Goal: Task Accomplishment & Management: Complete application form

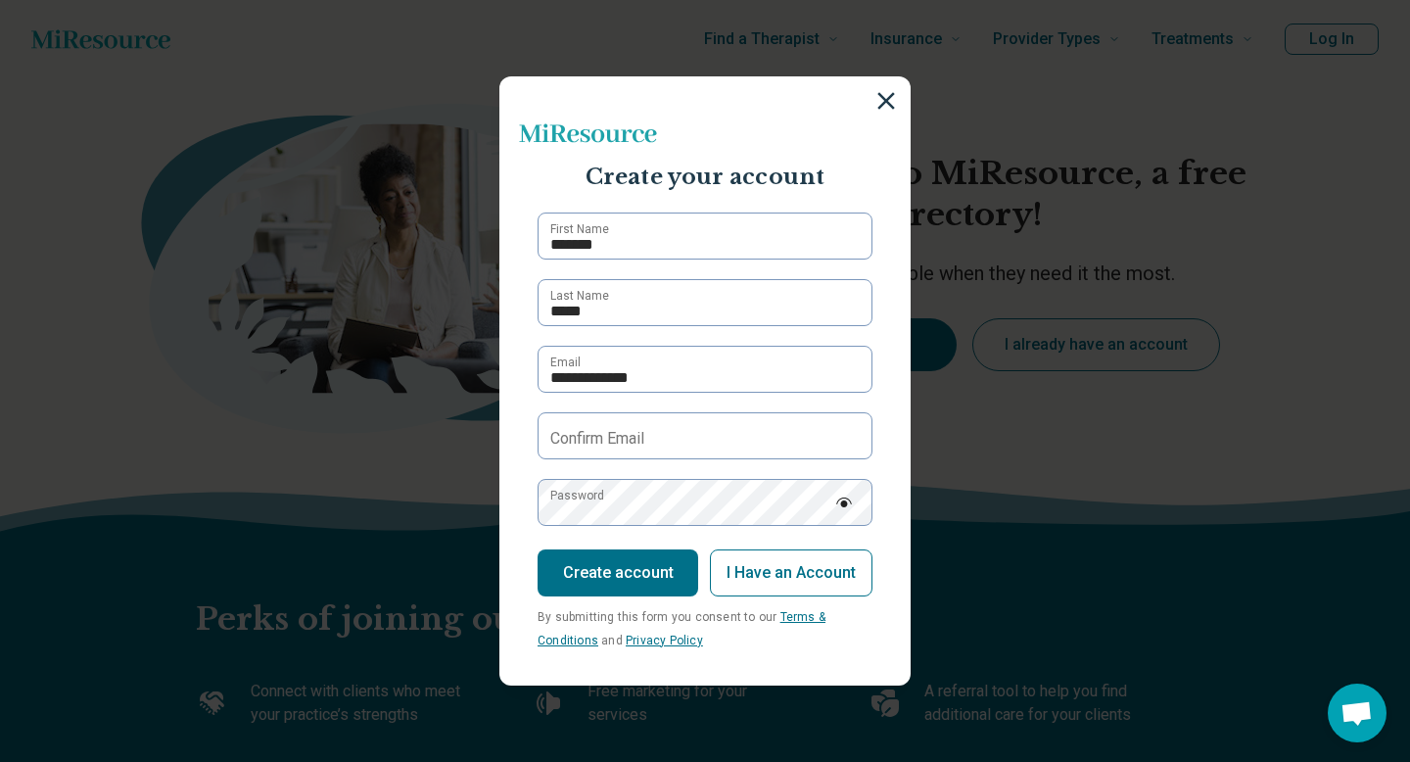
type input "**********"
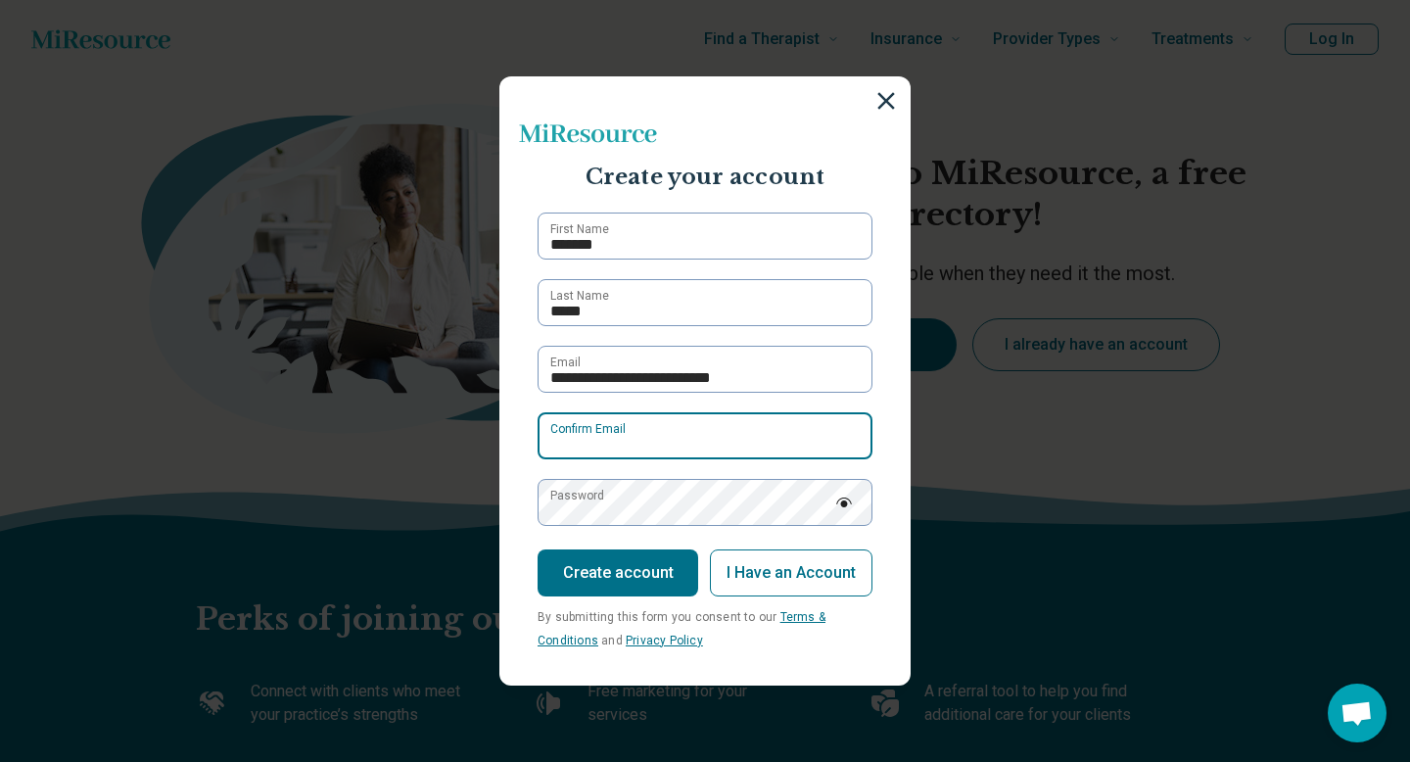
click at [771, 440] on input "Confirm Email" at bounding box center [704, 435] width 335 height 47
type input "**********"
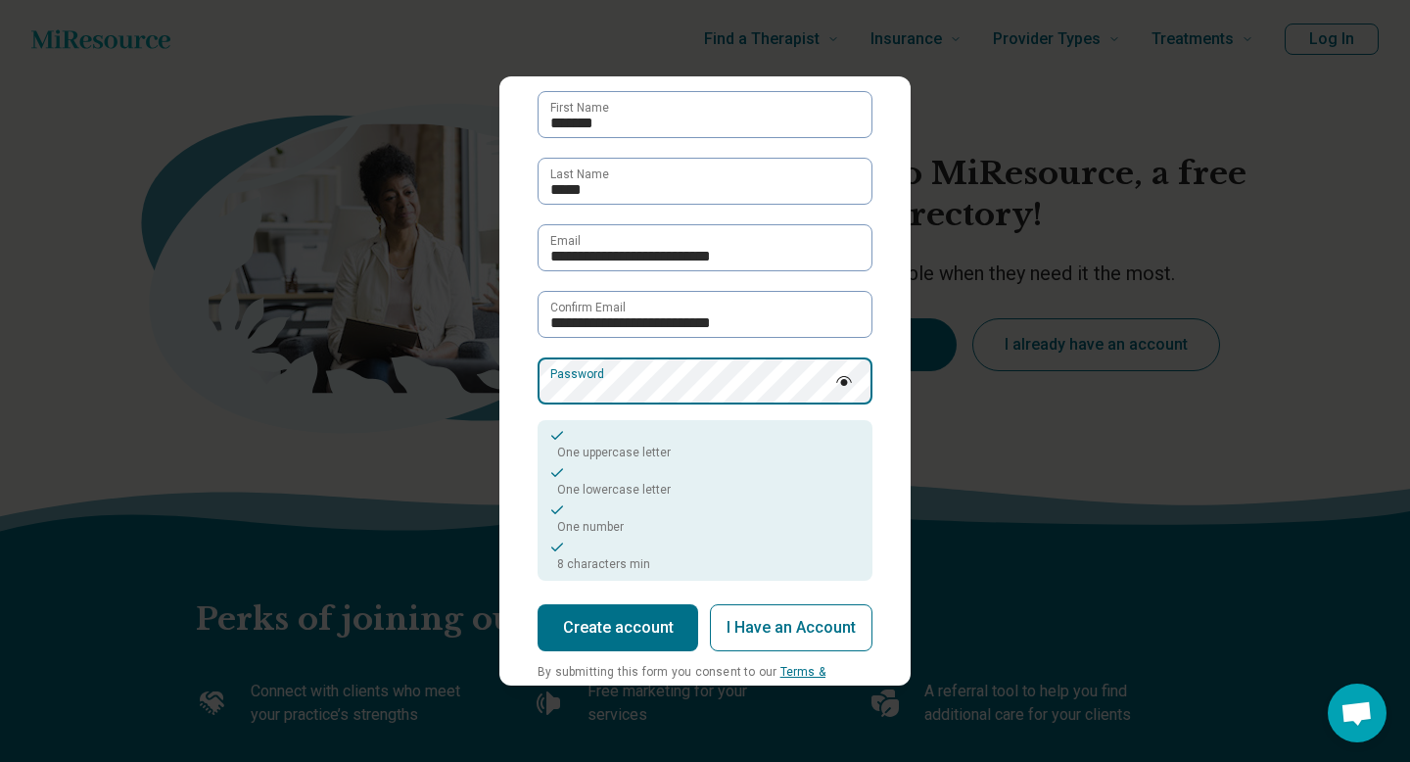
scroll to position [122, 0]
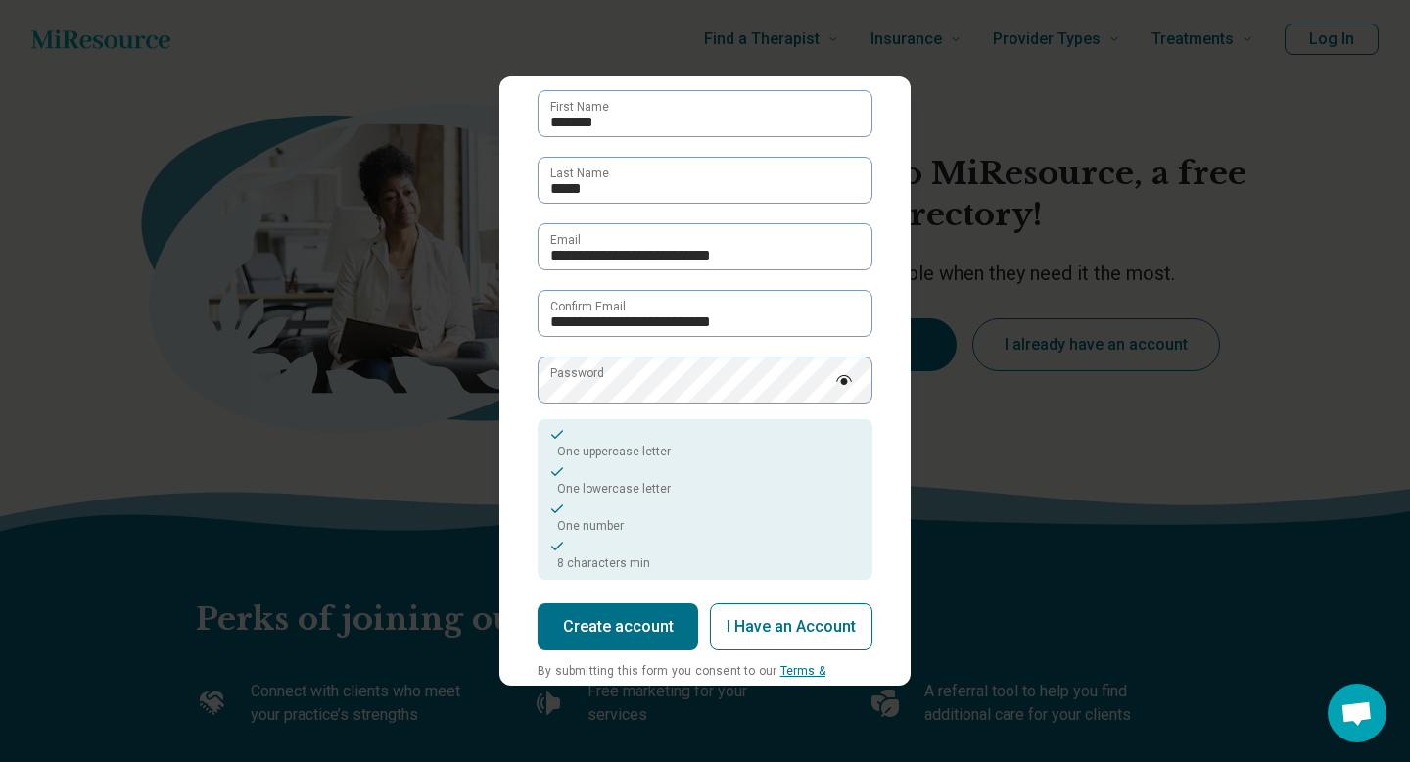
click at [651, 624] on button "Create account" at bounding box center [617, 626] width 161 height 47
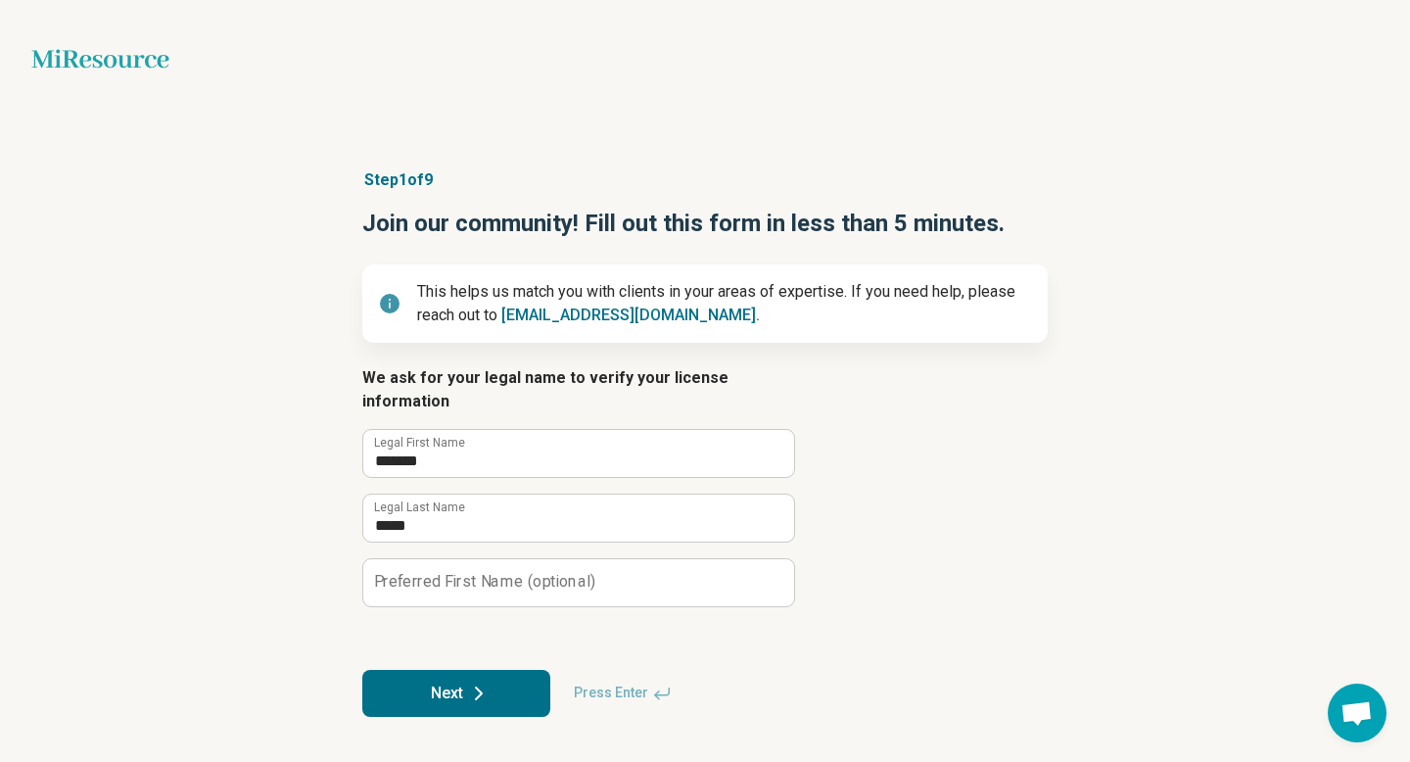
click at [485, 681] on icon at bounding box center [478, 692] width 23 height 23
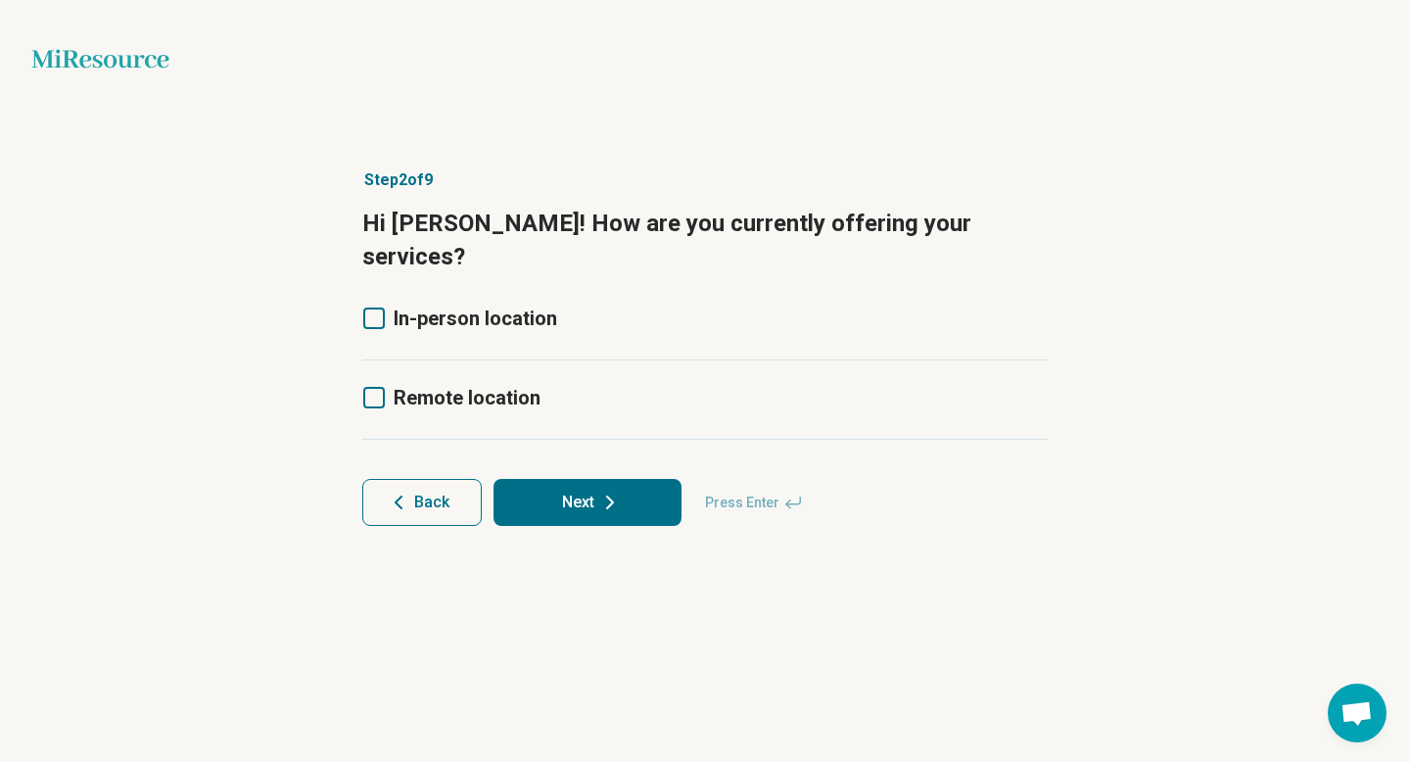
click at [379, 307] on icon at bounding box center [374, 318] width 22 height 22
click at [372, 387] on icon at bounding box center [374, 398] width 22 height 22
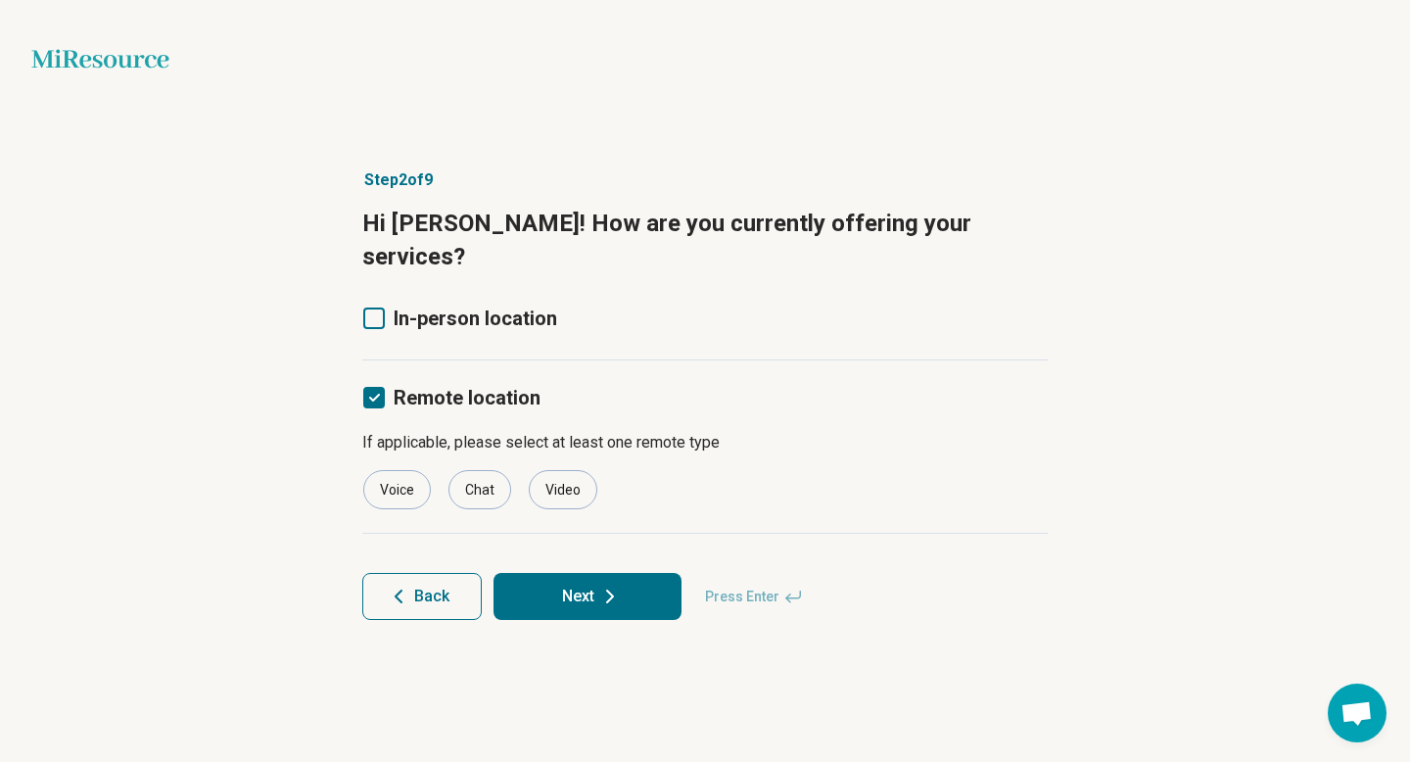
scroll to position [10, 0]
click at [564, 470] on div "Video" at bounding box center [563, 489] width 69 height 39
click at [375, 307] on icon at bounding box center [374, 318] width 22 height 22
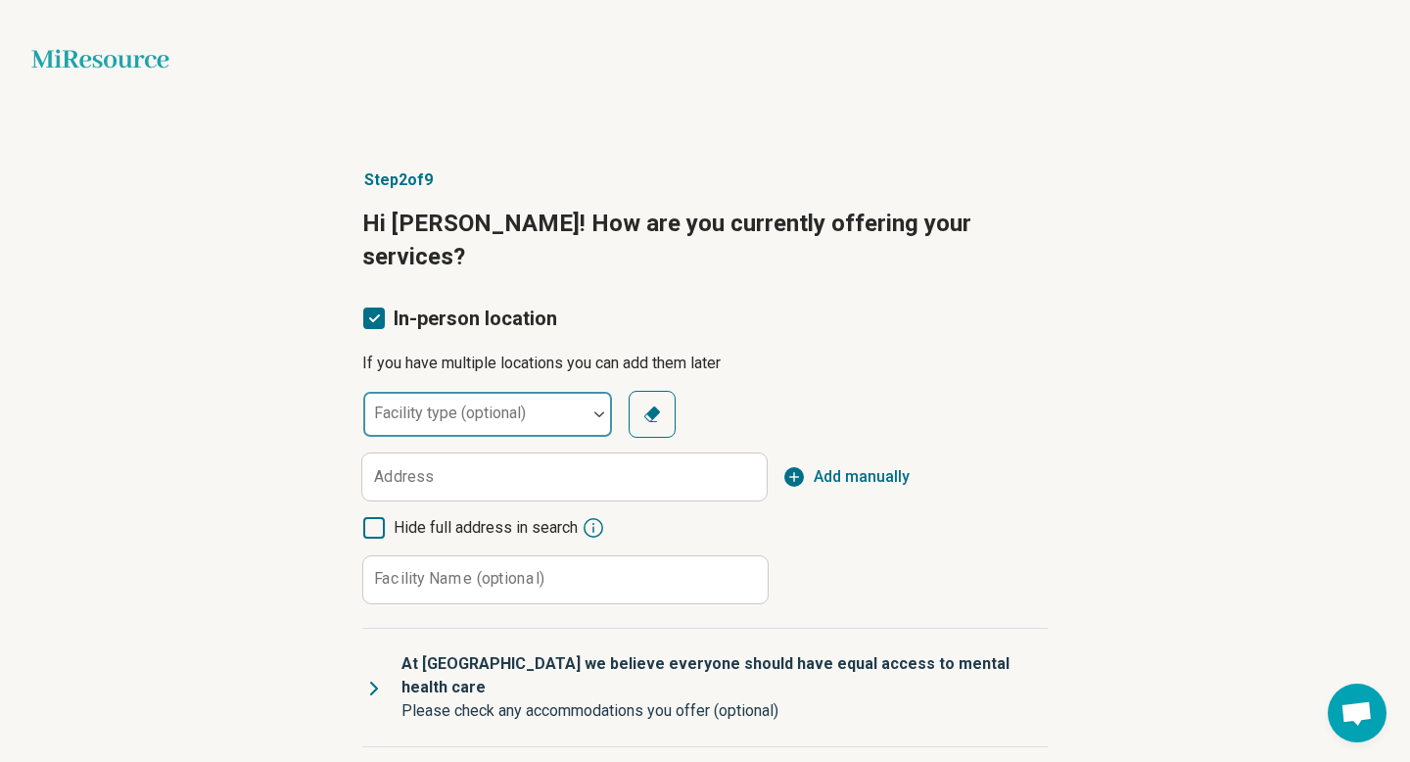
click at [599, 392] on div at bounding box center [598, 414] width 25 height 45
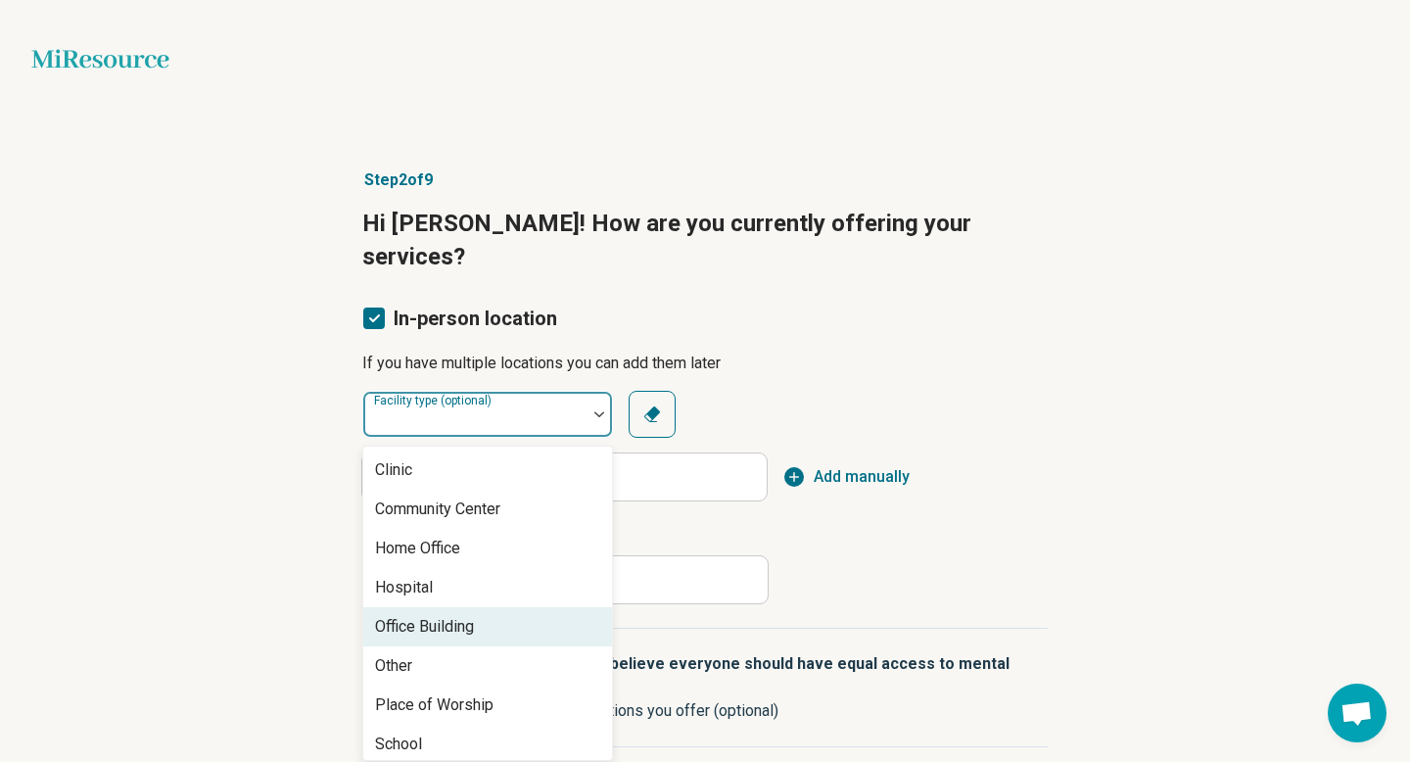
click at [490, 607] on div "Office Building" at bounding box center [487, 626] width 249 height 39
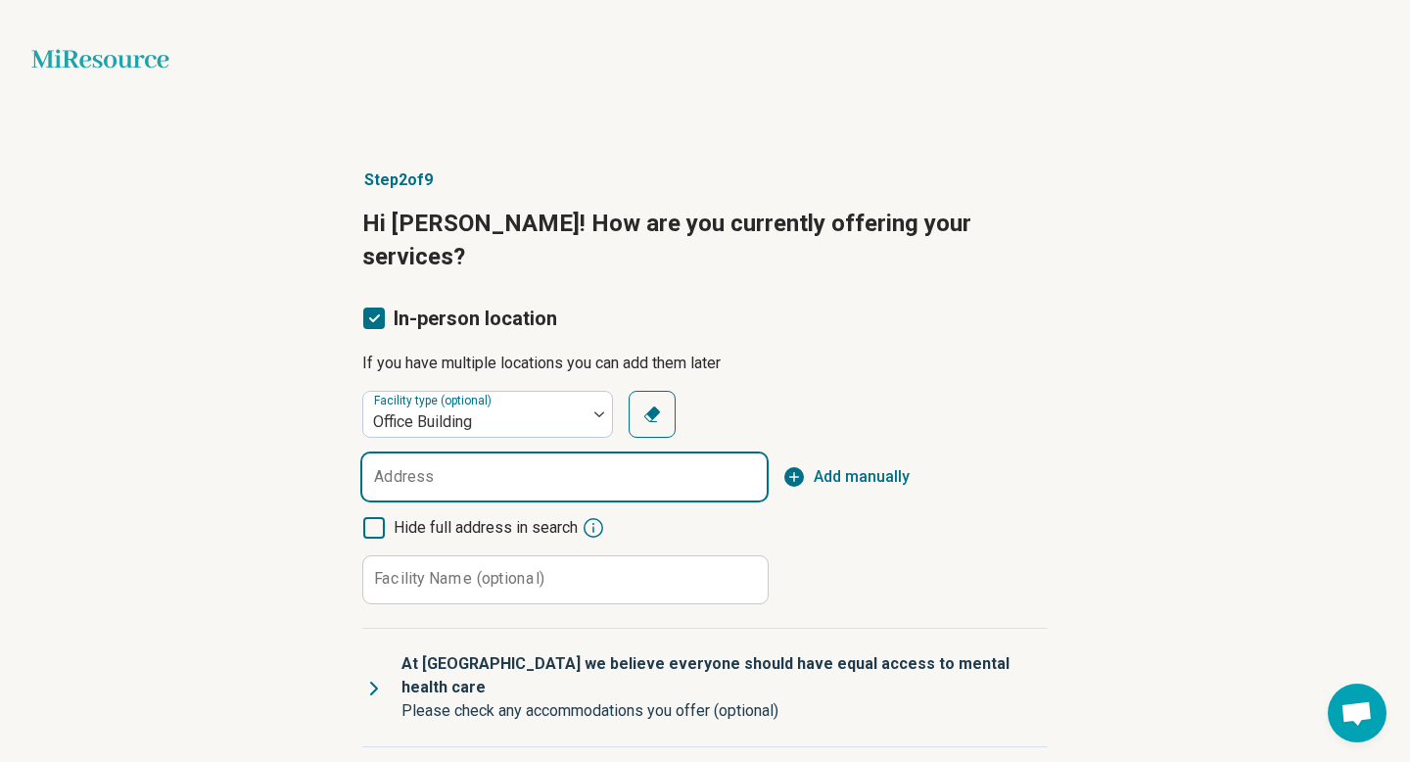
click at [582, 453] on input "Address" at bounding box center [564, 476] width 404 height 47
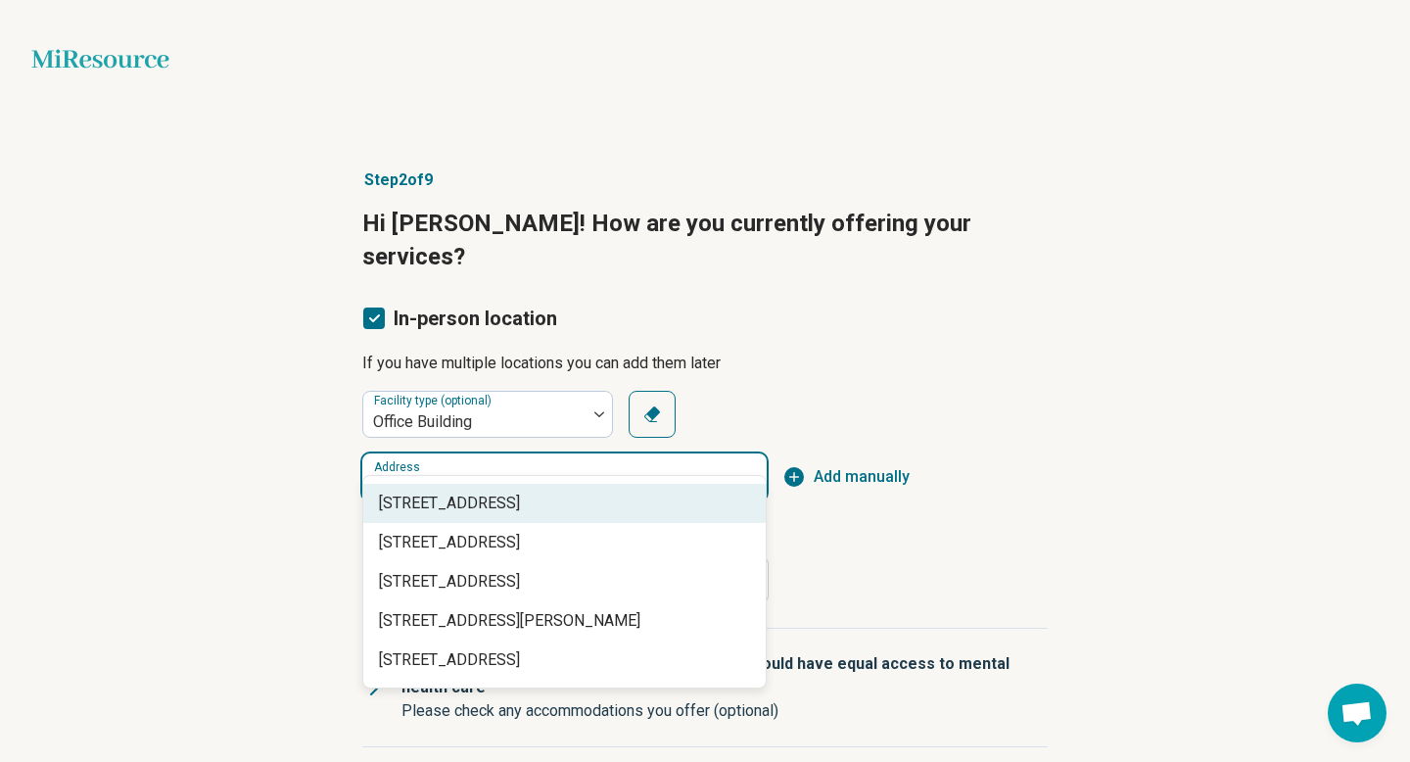
click at [583, 518] on div "[STREET_ADDRESS]" at bounding box center [564, 503] width 402 height 39
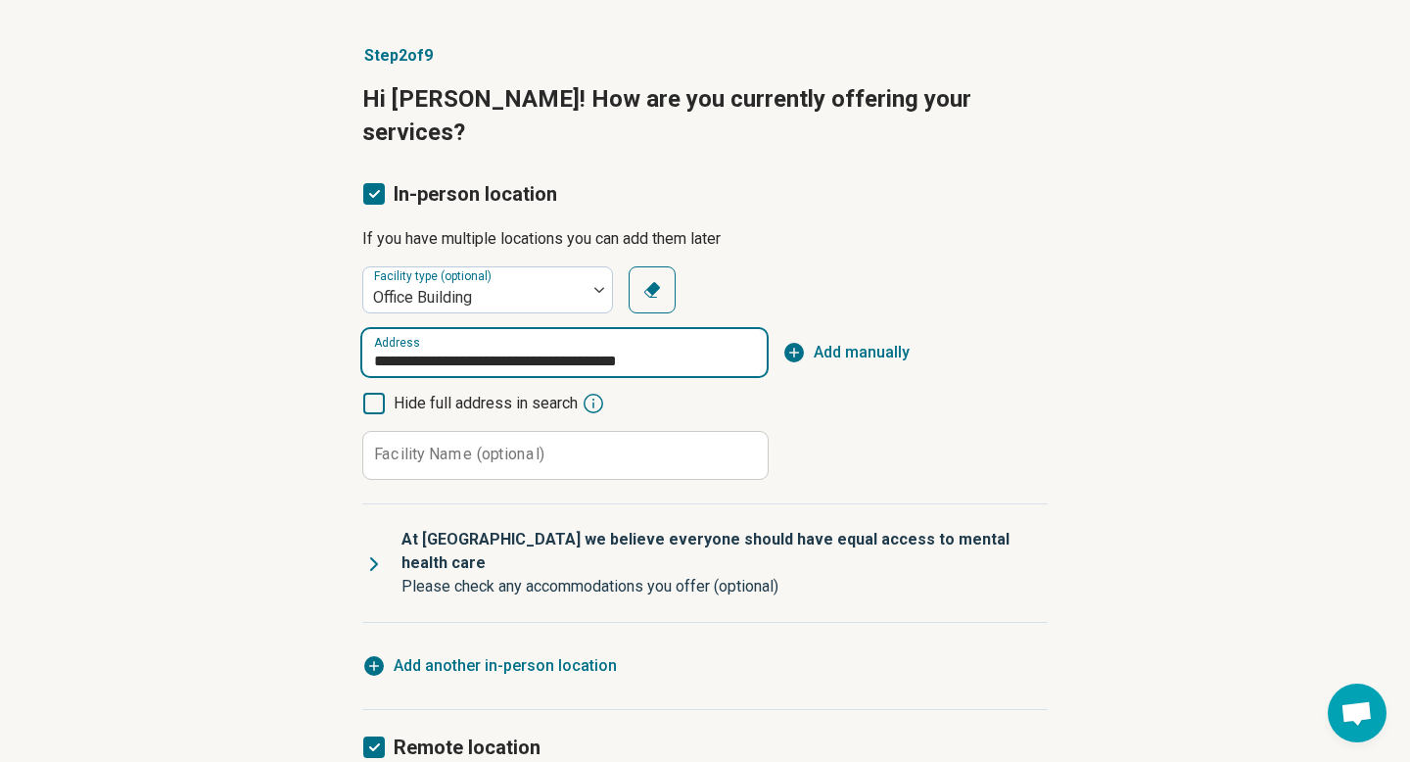
scroll to position [125, 0]
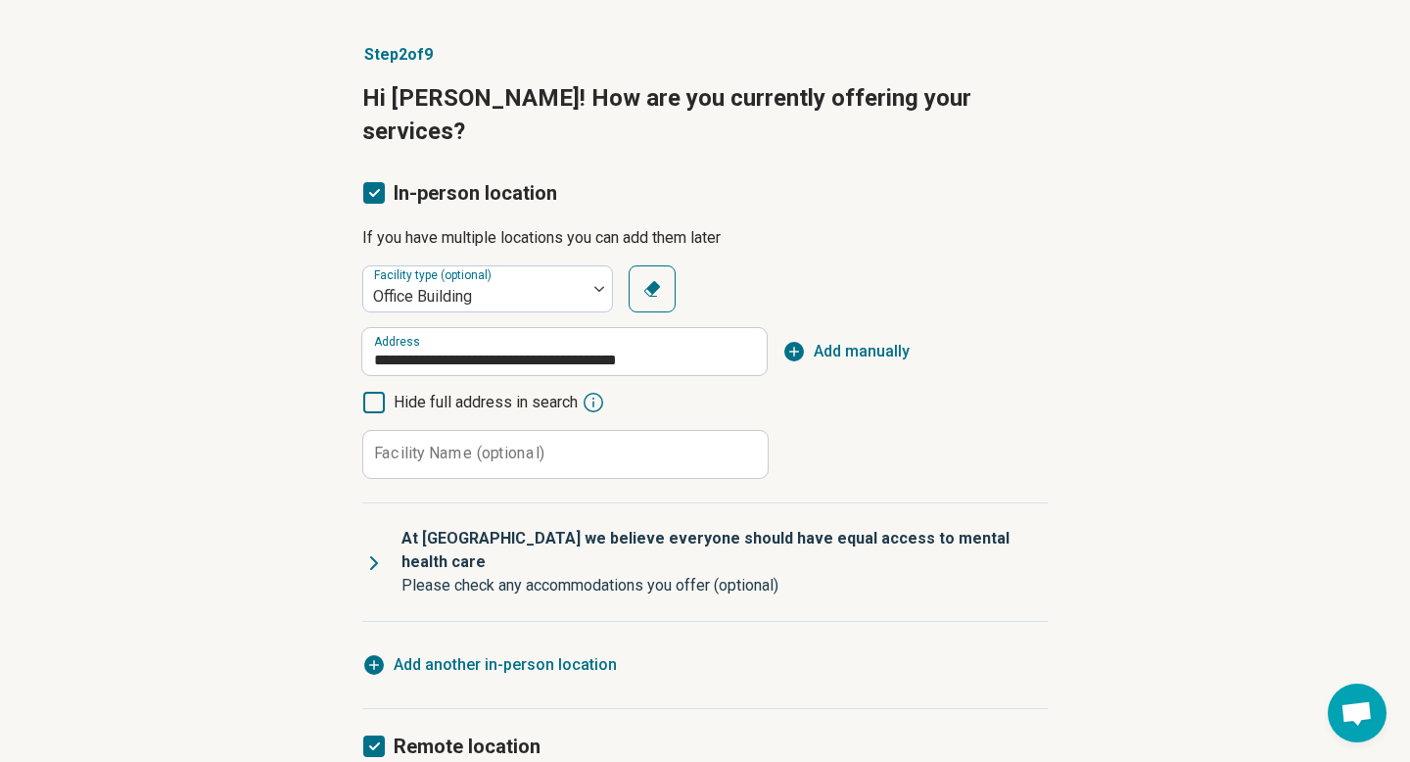
click at [374, 551] on icon at bounding box center [373, 562] width 23 height 23
type input "**********"
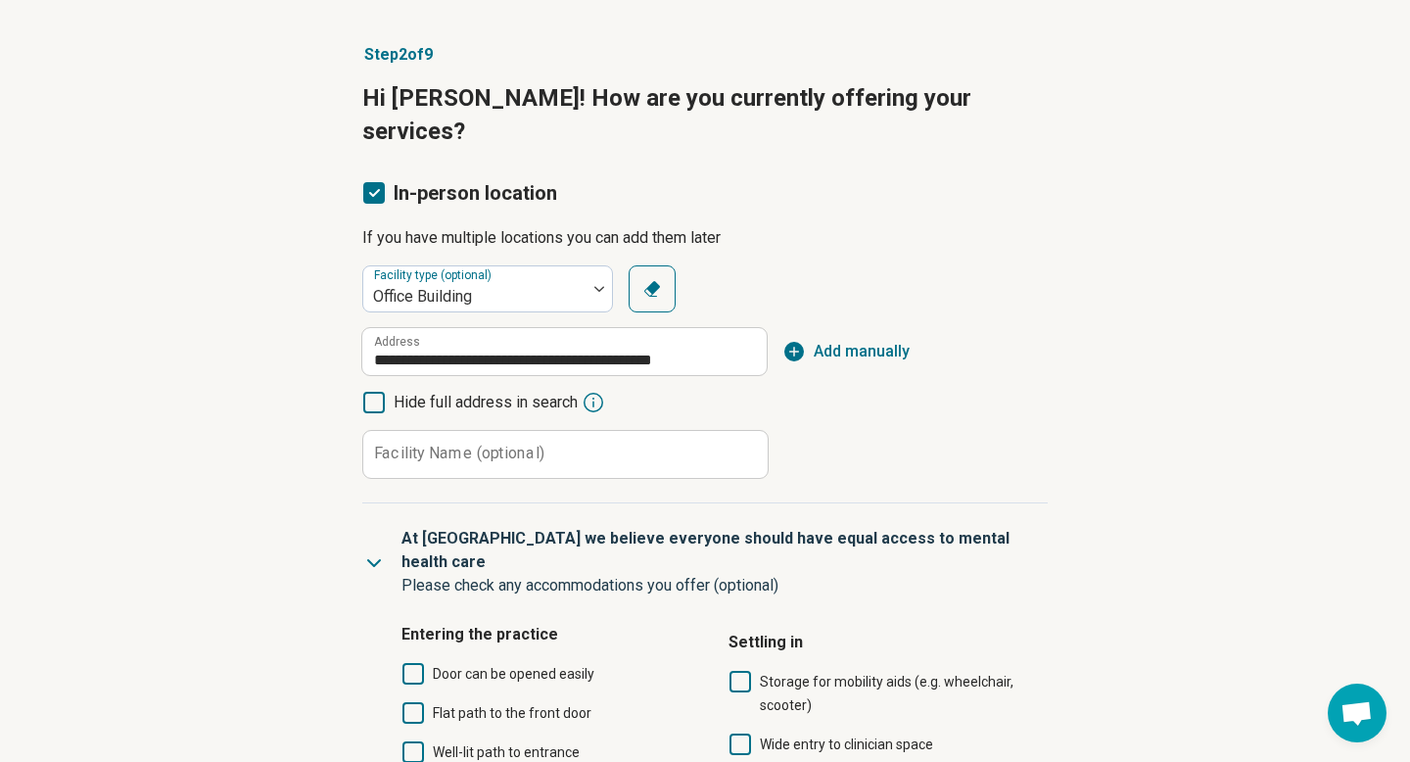
scroll to position [242, 0]
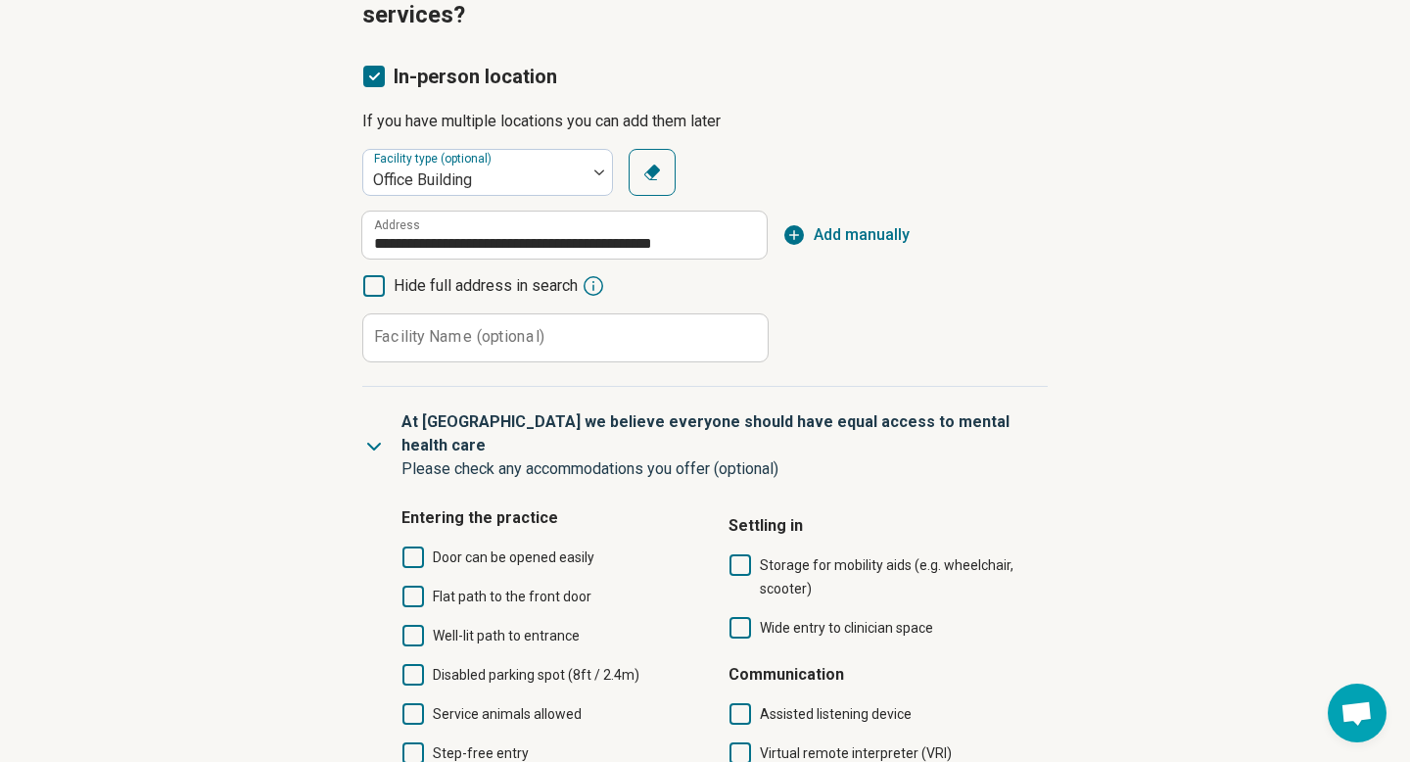
click at [421, 546] on icon at bounding box center [413, 557] width 22 height 22
click at [415, 585] on icon at bounding box center [413, 596] width 22 height 22
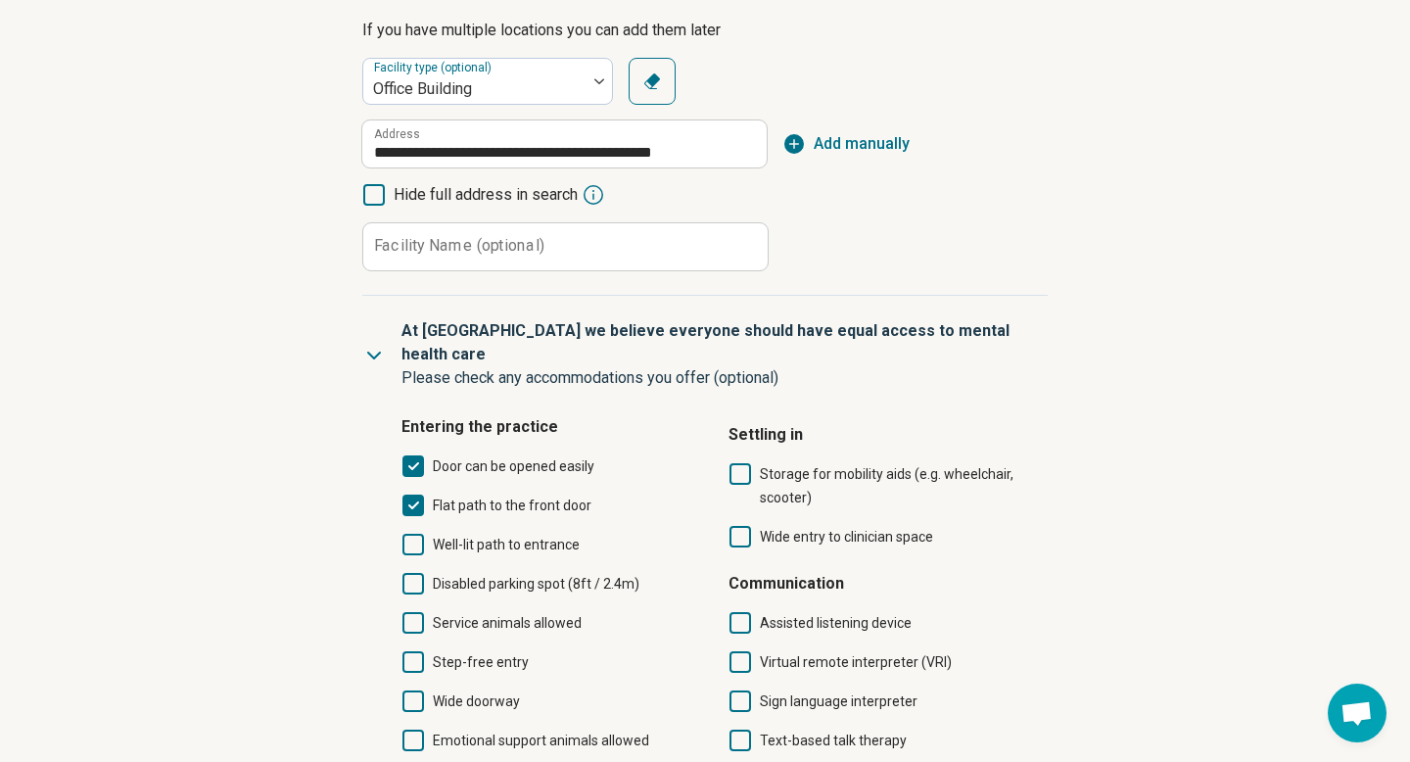
click at [412, 690] on icon at bounding box center [413, 701] width 22 height 22
click at [747, 463] on icon at bounding box center [740, 474] width 22 height 22
click at [740, 526] on icon at bounding box center [740, 537] width 22 height 22
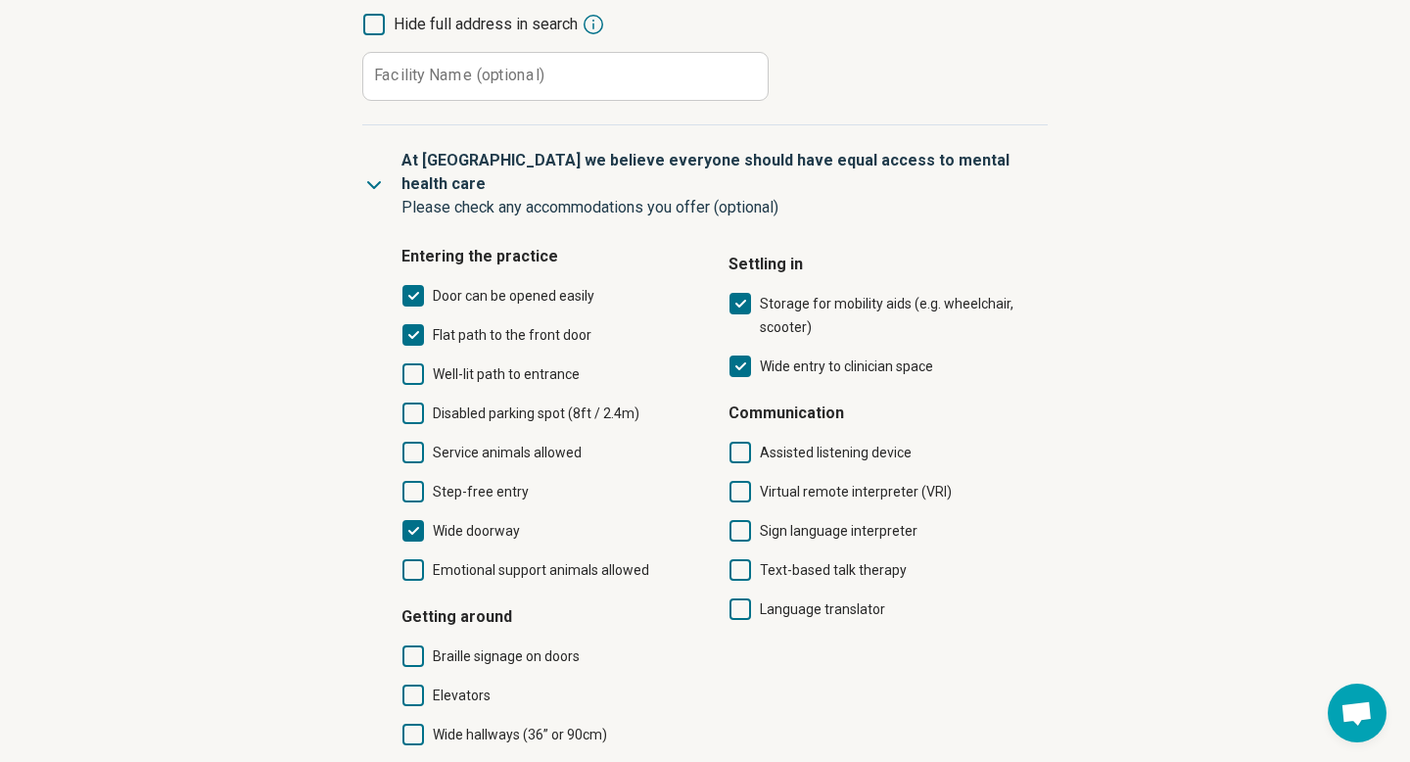
scroll to position [505, 0]
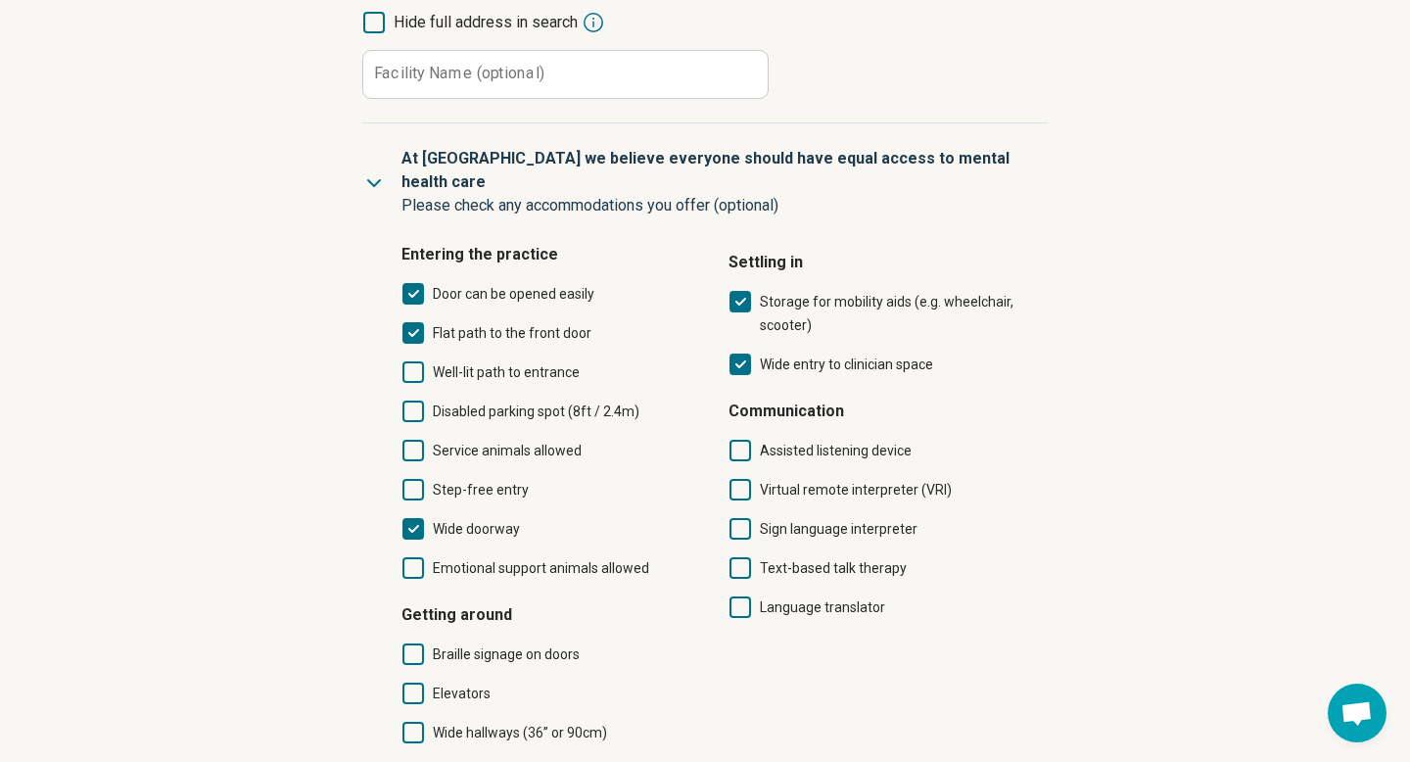
click at [410, 682] on icon at bounding box center [413, 693] width 22 height 22
click at [417, 721] on icon at bounding box center [413, 732] width 22 height 22
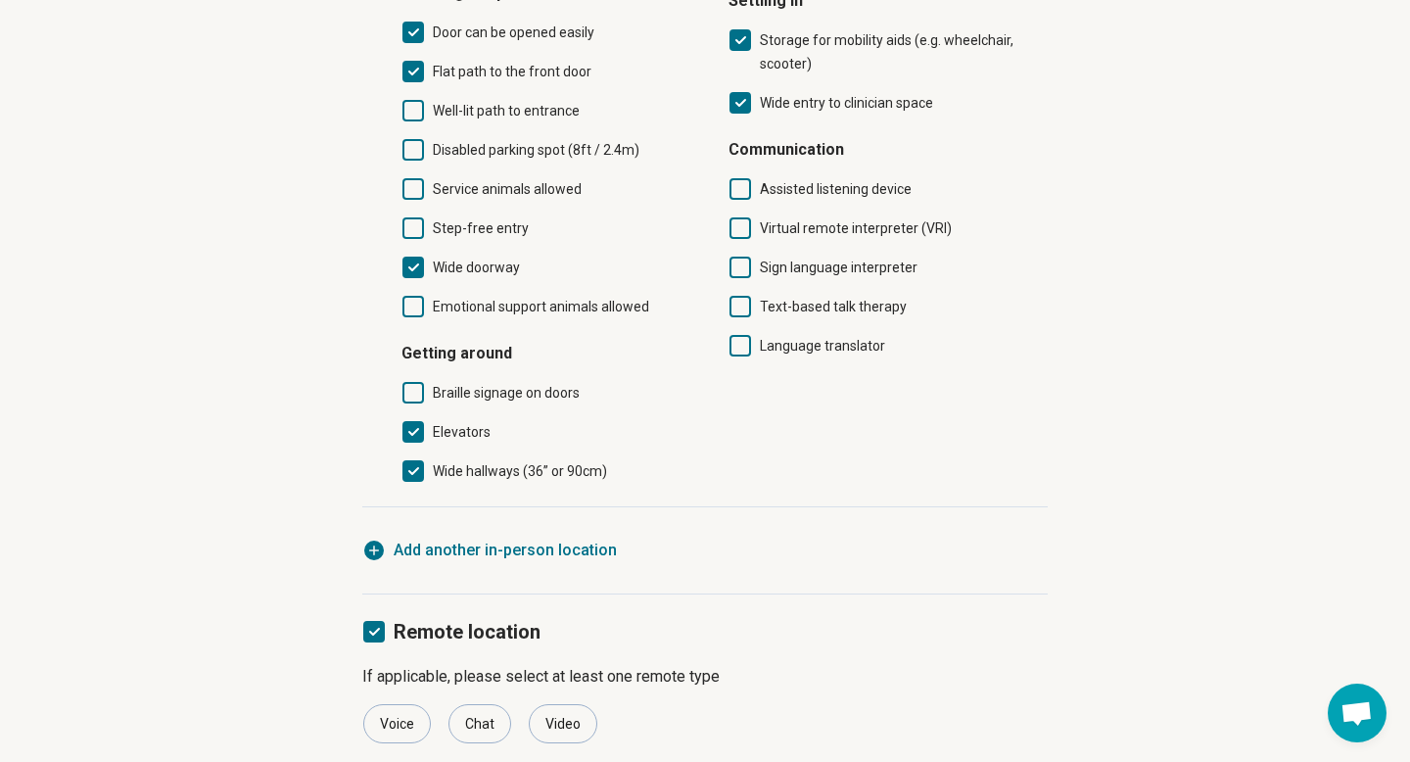
scroll to position [840, 0]
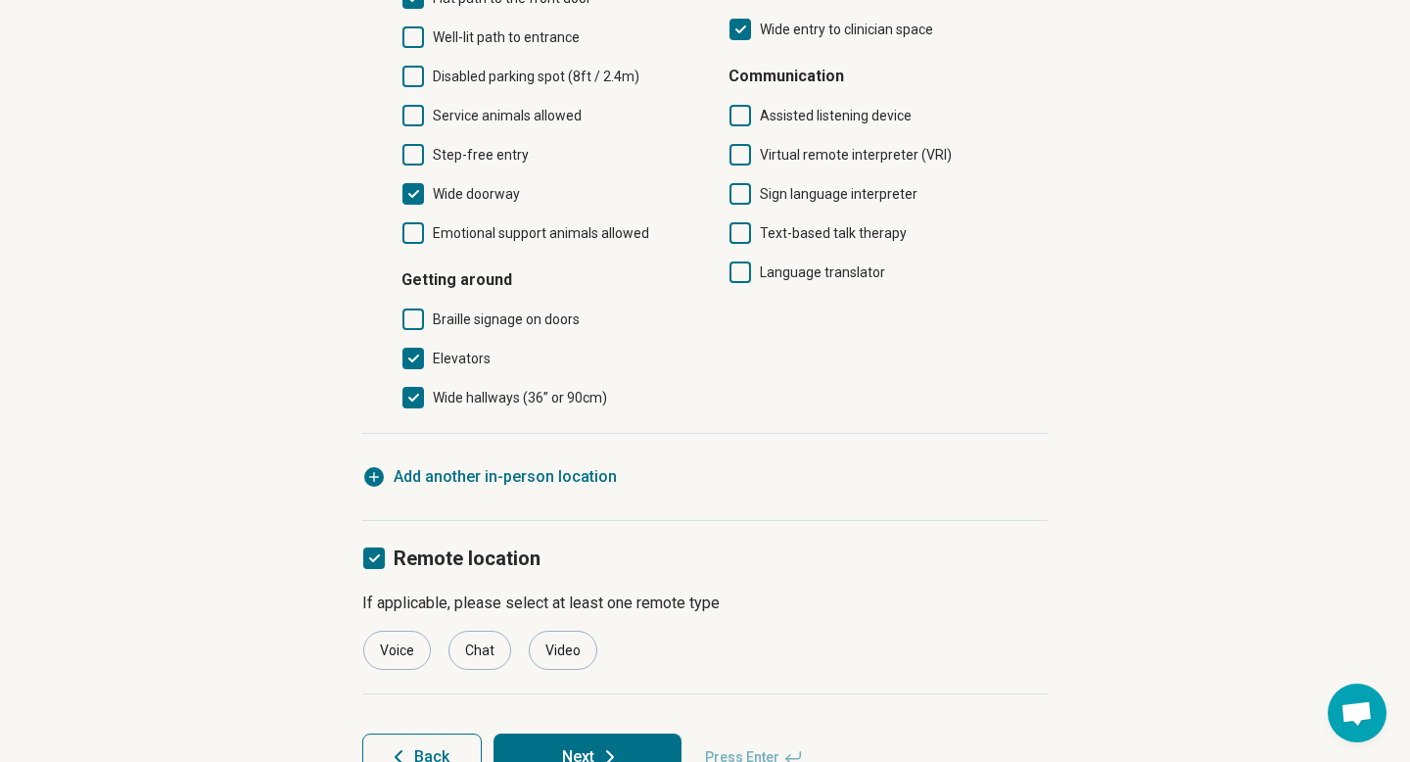
click at [607, 745] on icon at bounding box center [609, 756] width 23 height 23
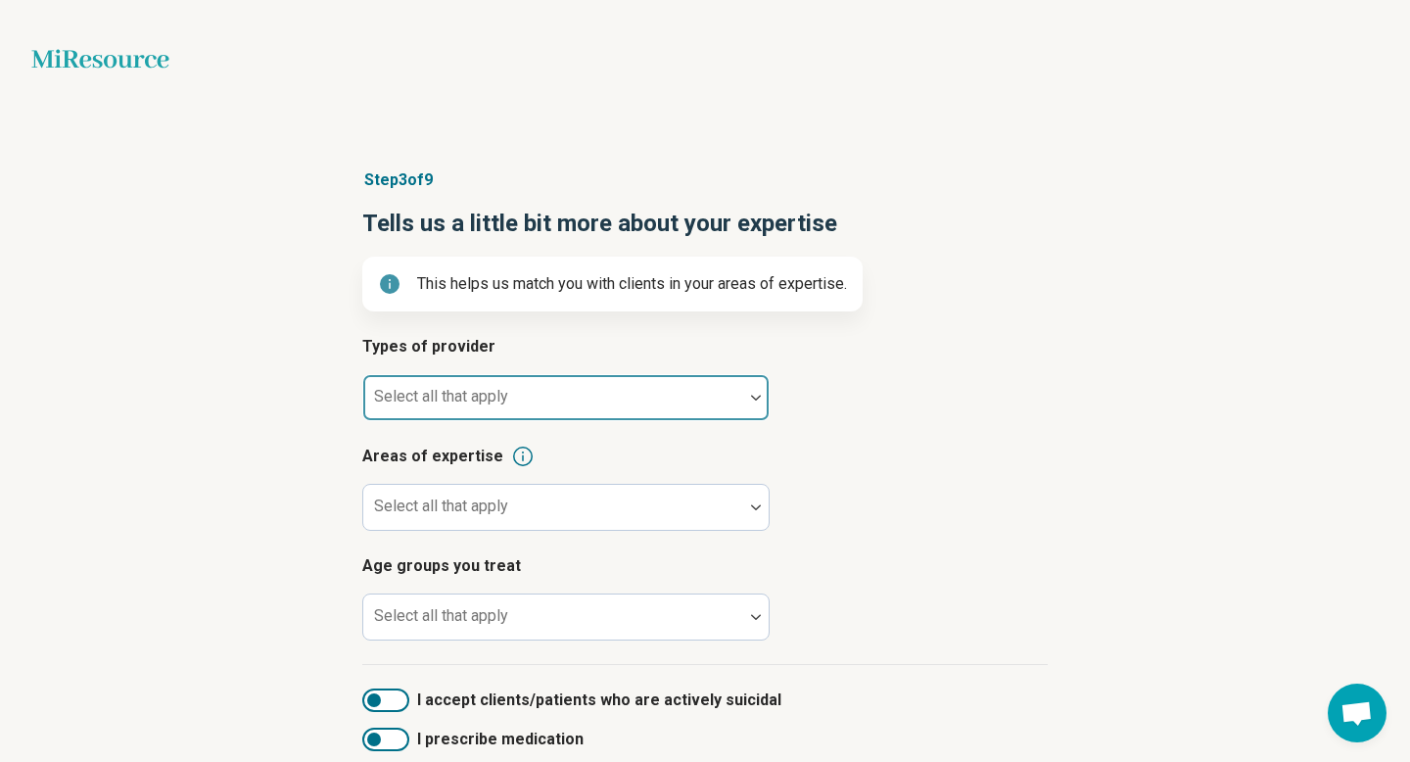
click at [686, 393] on div at bounding box center [553, 405] width 364 height 27
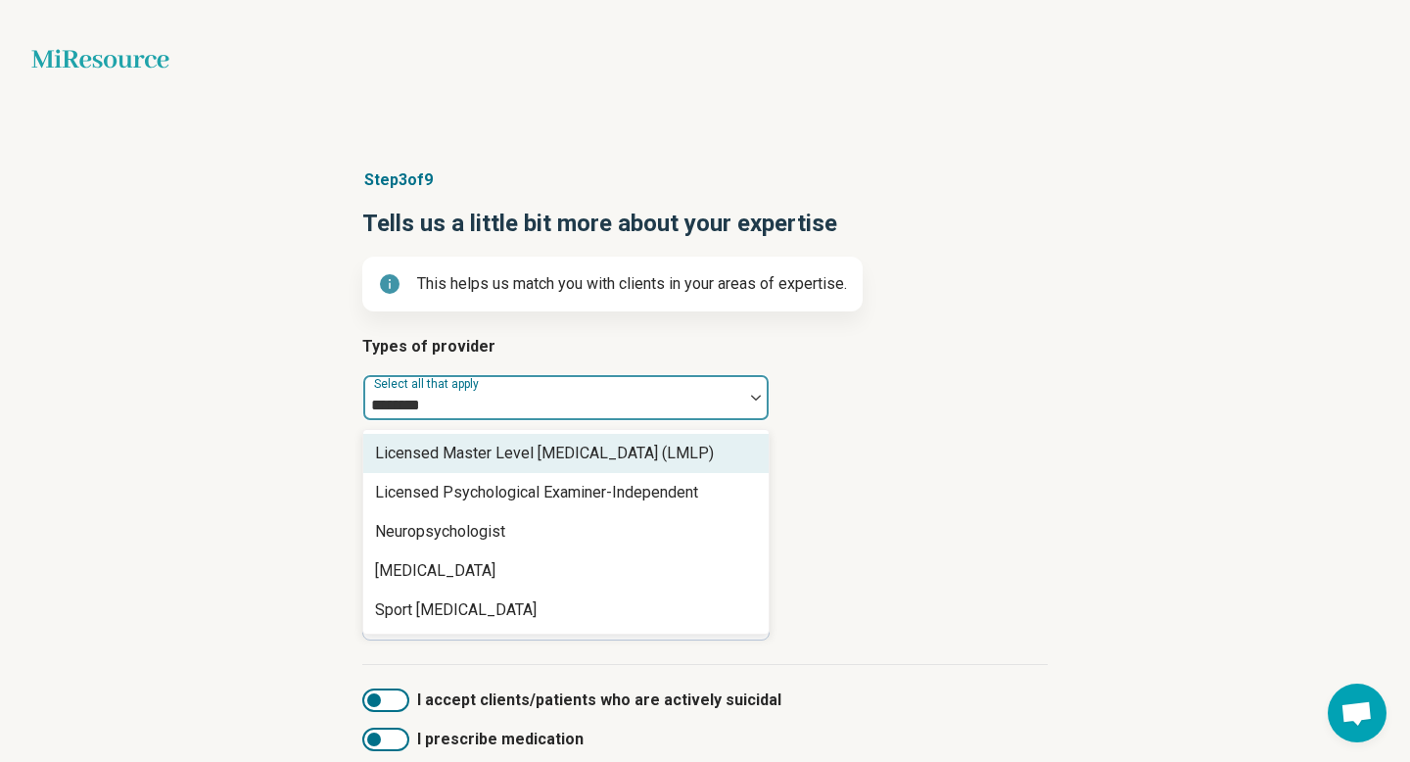
type input "*********"
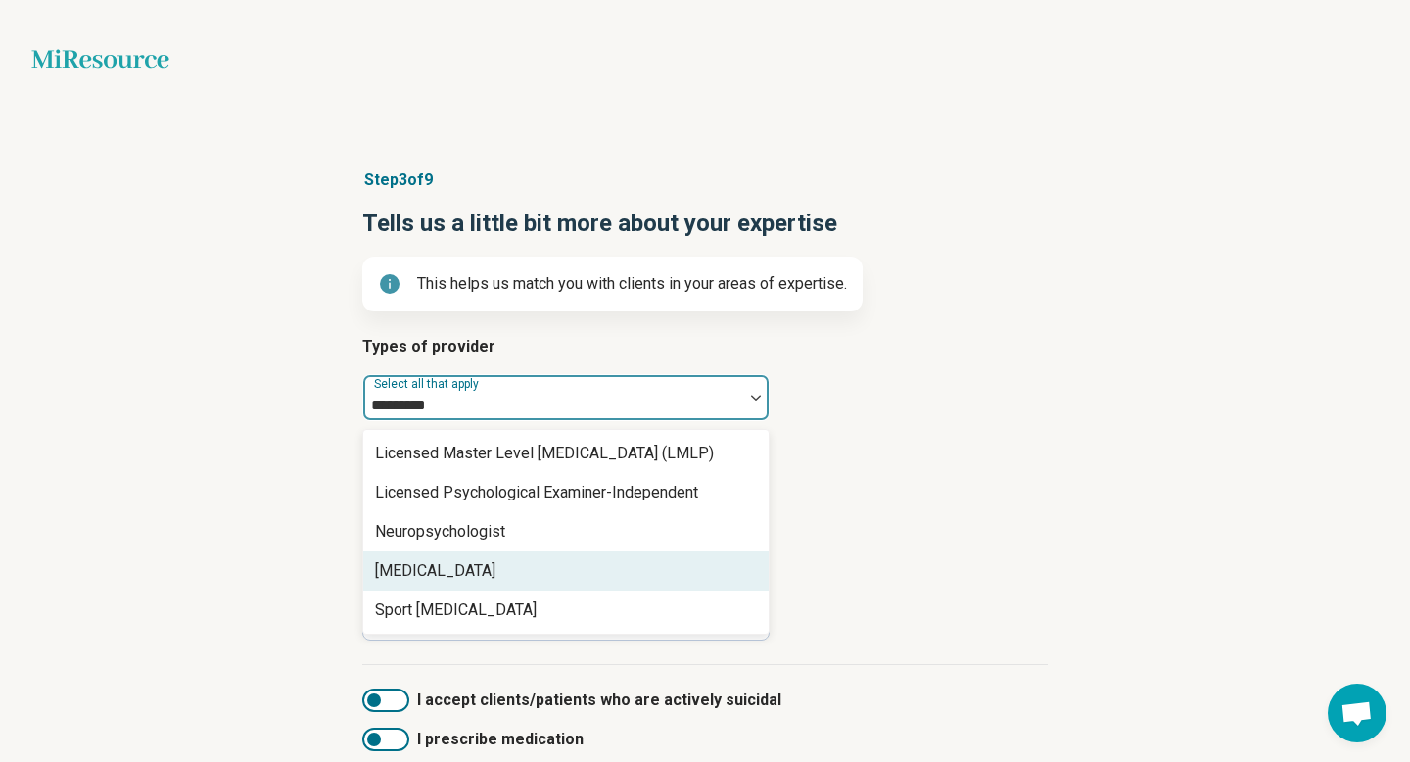
click at [495, 579] on div "[MEDICAL_DATA]" at bounding box center [565, 570] width 405 height 39
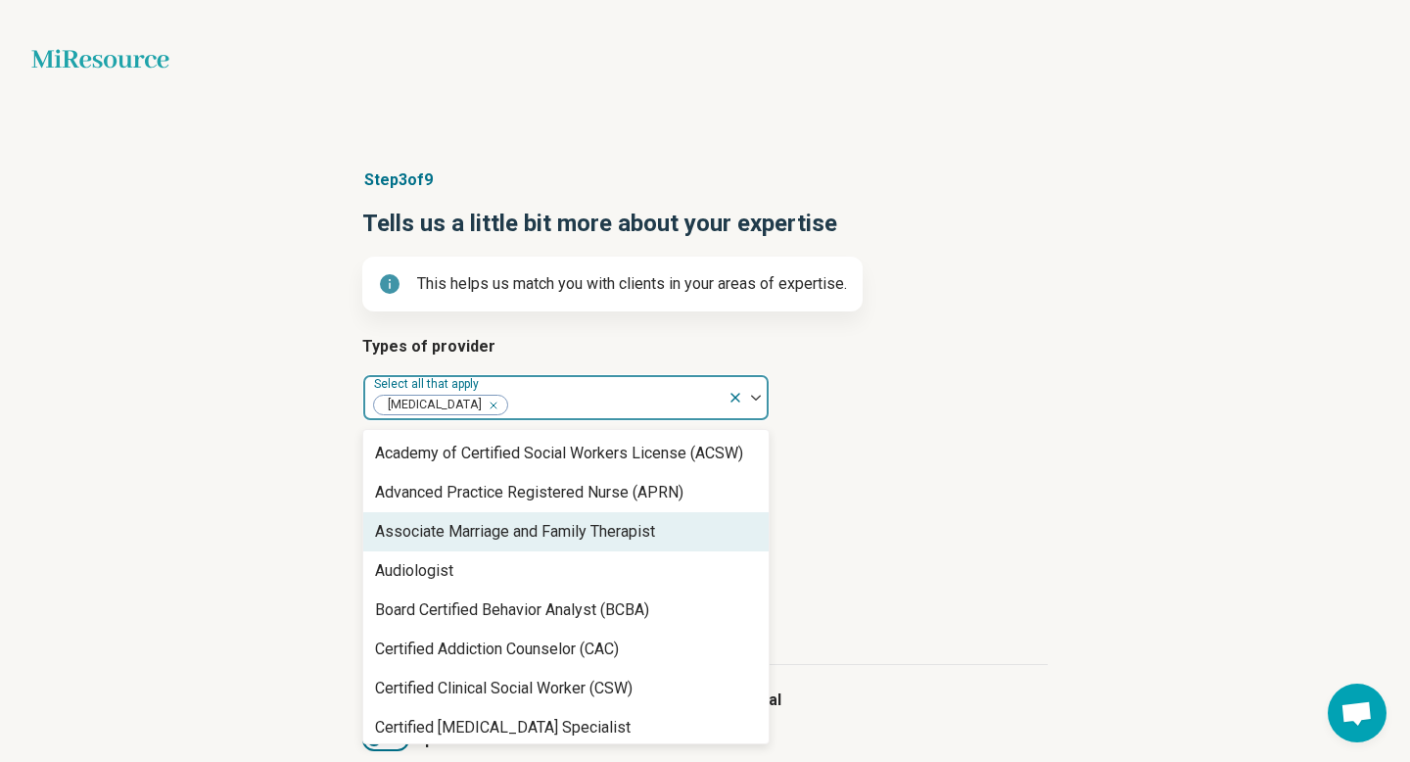
click at [914, 491] on article "Areas of expertise Select all that apply" at bounding box center [704, 487] width 685 height 86
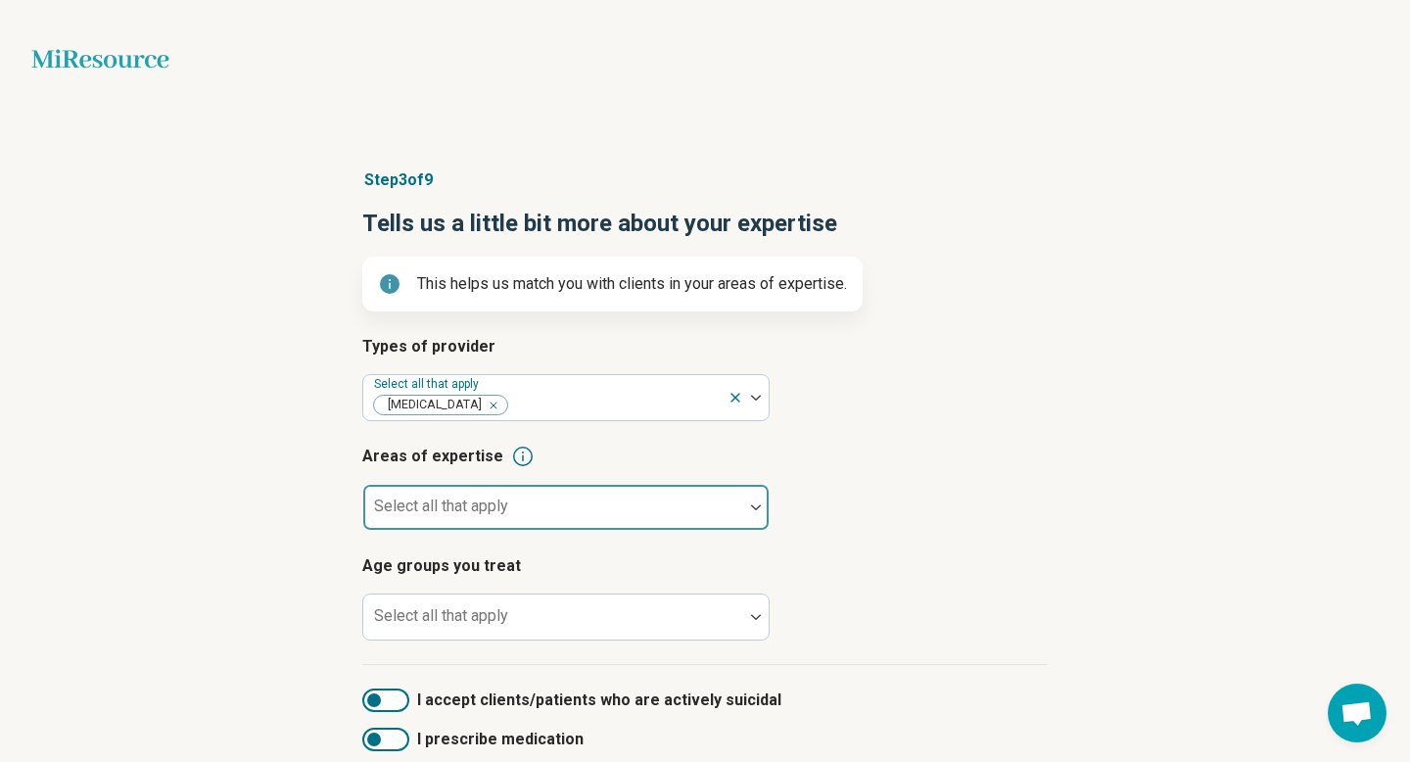
click at [695, 510] on div at bounding box center [553, 514] width 364 height 27
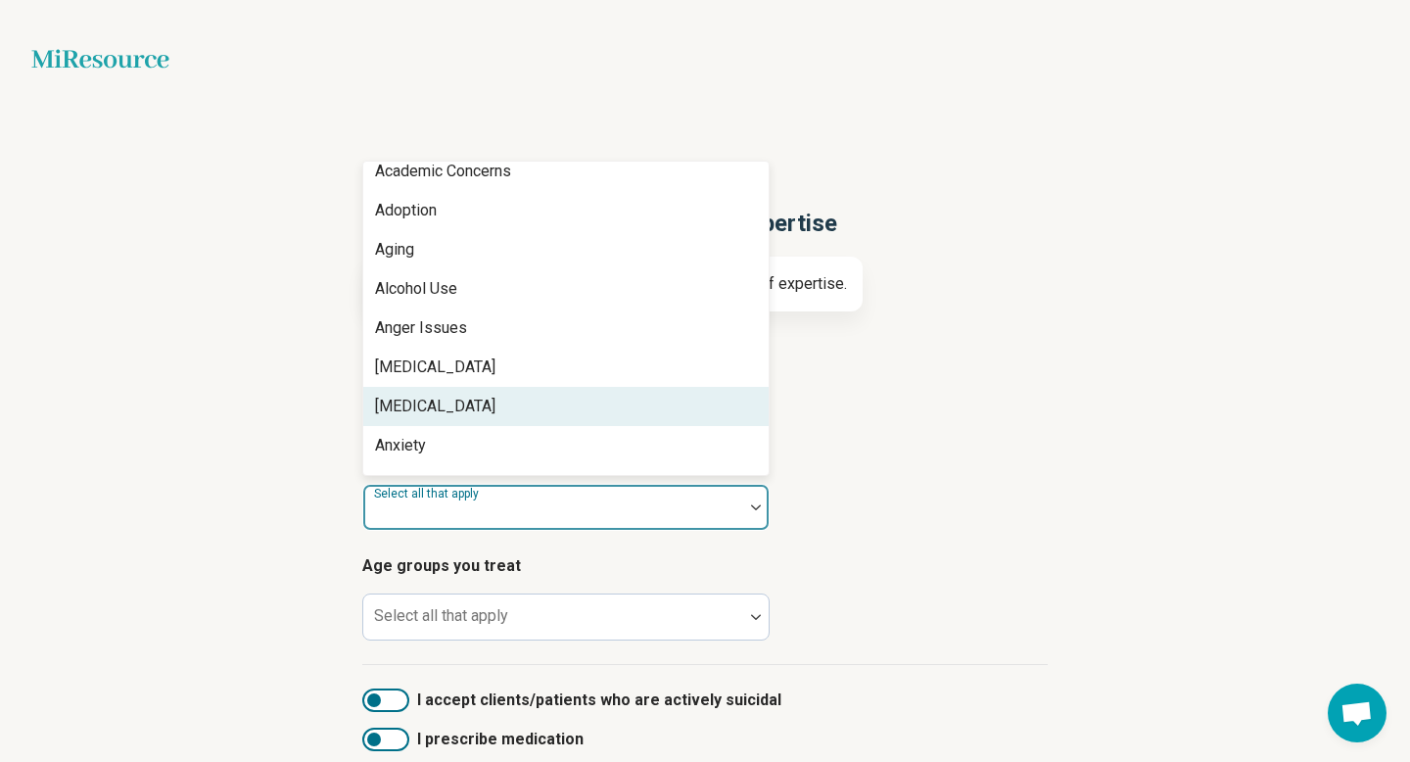
scroll to position [58, 0]
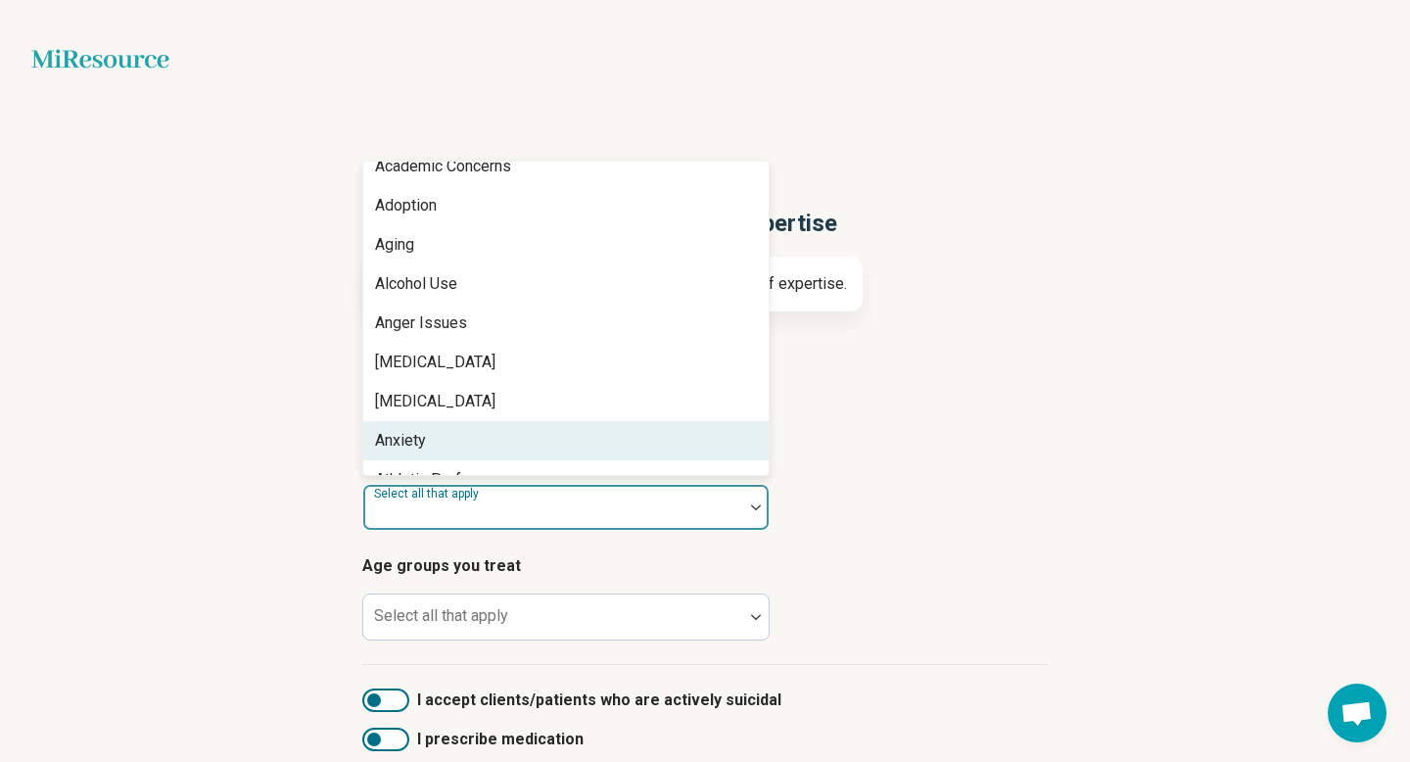
click at [684, 435] on div "Anxiety" at bounding box center [565, 440] width 405 height 39
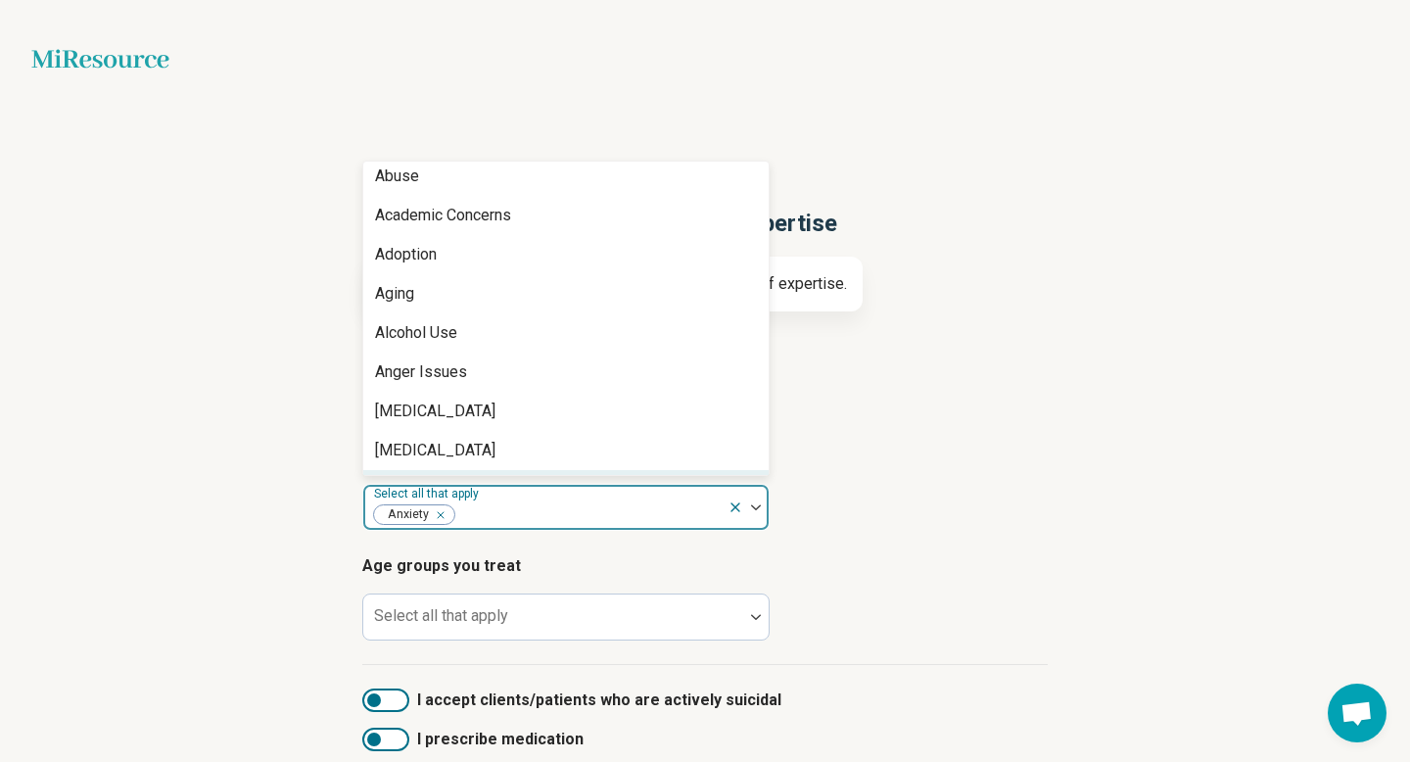
scroll to position [6, 0]
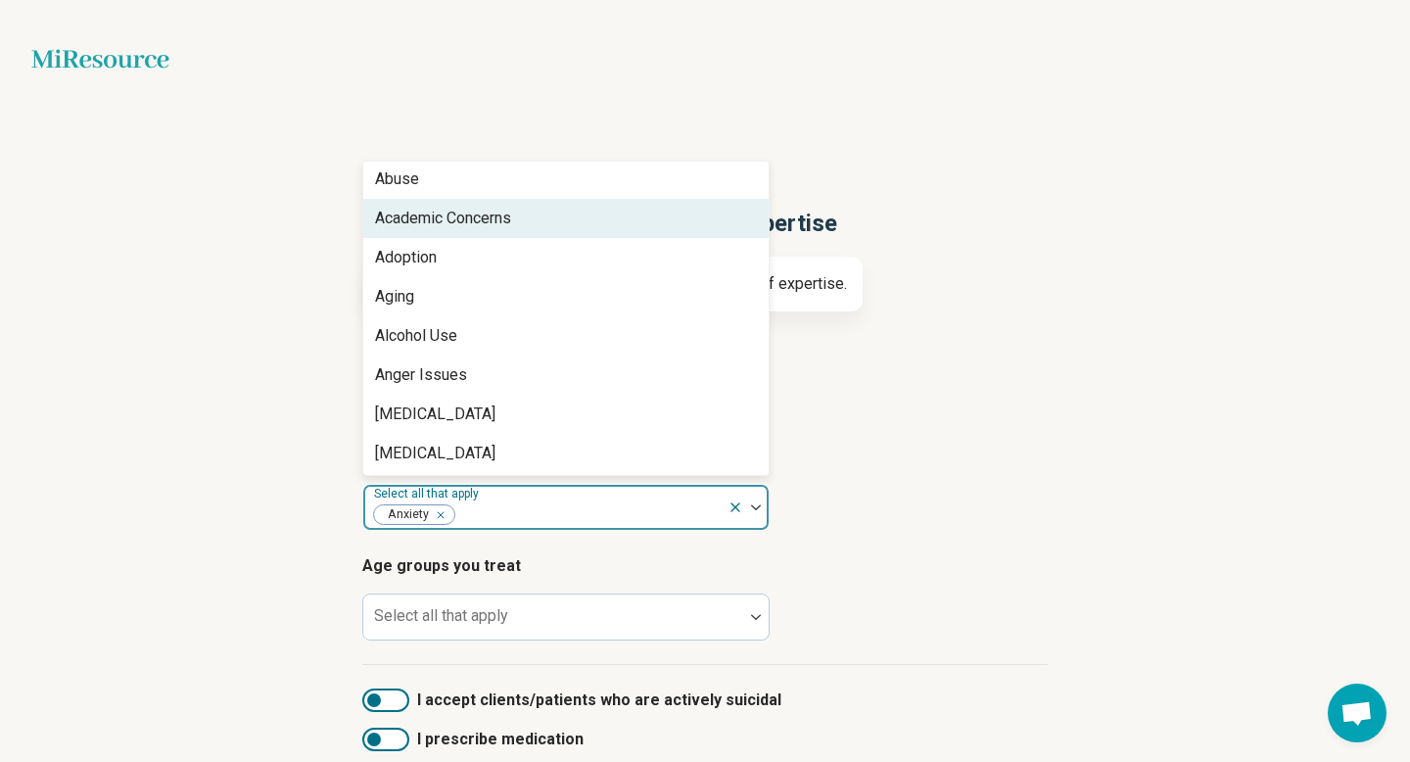
click at [660, 223] on div "Academic Concerns" at bounding box center [565, 218] width 405 height 39
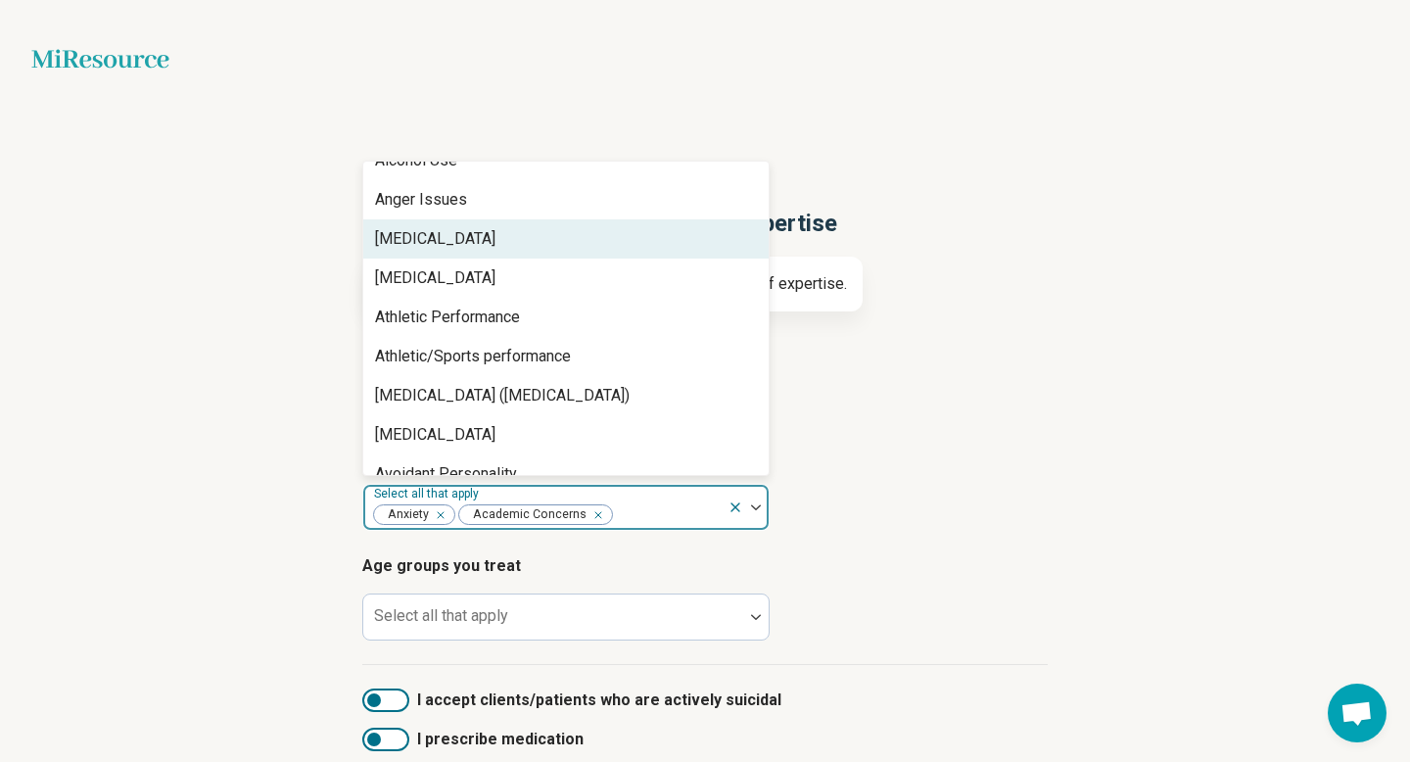
scroll to position [154, 0]
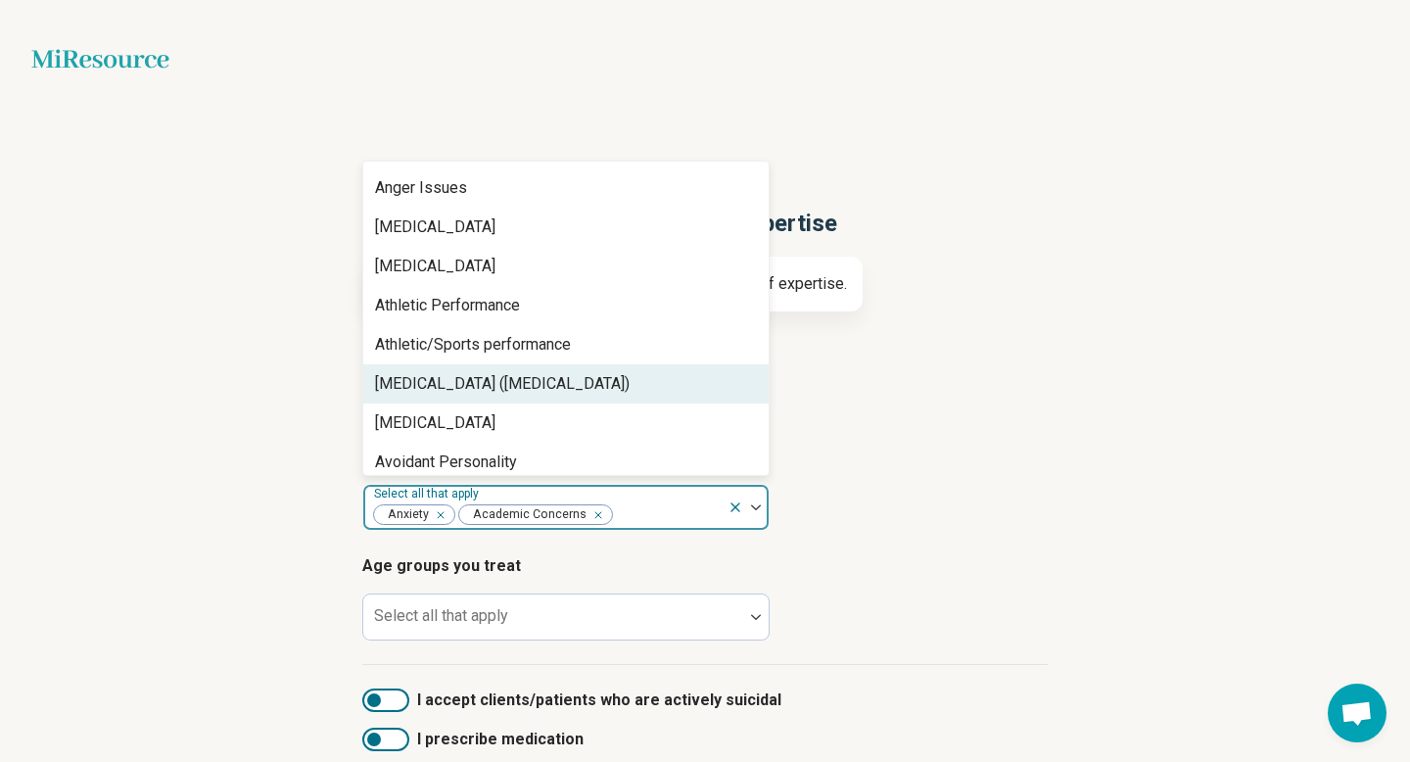
click at [656, 366] on div "[MEDICAL_DATA] ([MEDICAL_DATA])" at bounding box center [565, 383] width 405 height 39
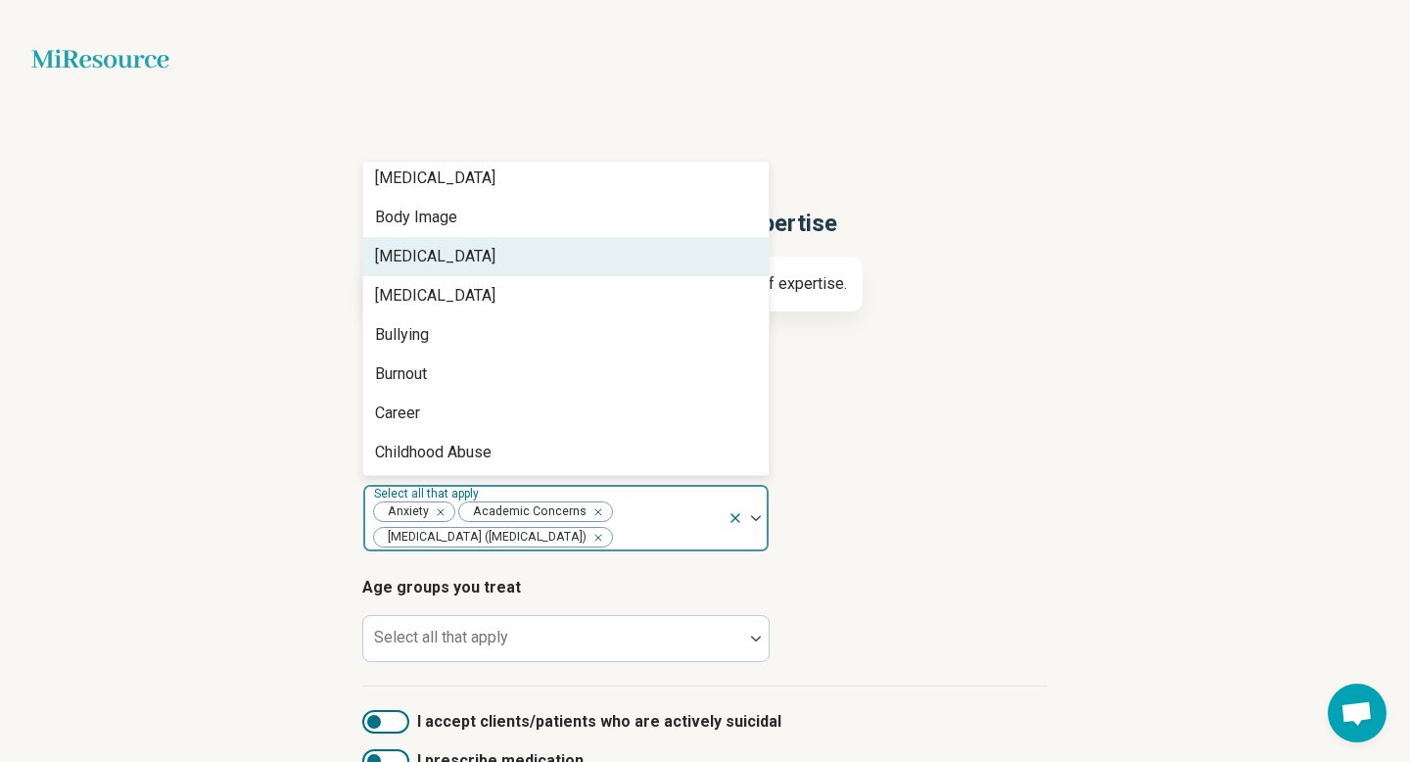
scroll to position [519, 0]
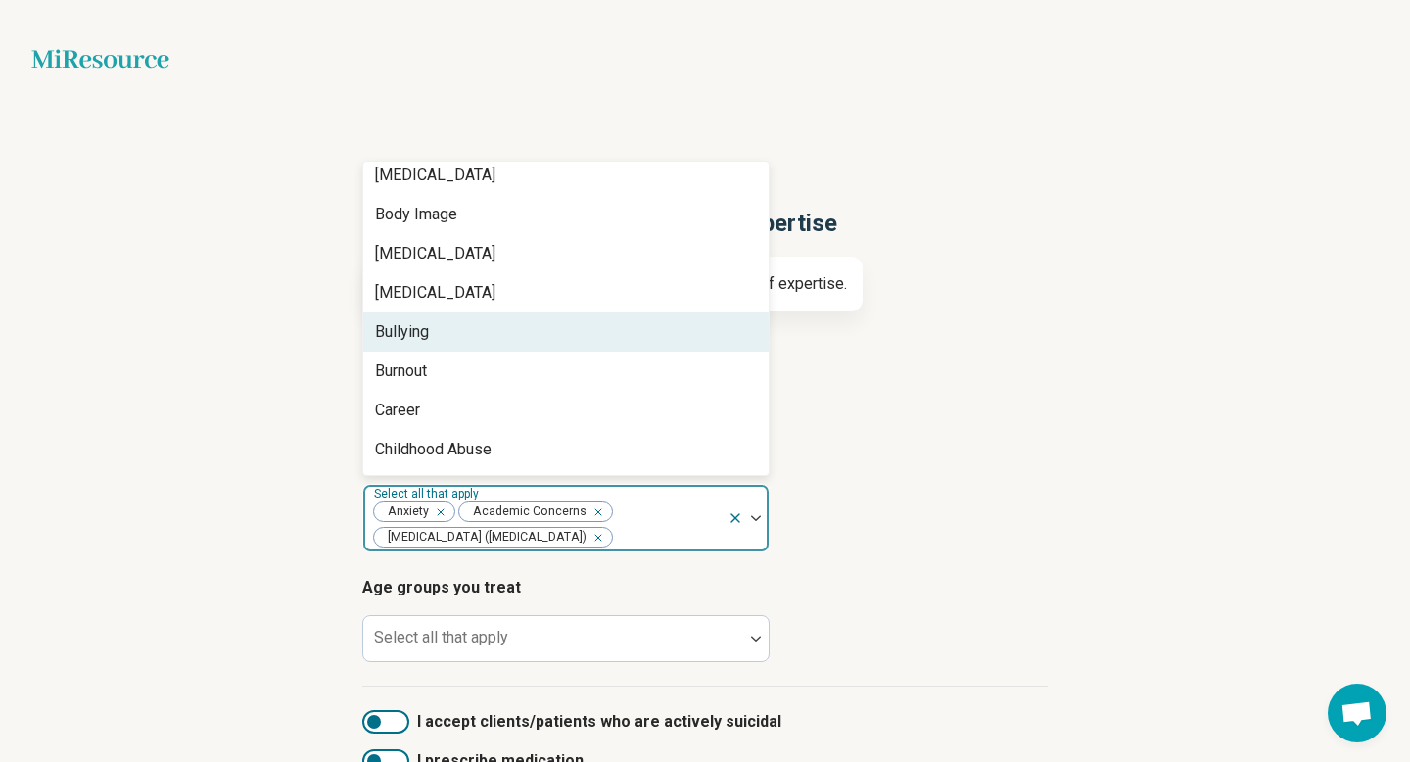
click at [645, 346] on div "Bullying" at bounding box center [565, 331] width 405 height 39
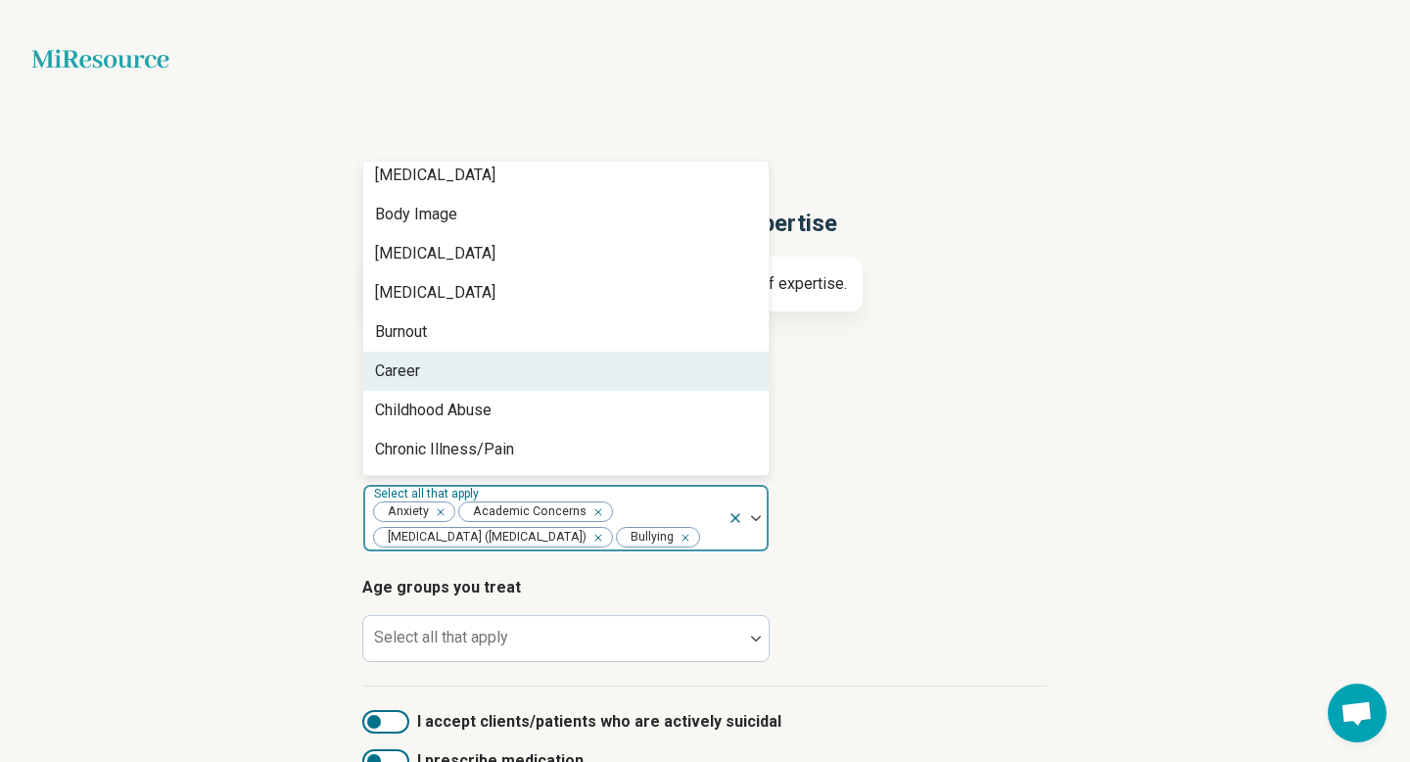
click at [637, 370] on div "Career" at bounding box center [565, 370] width 405 height 39
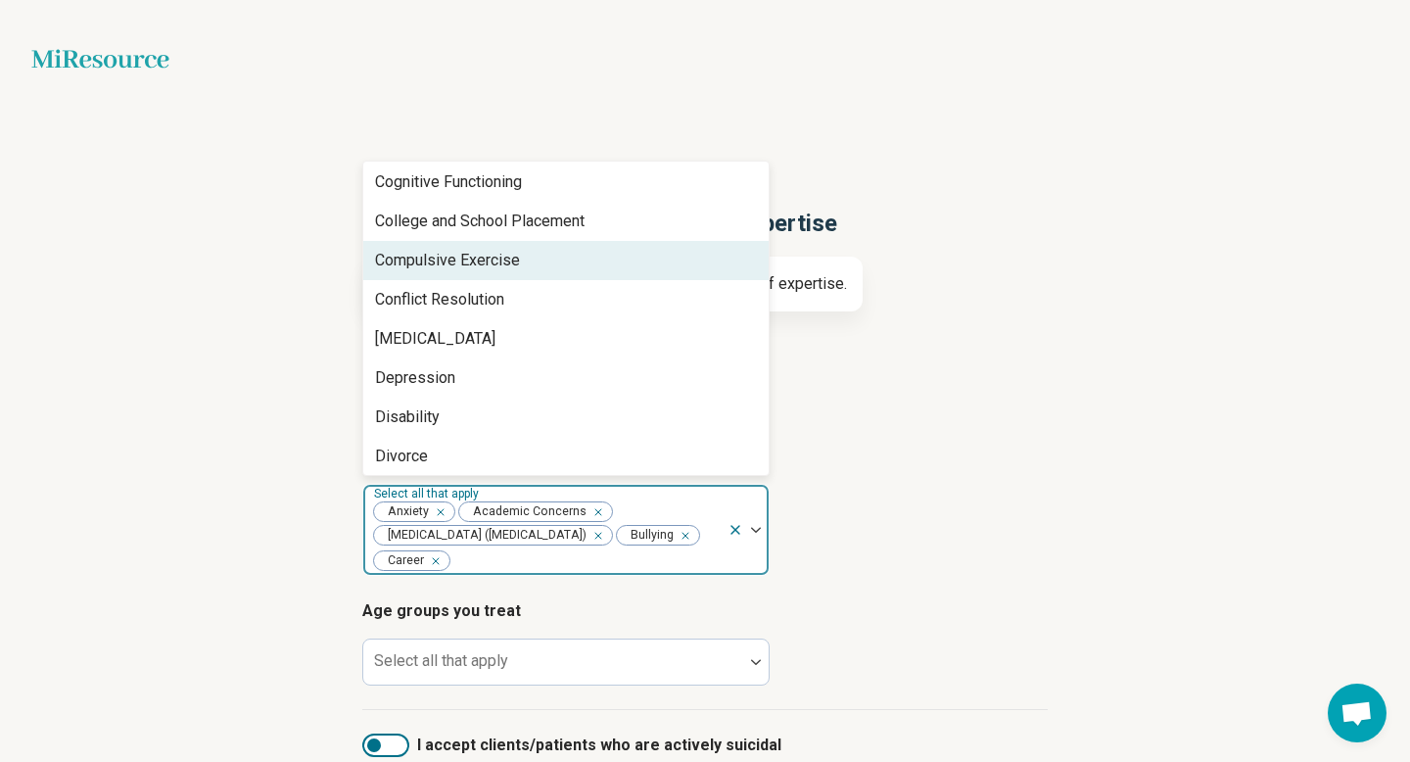
scroll to position [794, 0]
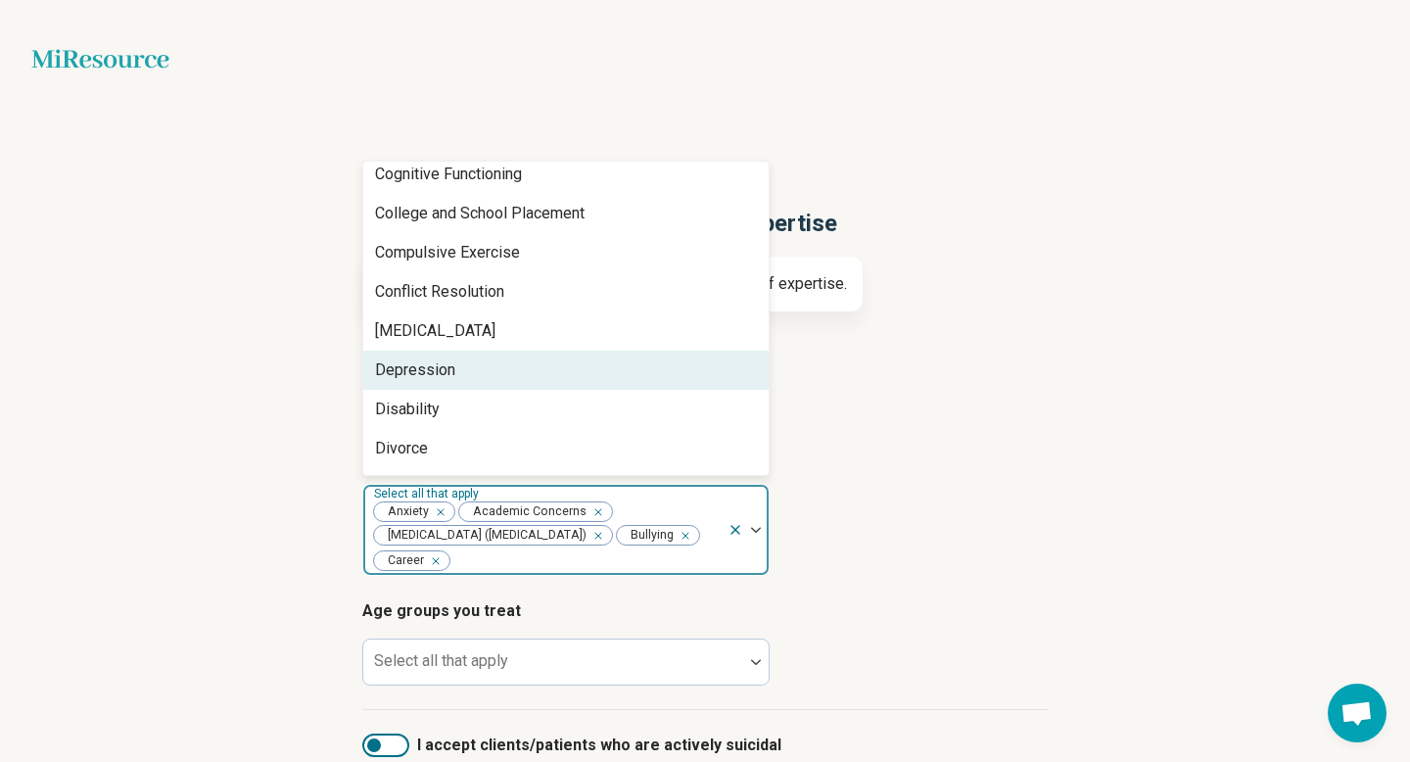
click at [637, 370] on div "Depression" at bounding box center [565, 369] width 405 height 39
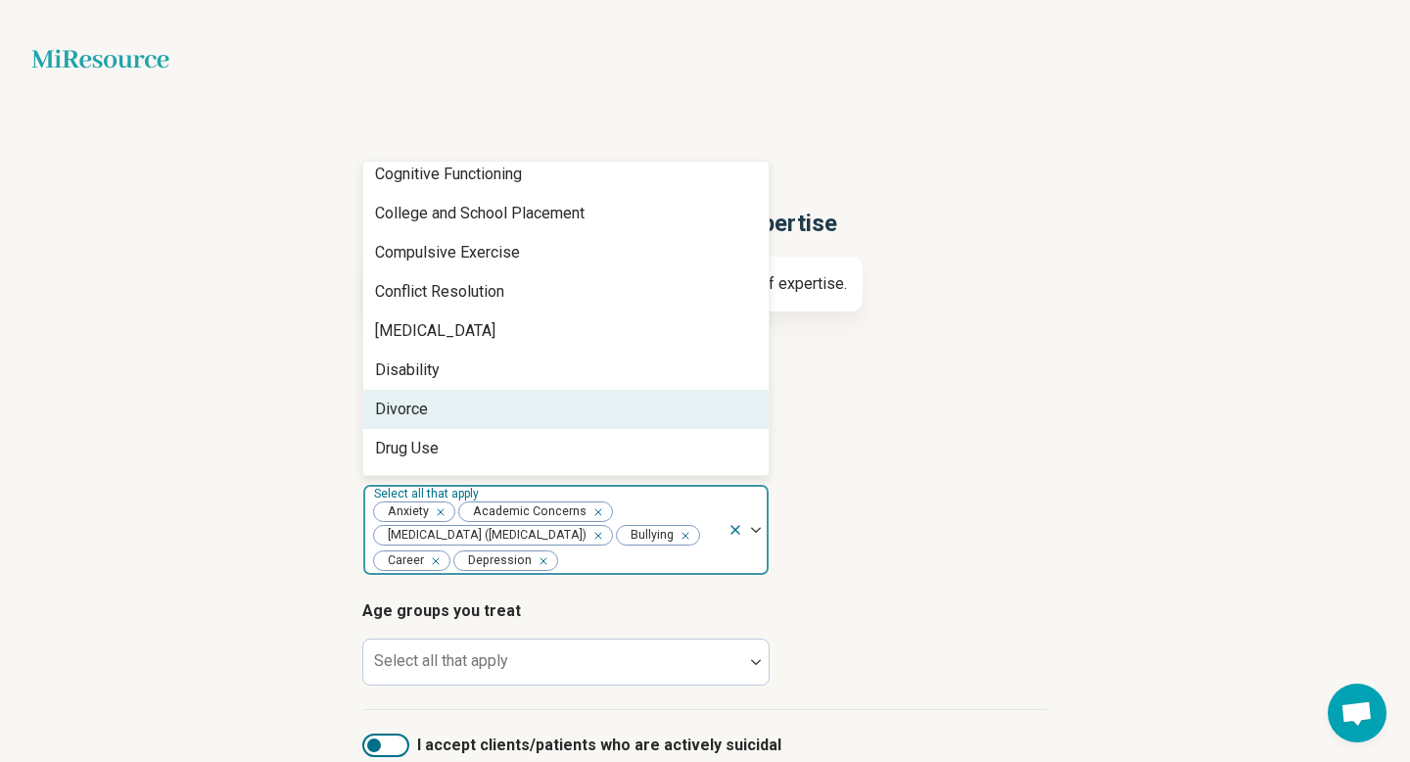
click at [629, 402] on div "Divorce" at bounding box center [565, 409] width 405 height 39
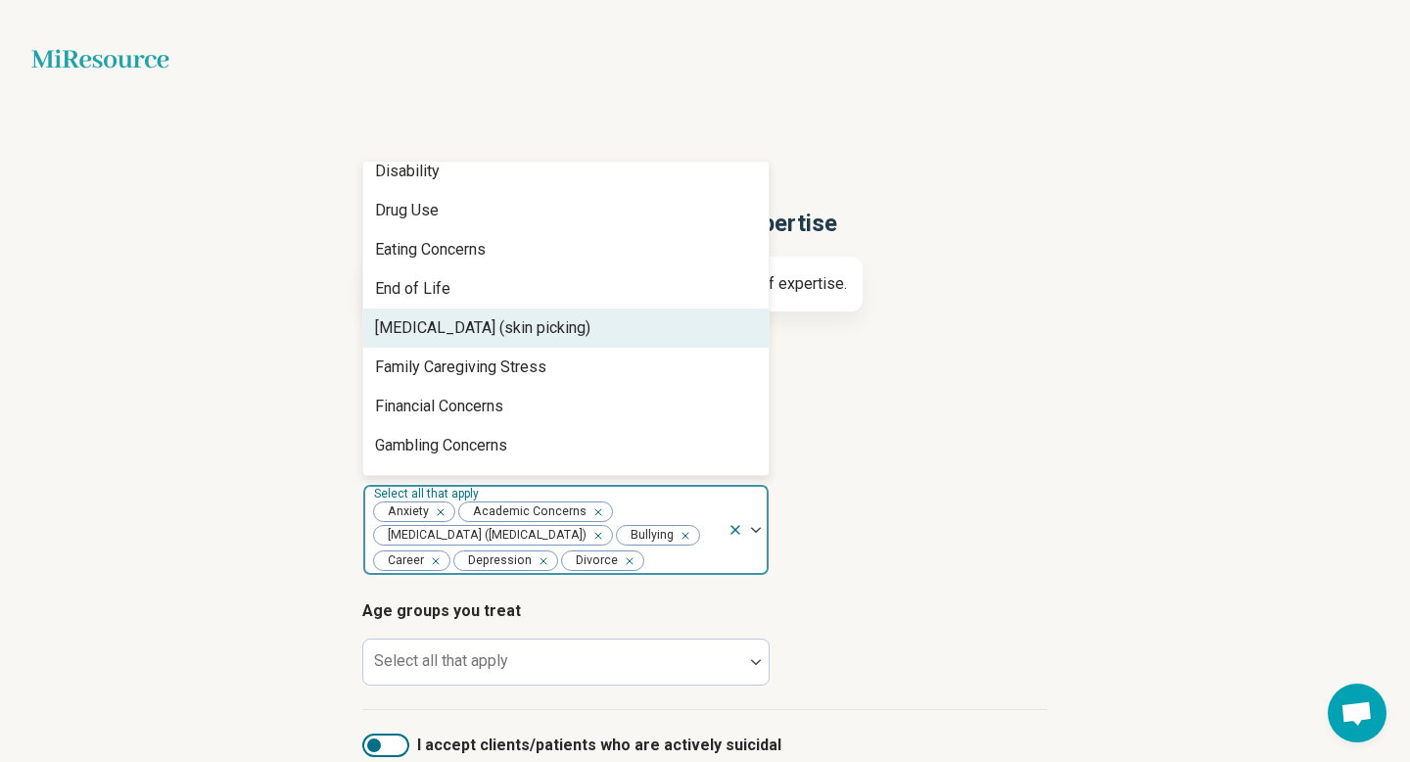
scroll to position [994, 0]
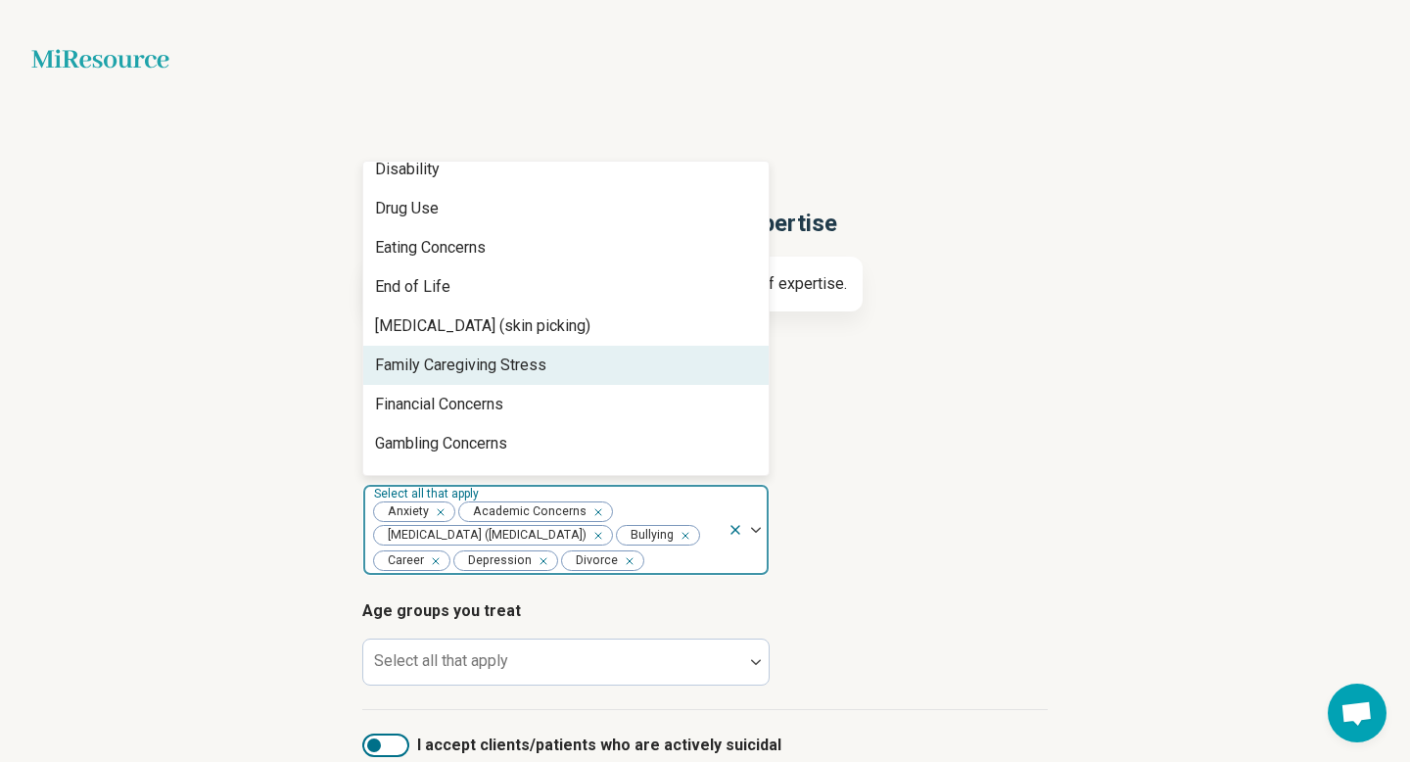
click at [616, 380] on div "Family Caregiving Stress" at bounding box center [565, 365] width 405 height 39
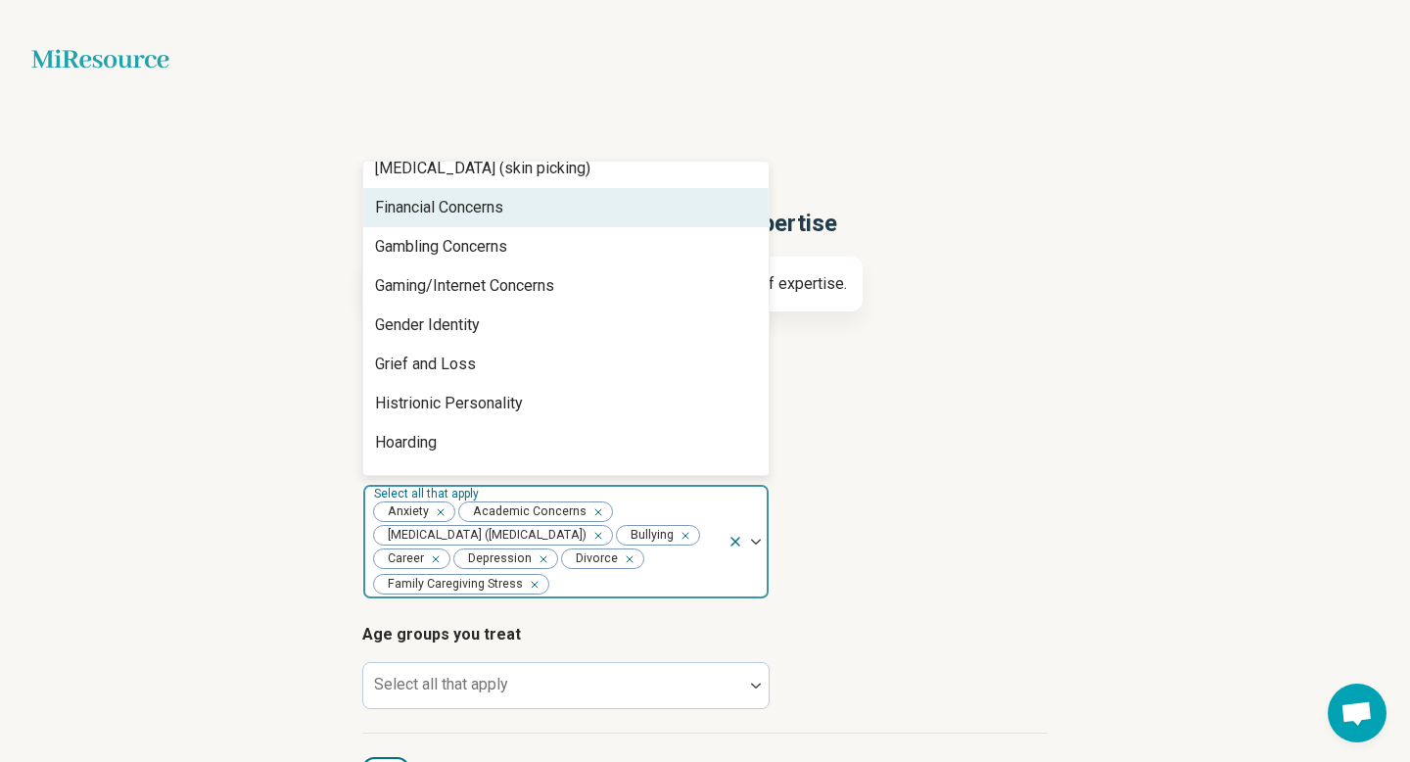
scroll to position [1154, 0]
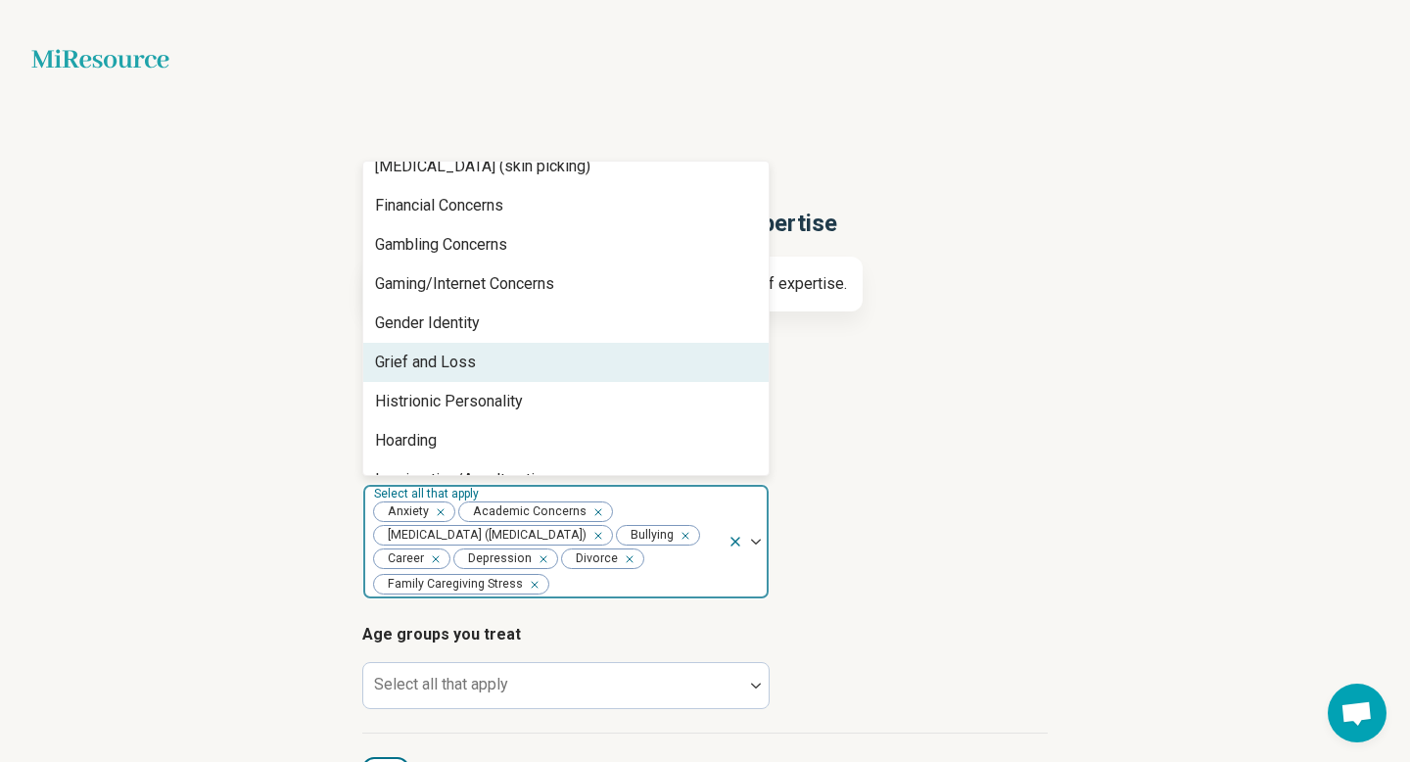
click at [616, 380] on div "Grief and Loss" at bounding box center [565, 362] width 405 height 39
click at [616, 380] on div "Histrionic Personality" at bounding box center [565, 362] width 405 height 39
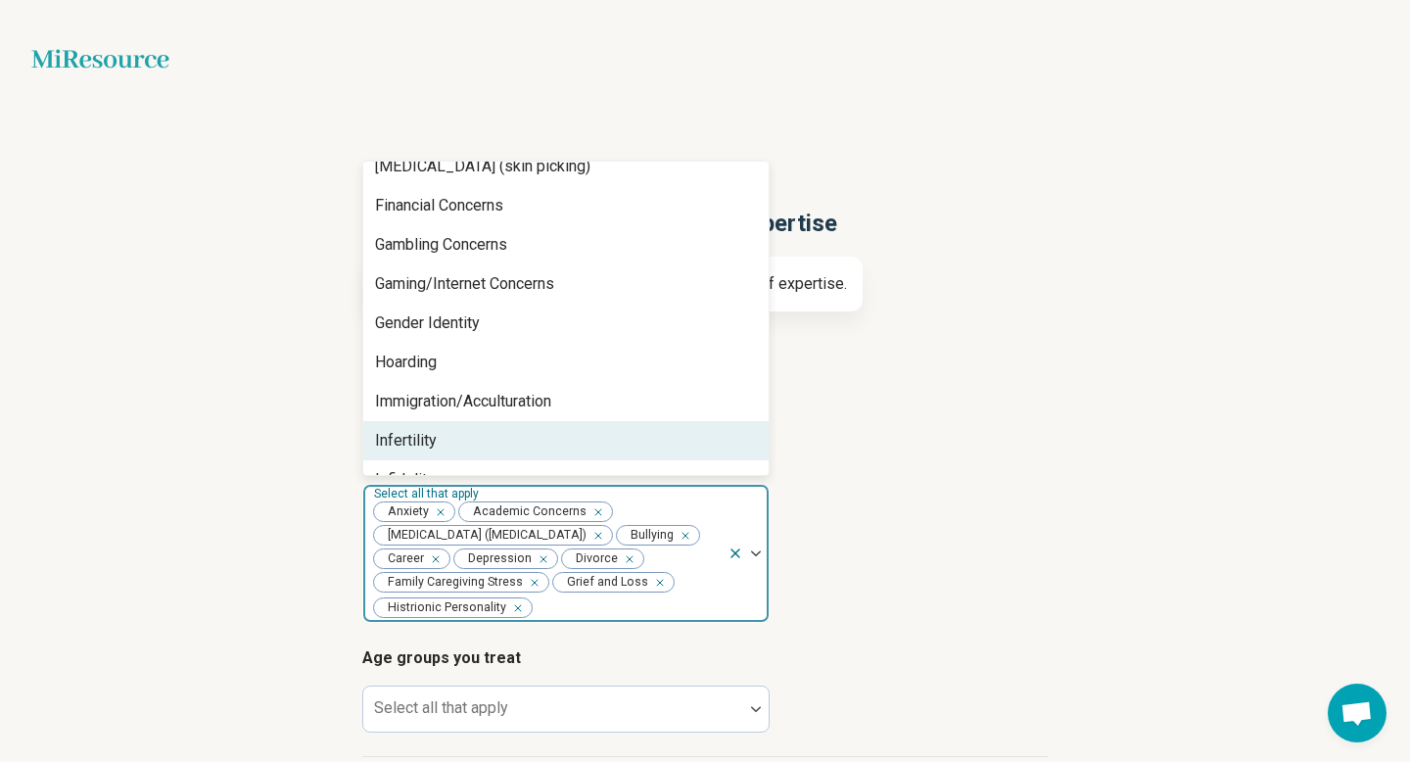
click at [520, 611] on icon "Remove [object Object]" at bounding box center [513, 608] width 14 height 14
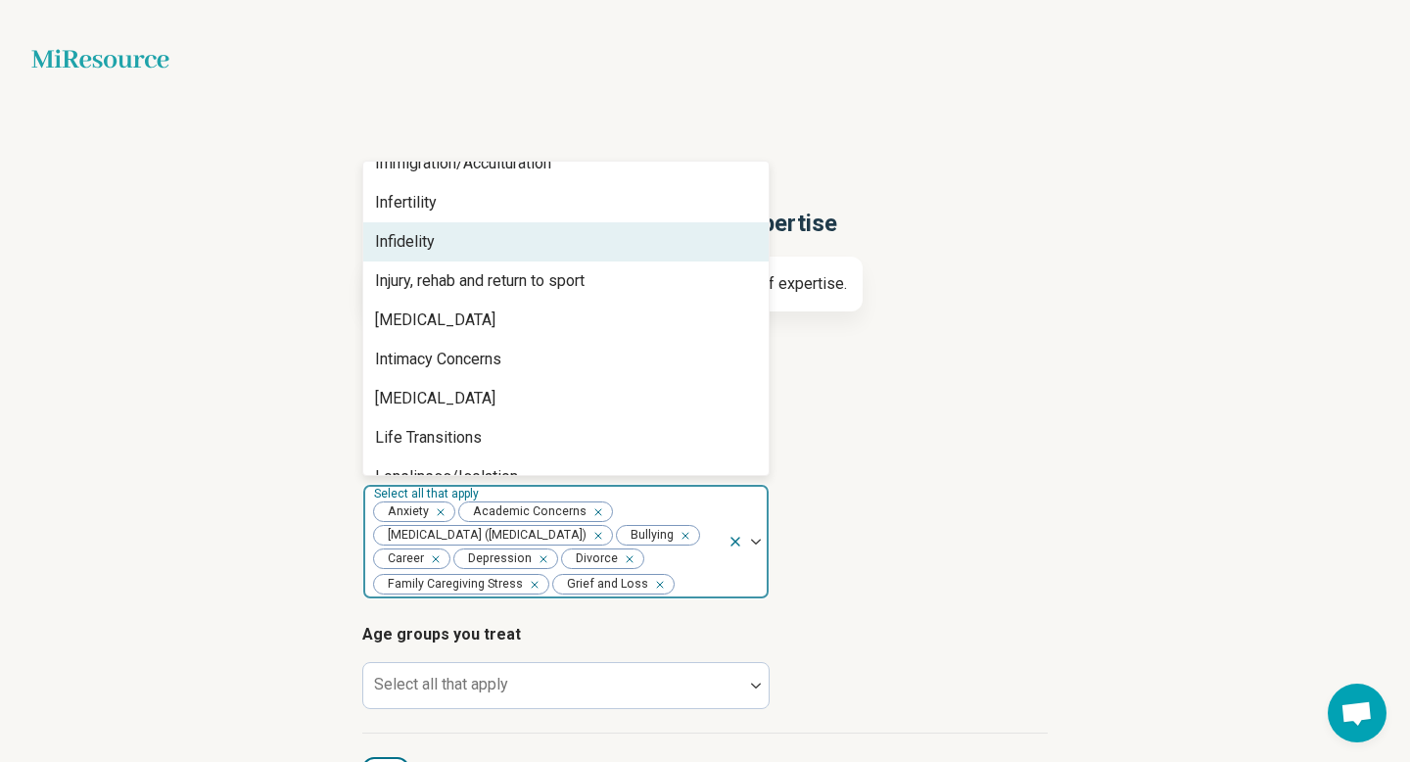
scroll to position [1440, 0]
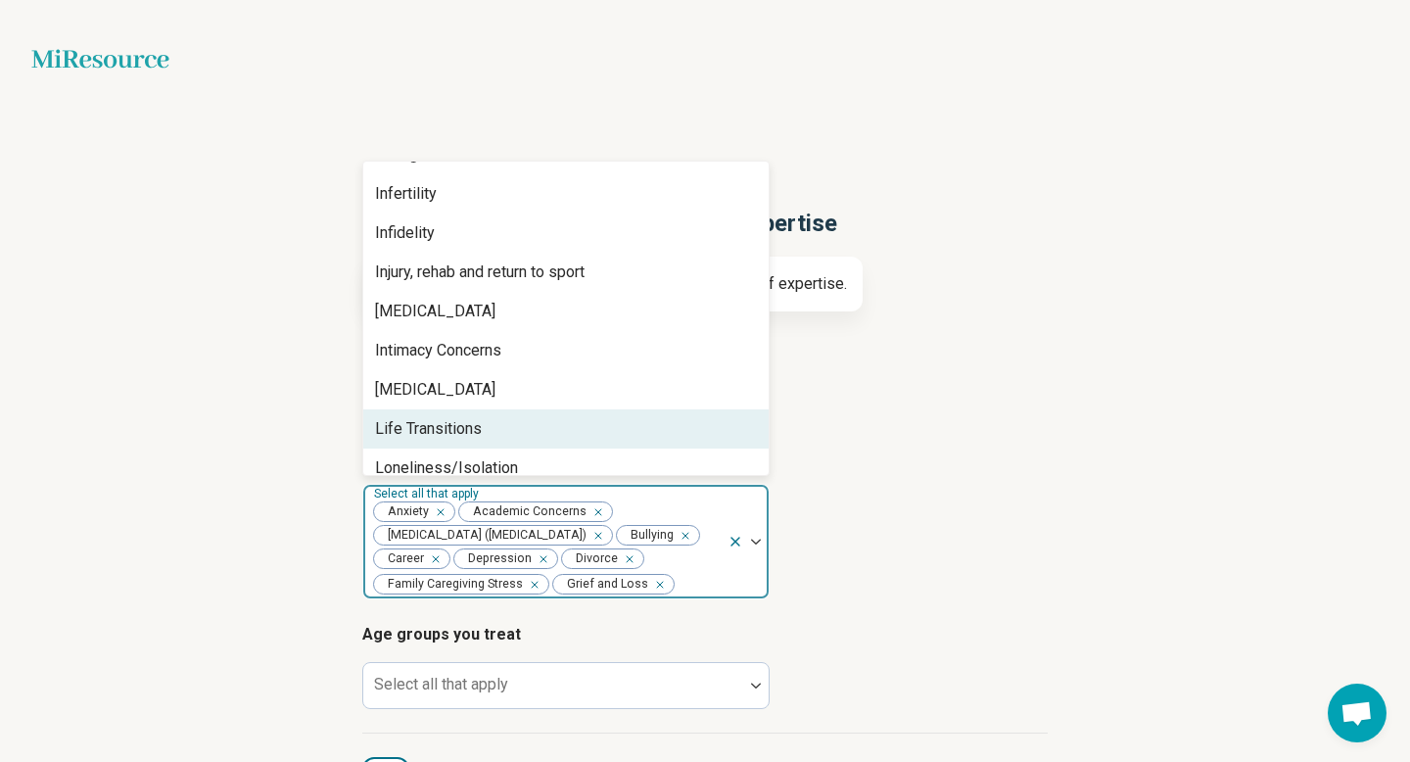
click at [640, 420] on div "Life Transitions" at bounding box center [565, 428] width 405 height 39
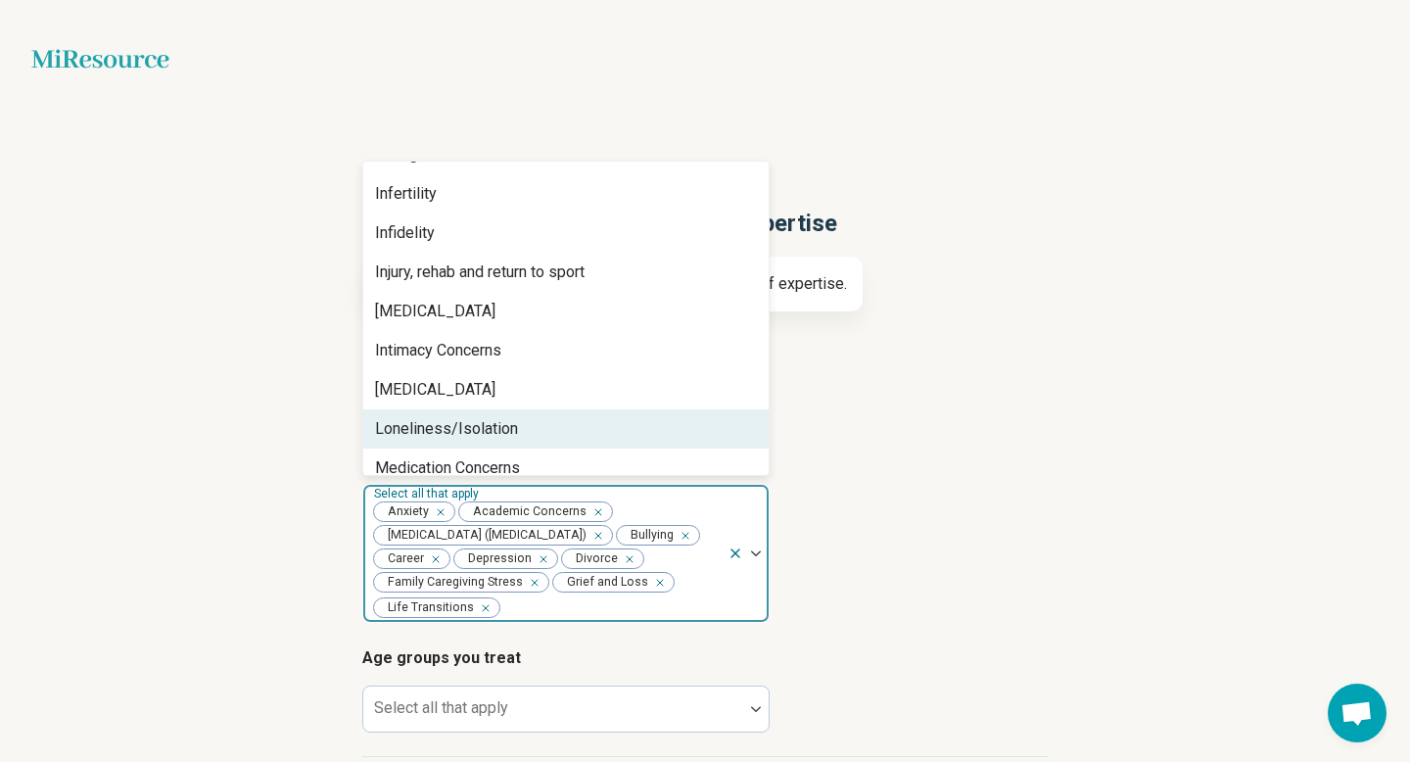
click at [640, 420] on div "Loneliness/Isolation" at bounding box center [565, 428] width 405 height 39
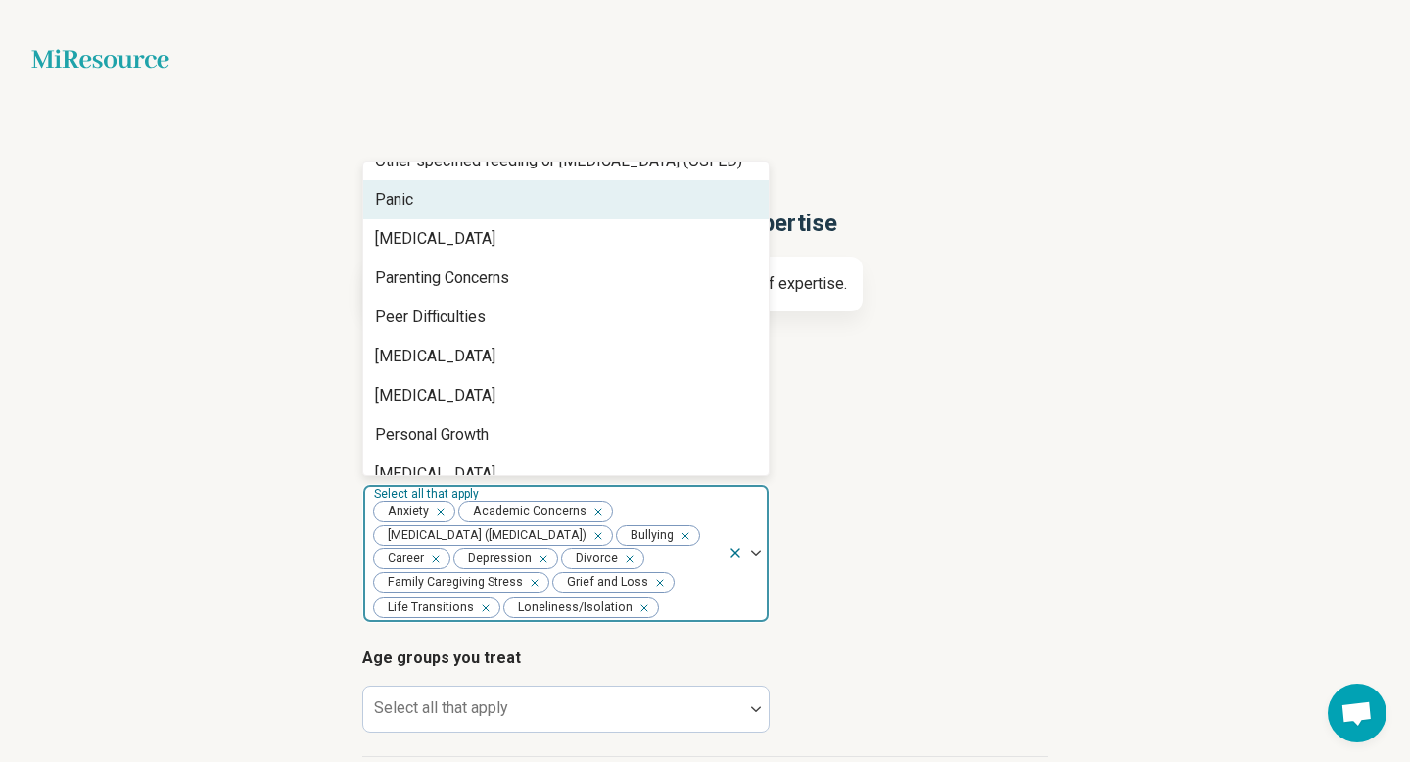
scroll to position [1914, 0]
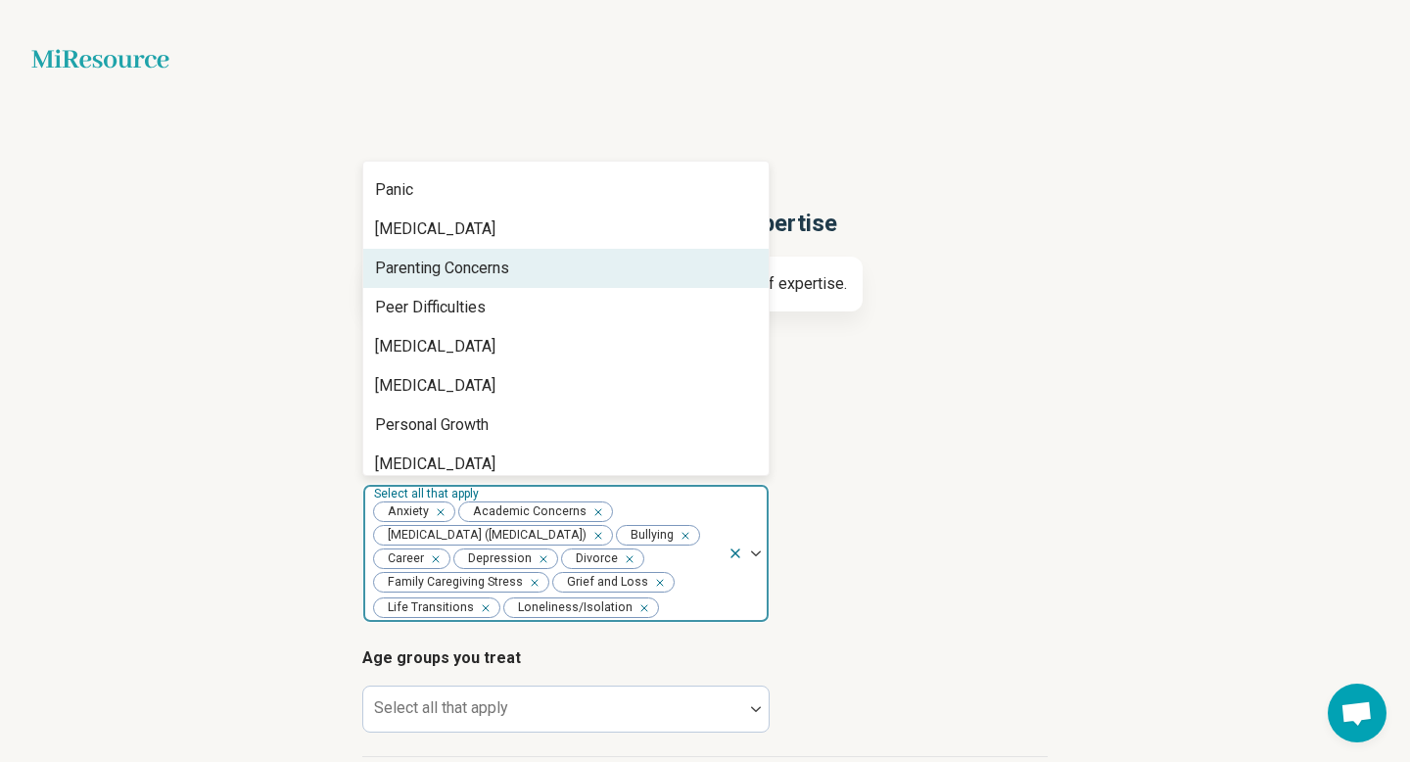
click at [615, 265] on div "Parenting Concerns" at bounding box center [565, 268] width 405 height 39
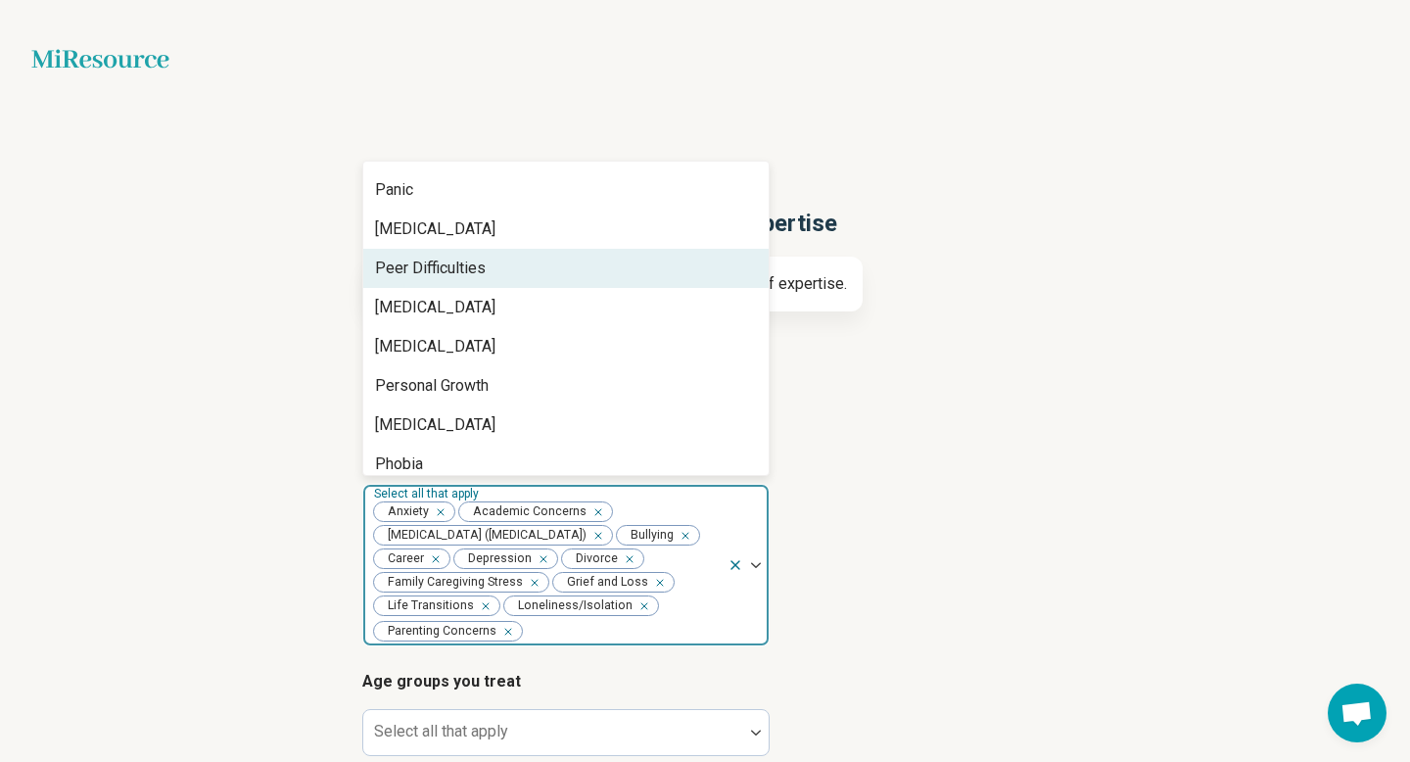
click at [592, 268] on div "Peer Difficulties" at bounding box center [565, 268] width 405 height 39
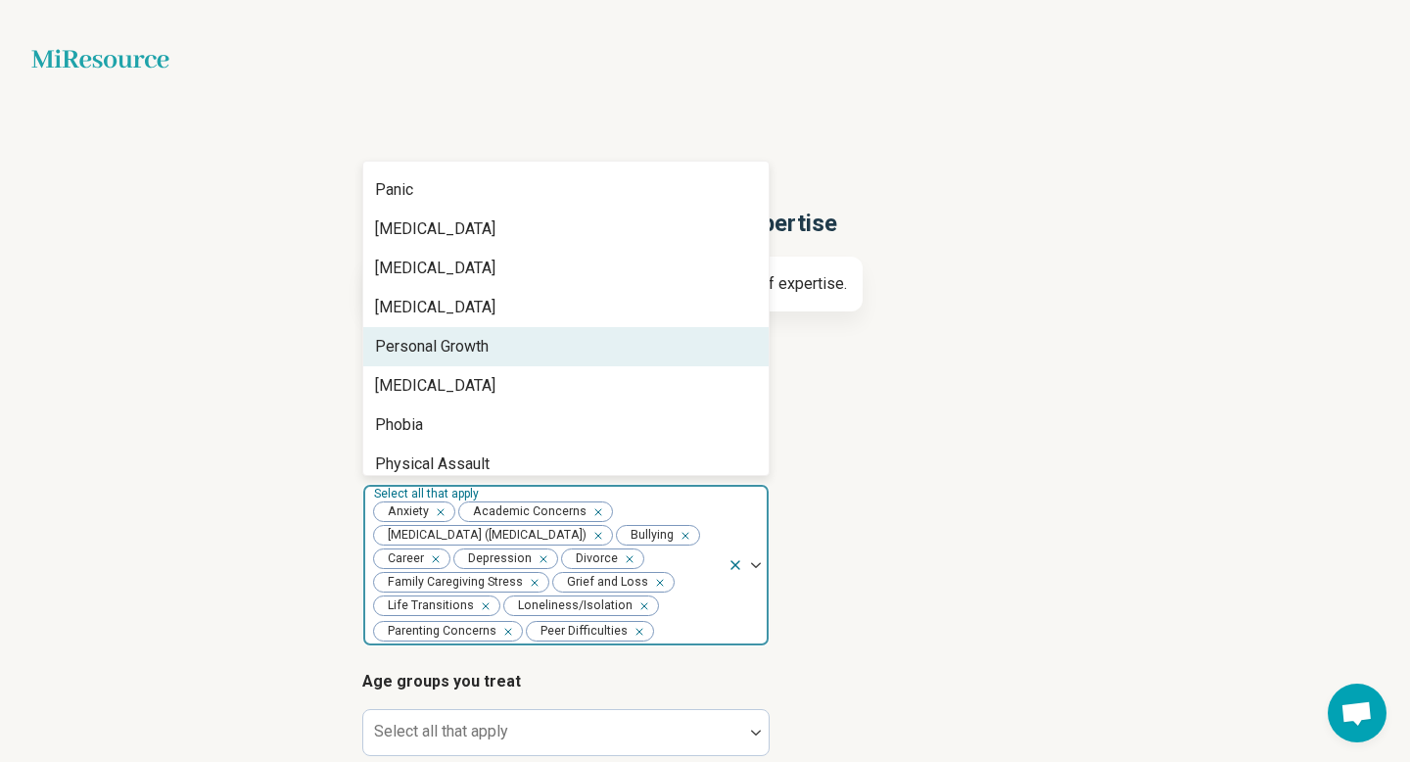
click at [554, 337] on div "Personal Growth" at bounding box center [565, 346] width 405 height 39
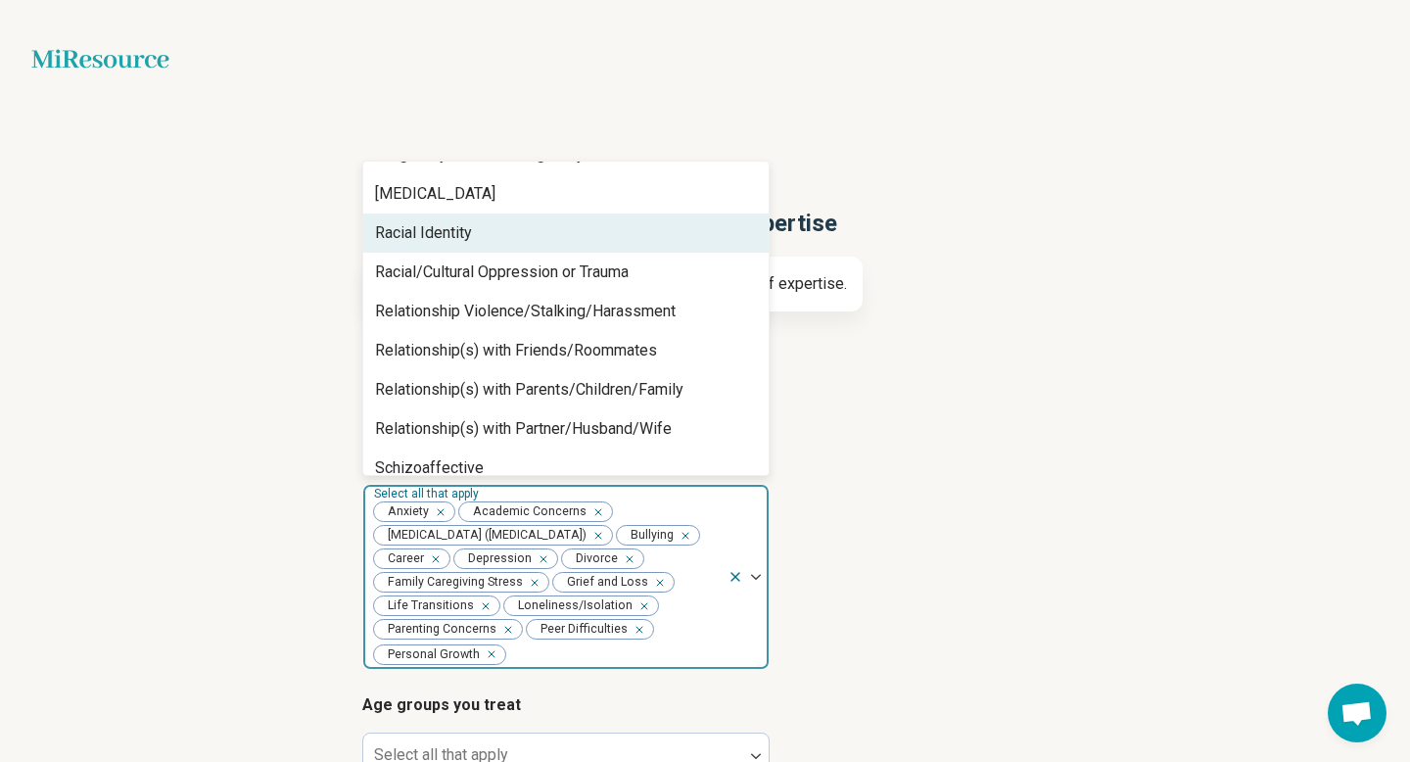
scroll to position [2396, 0]
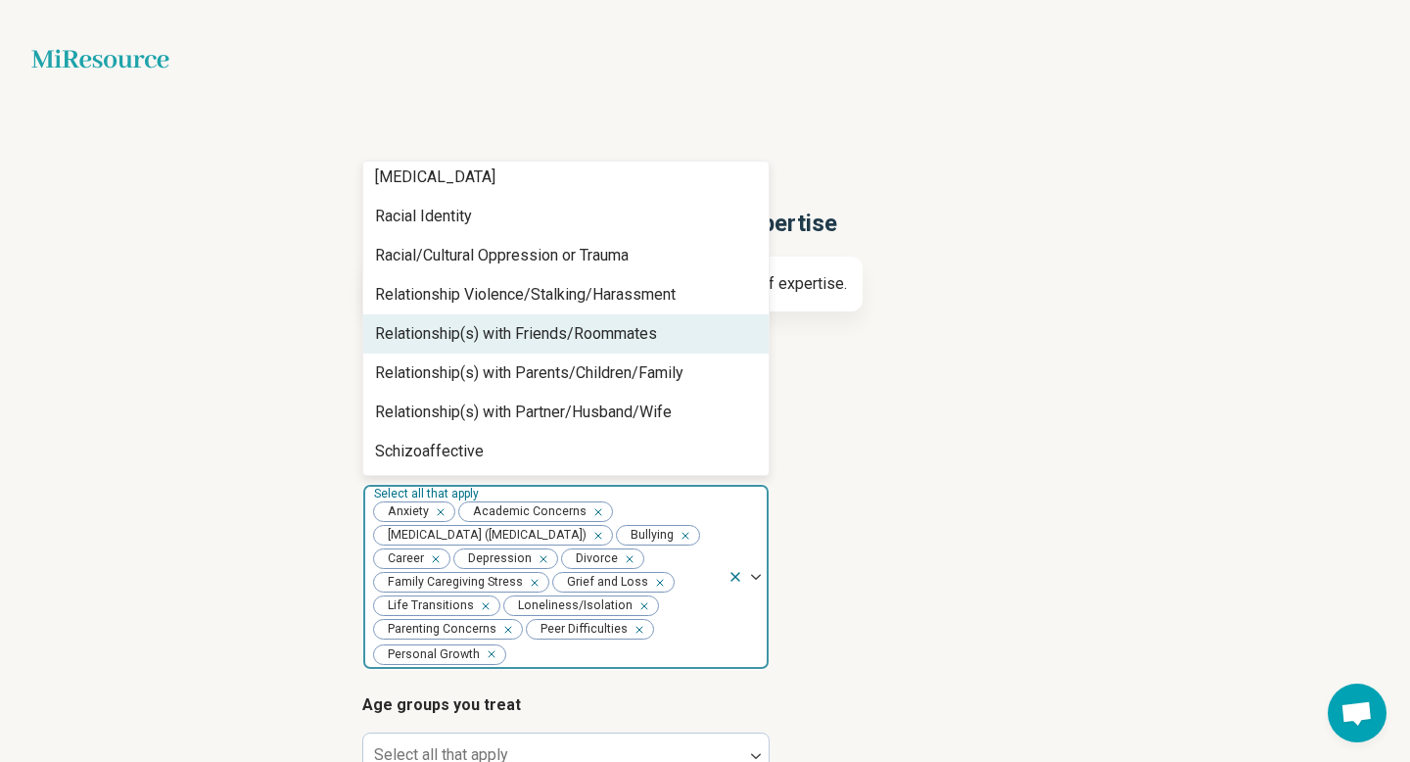
click at [554, 337] on div "Relationship(s) with Friends/Roommates" at bounding box center [516, 333] width 282 height 23
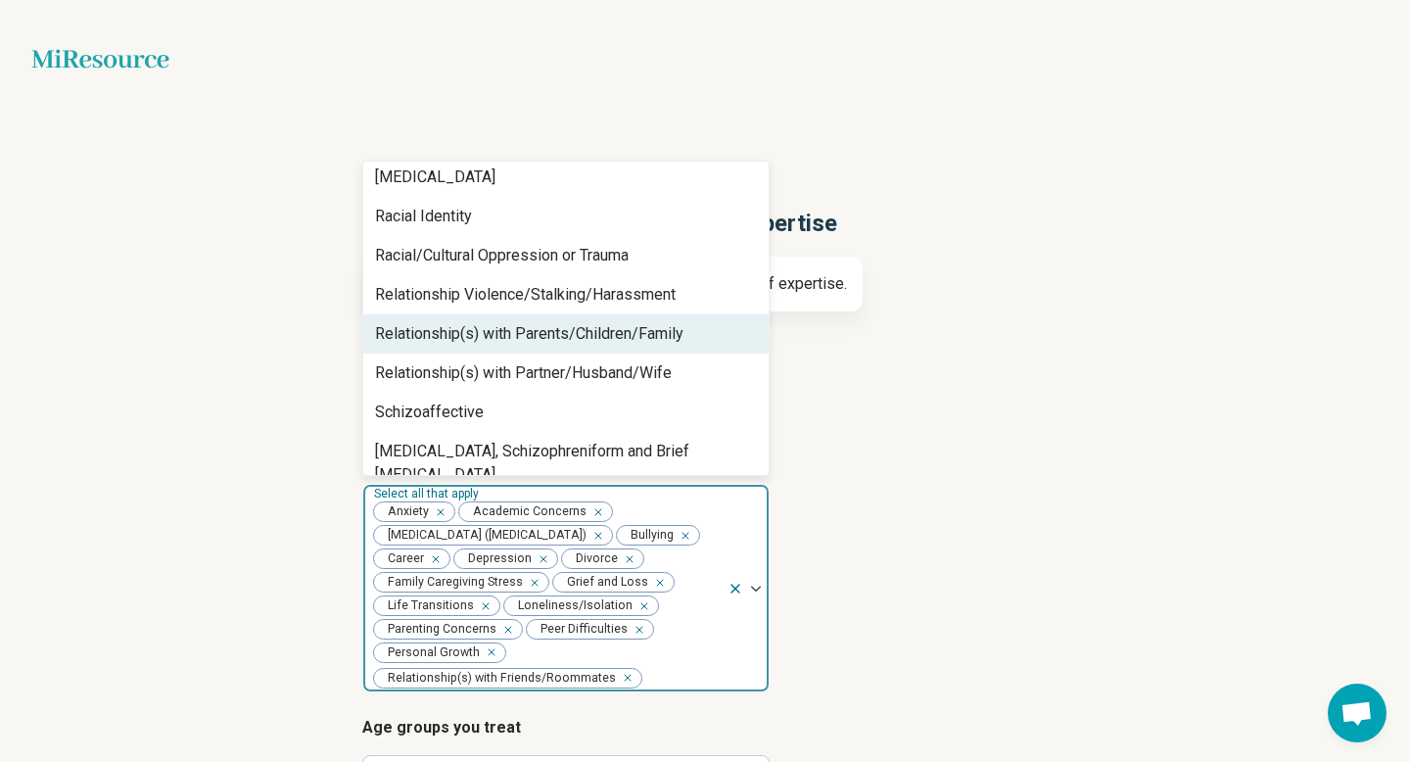
click at [554, 337] on div "Relationship(s) with Parents/Children/Family" at bounding box center [529, 333] width 308 height 23
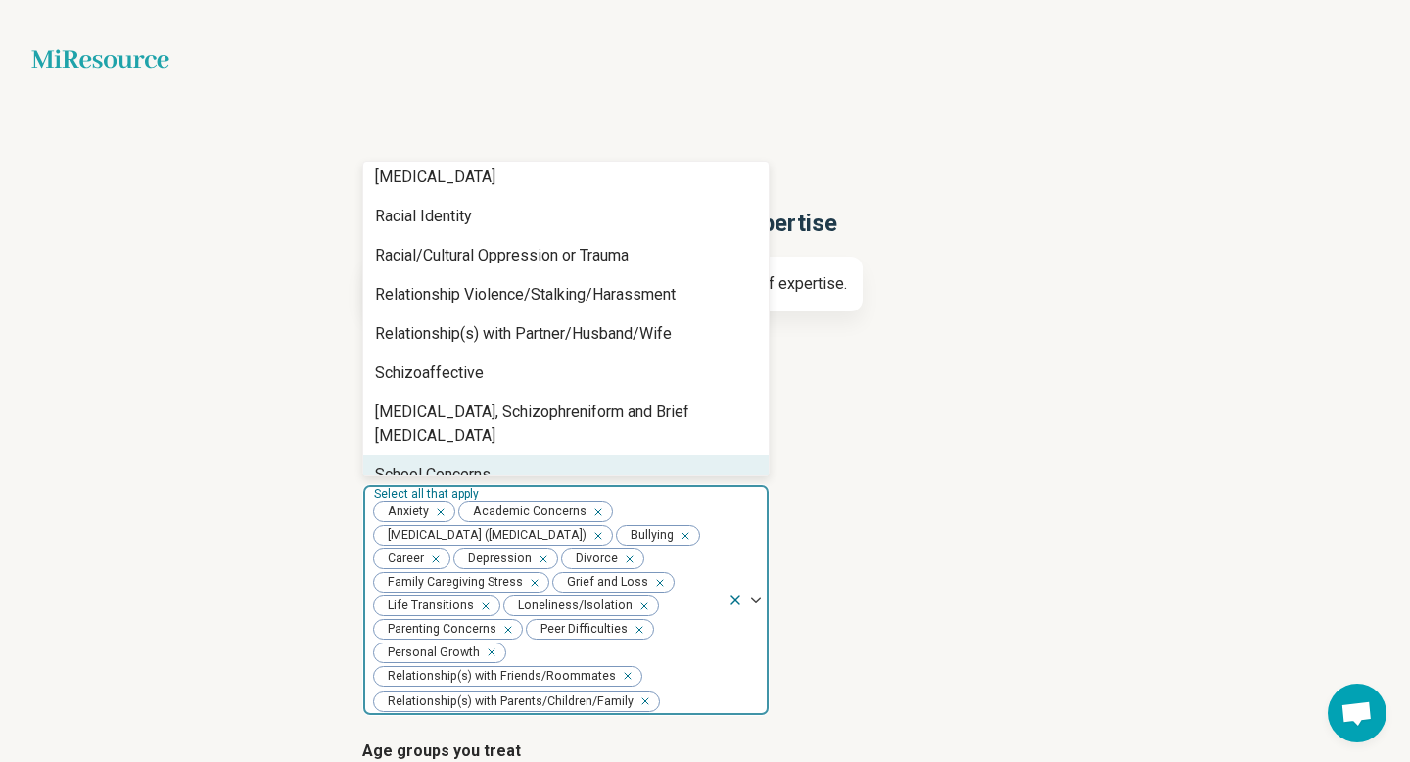
click at [512, 459] on div "School Concerns" at bounding box center [565, 474] width 405 height 39
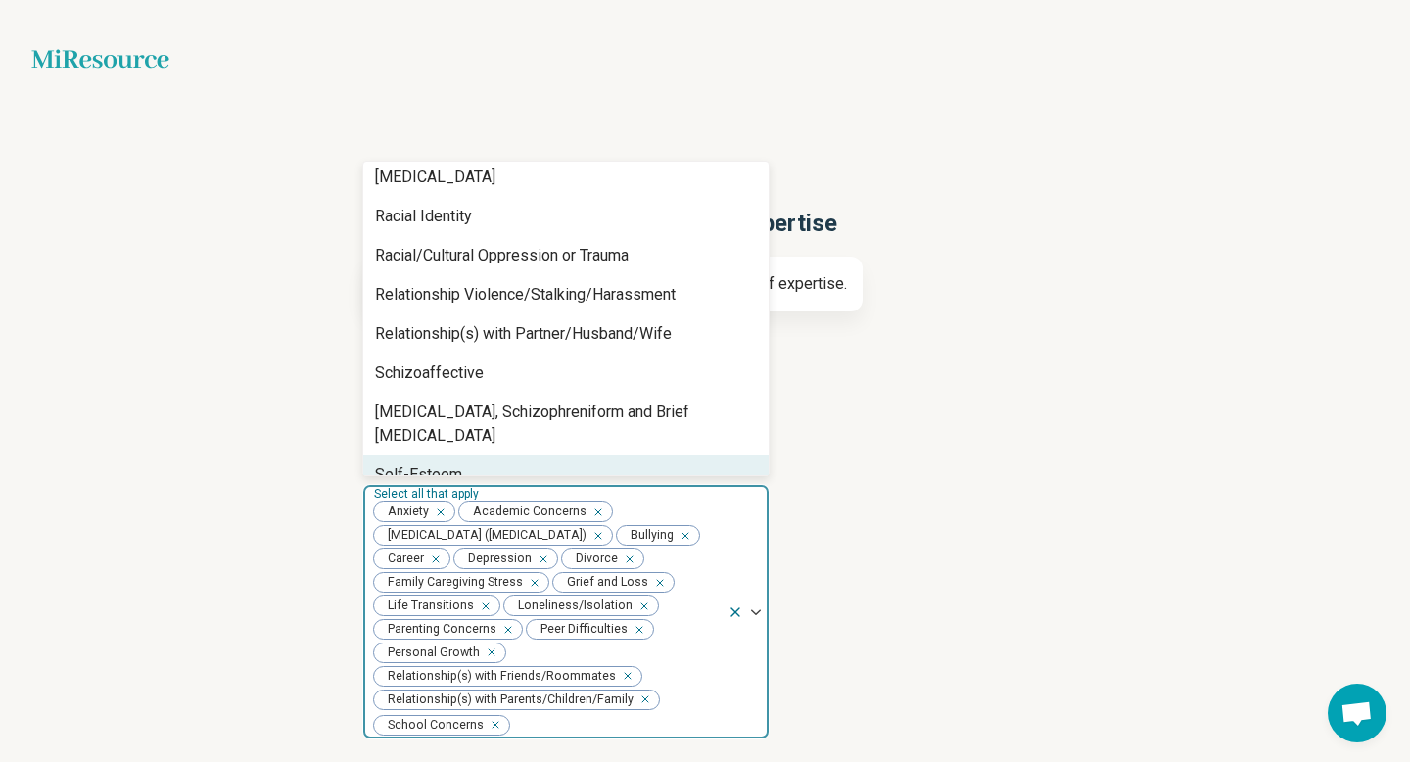
click at [589, 508] on icon "Remove [object Object]" at bounding box center [593, 512] width 14 height 14
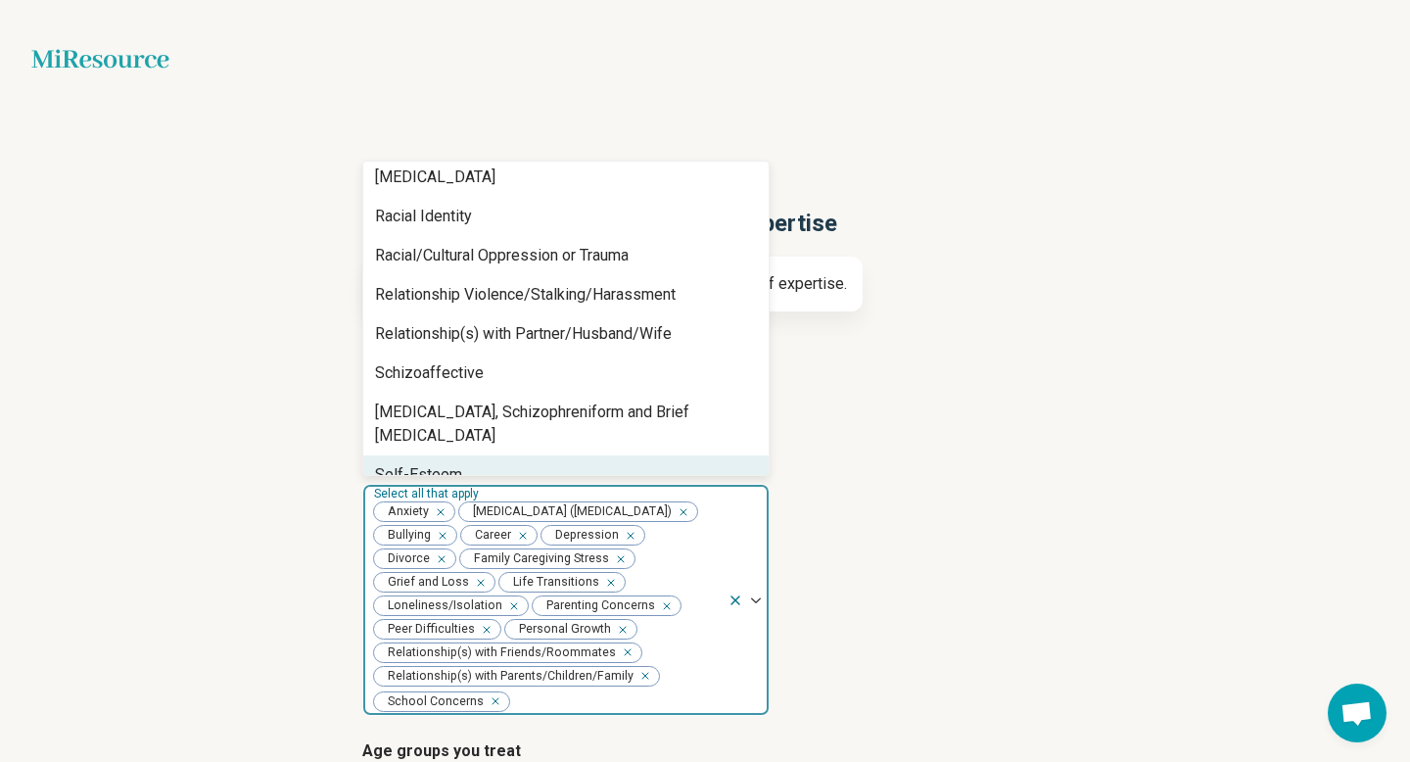
click at [603, 455] on div "Self-Esteem" at bounding box center [565, 474] width 405 height 39
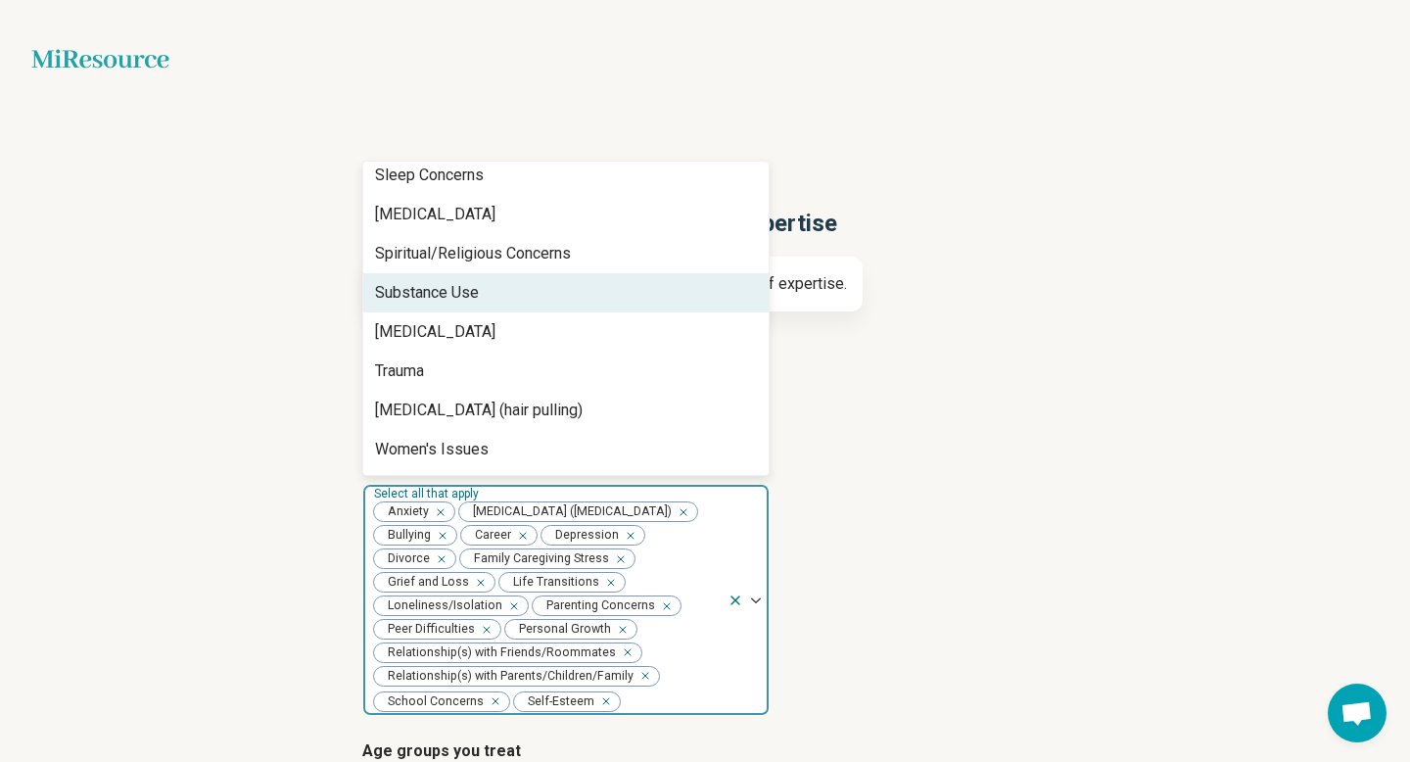
scroll to position [2944, 0]
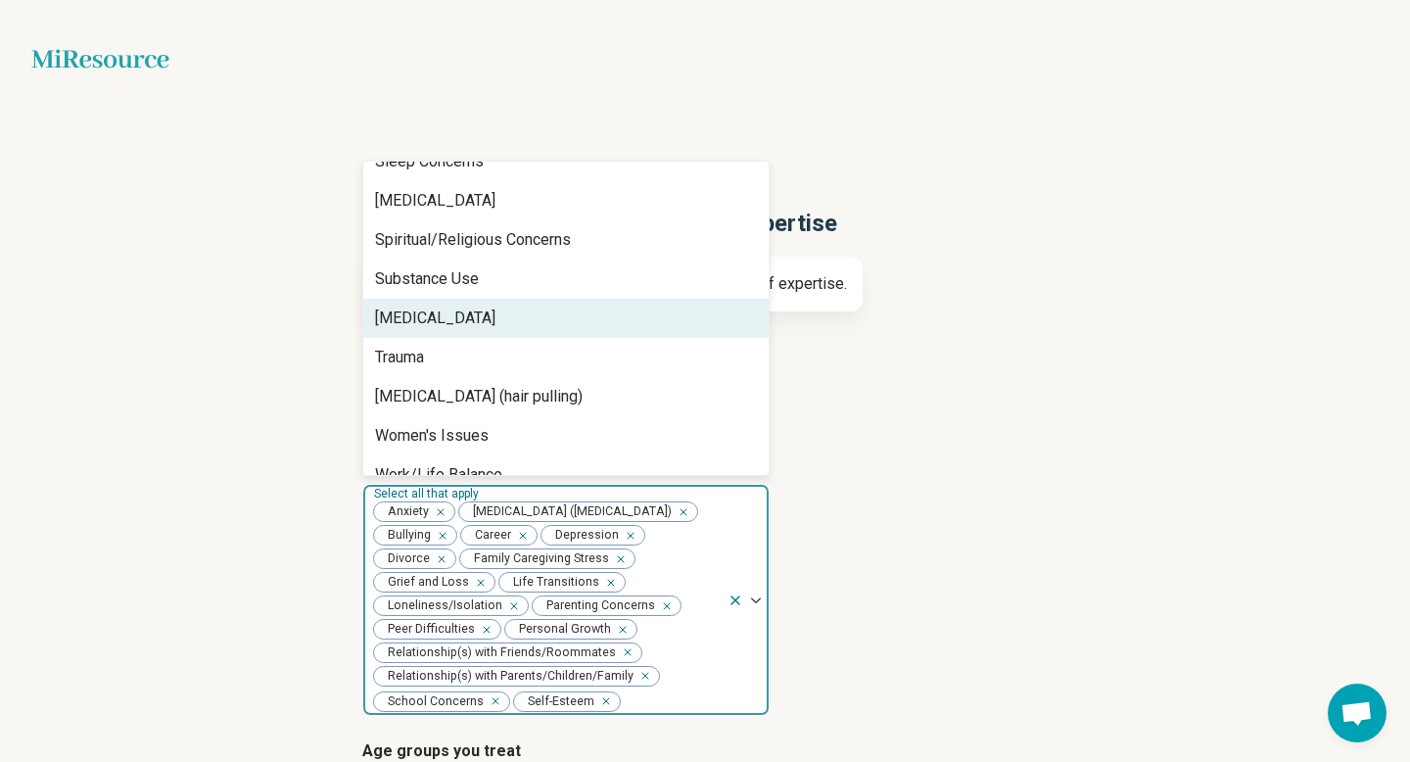
click at [613, 299] on div "[MEDICAL_DATA]" at bounding box center [565, 318] width 405 height 39
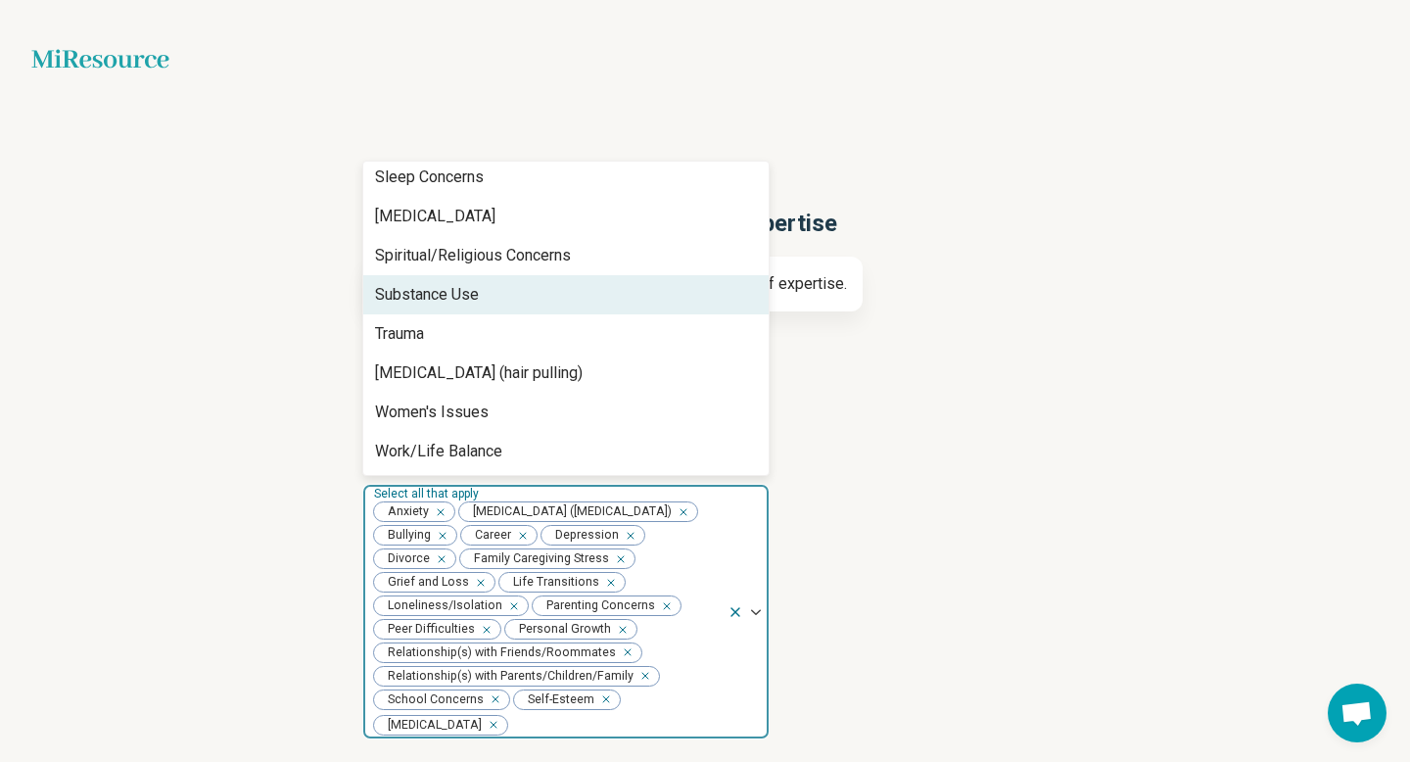
scroll to position [2905, 0]
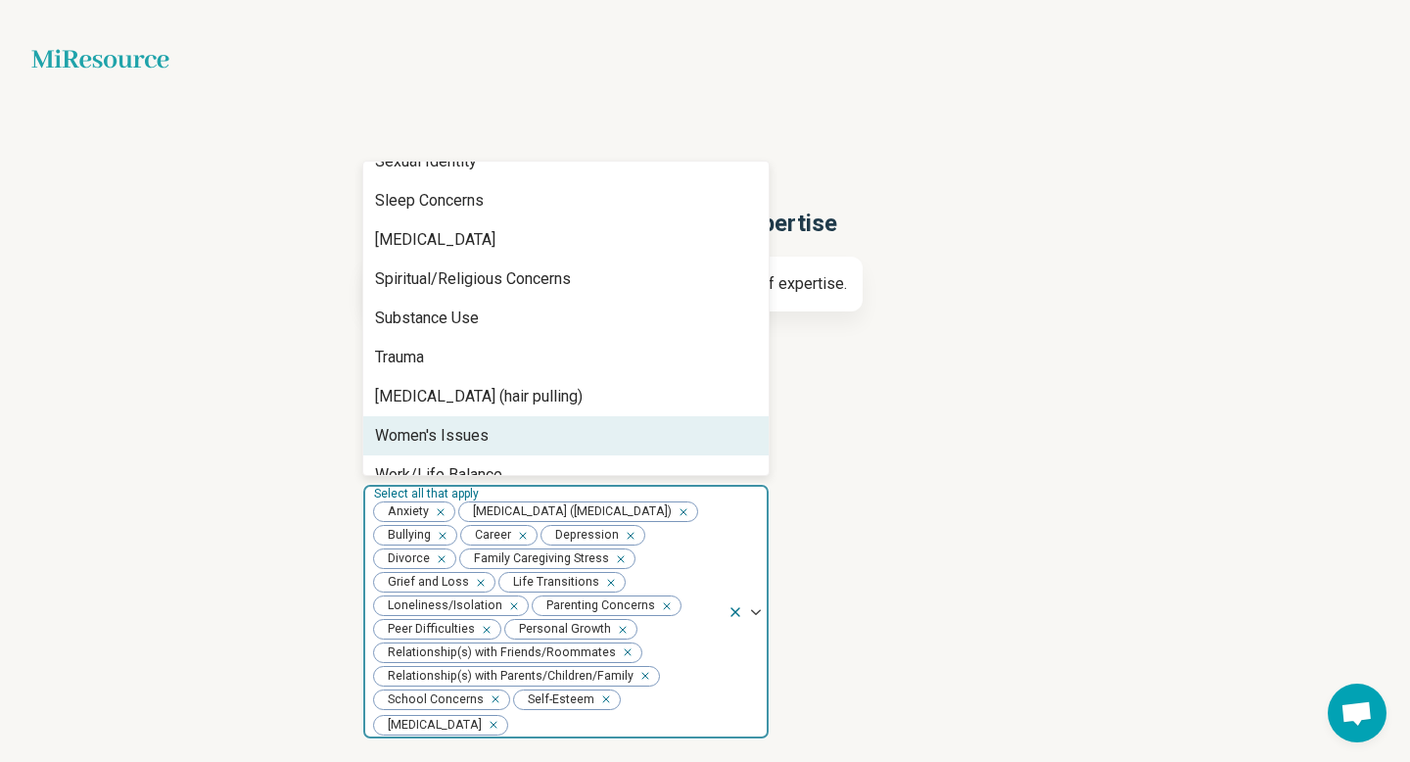
click at [551, 416] on div "Women's Issues" at bounding box center [565, 435] width 405 height 39
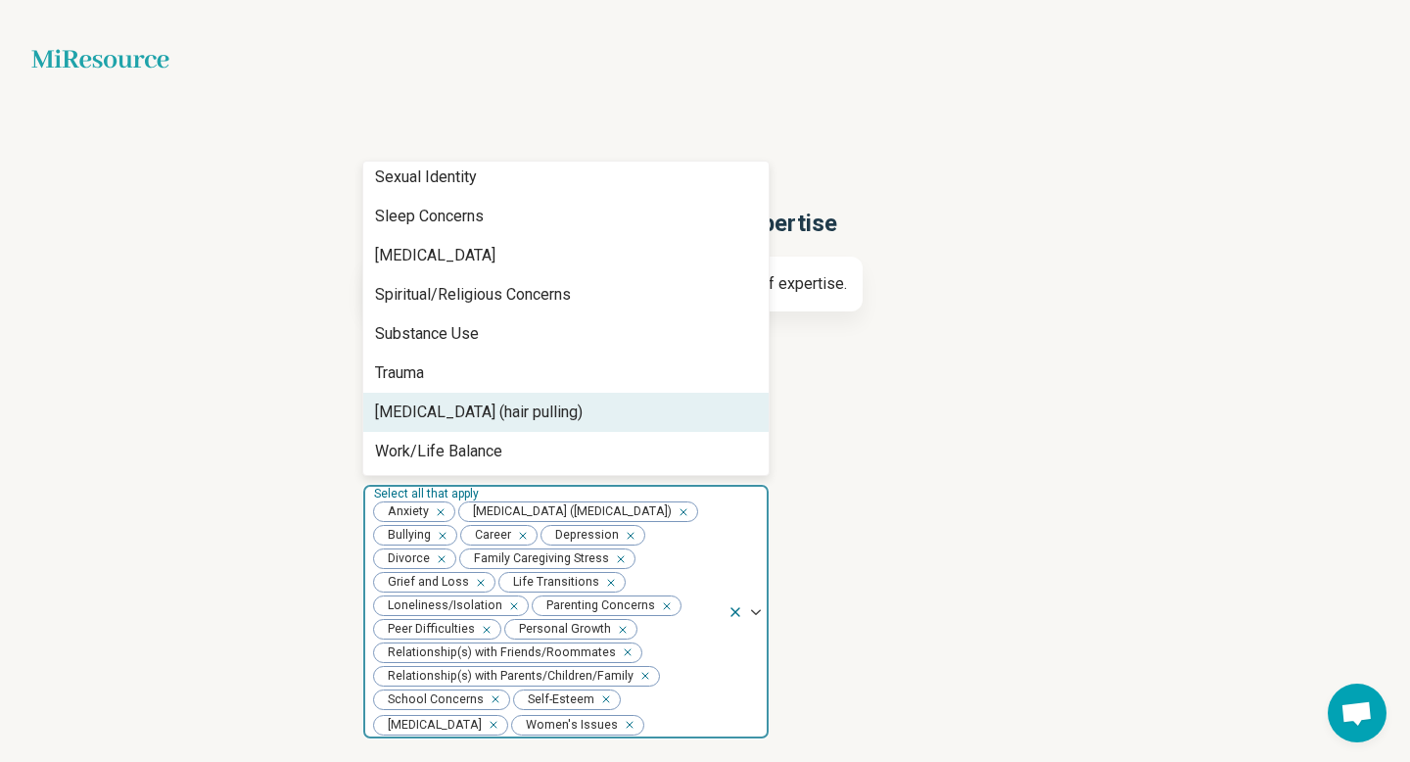
scroll to position [2866, 0]
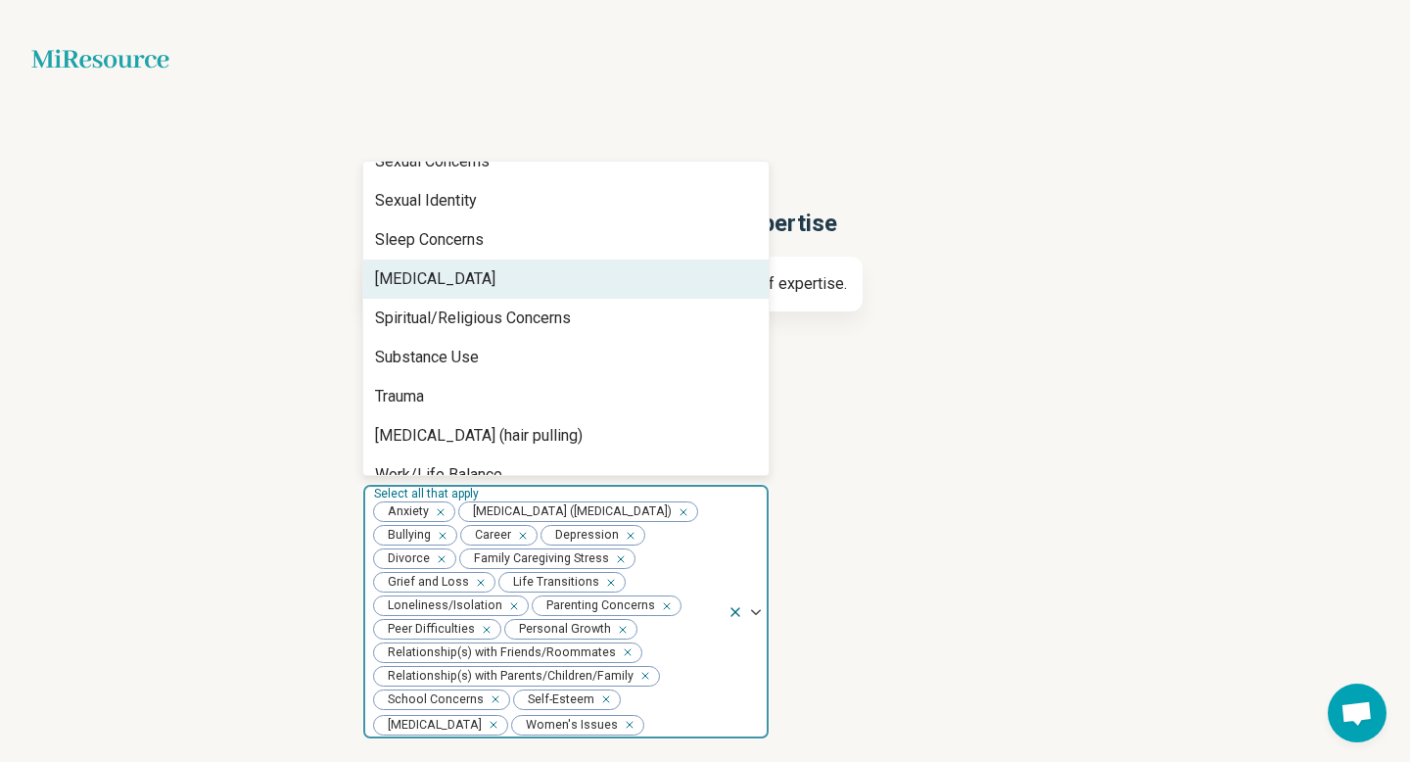
click at [533, 259] on div "[MEDICAL_DATA]" at bounding box center [565, 278] width 405 height 39
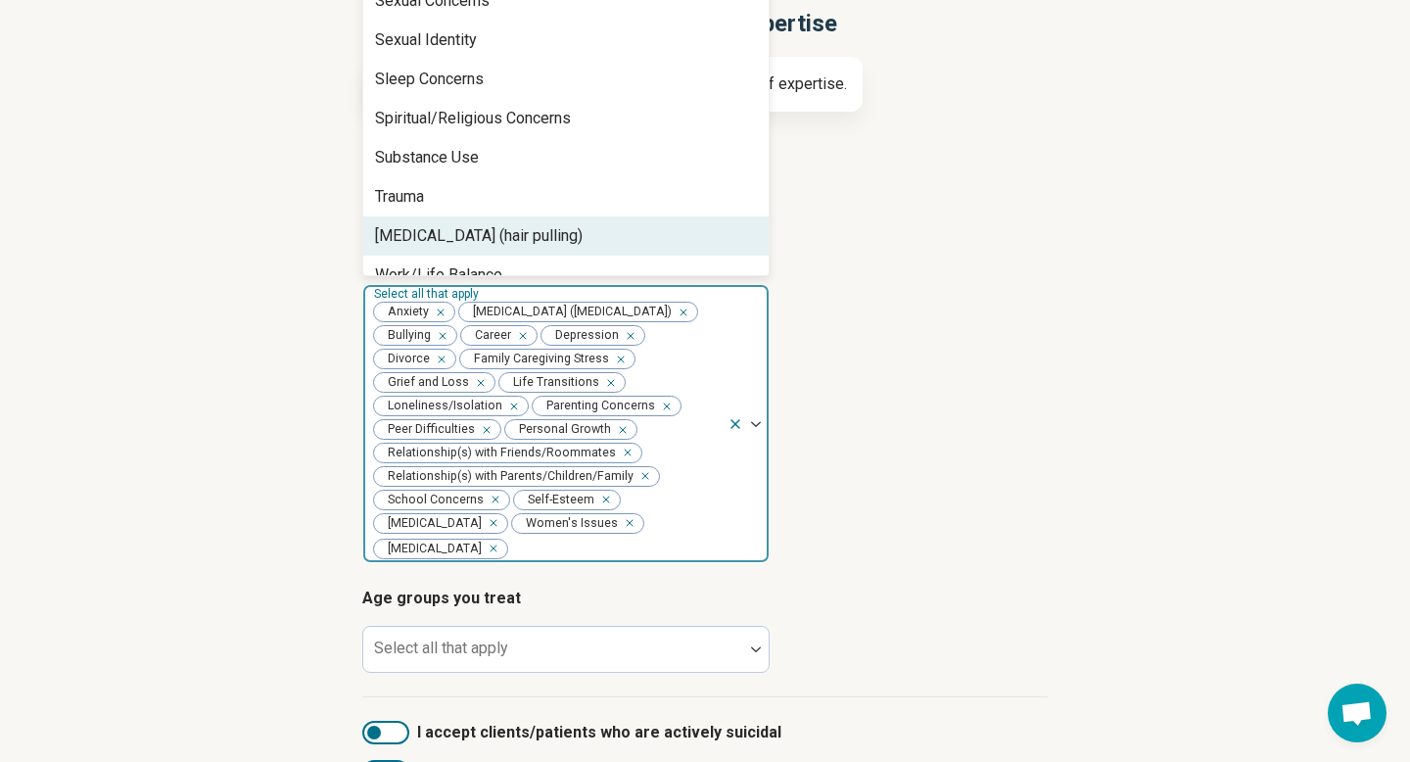
scroll to position [211, 0]
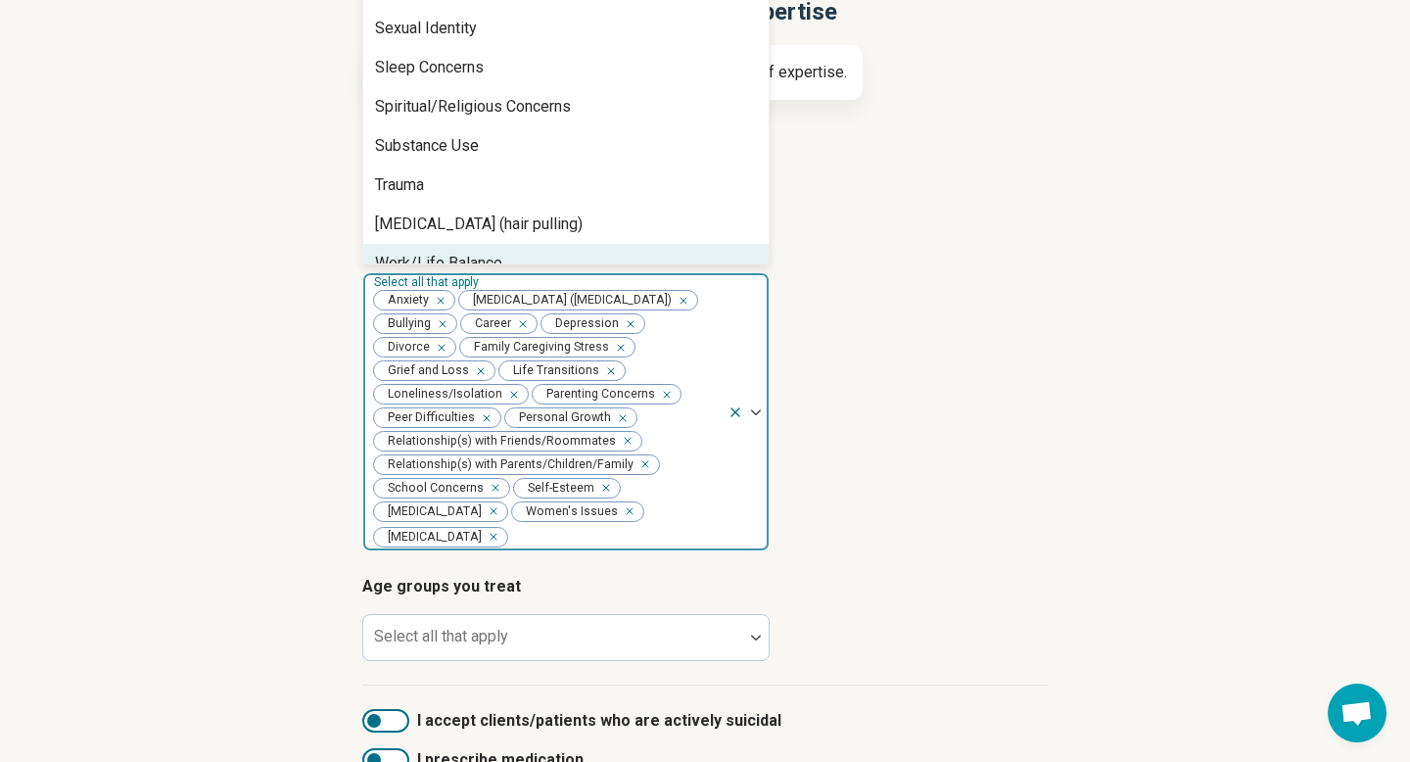
click at [646, 253] on div "Work/Life Balance" at bounding box center [565, 263] width 405 height 39
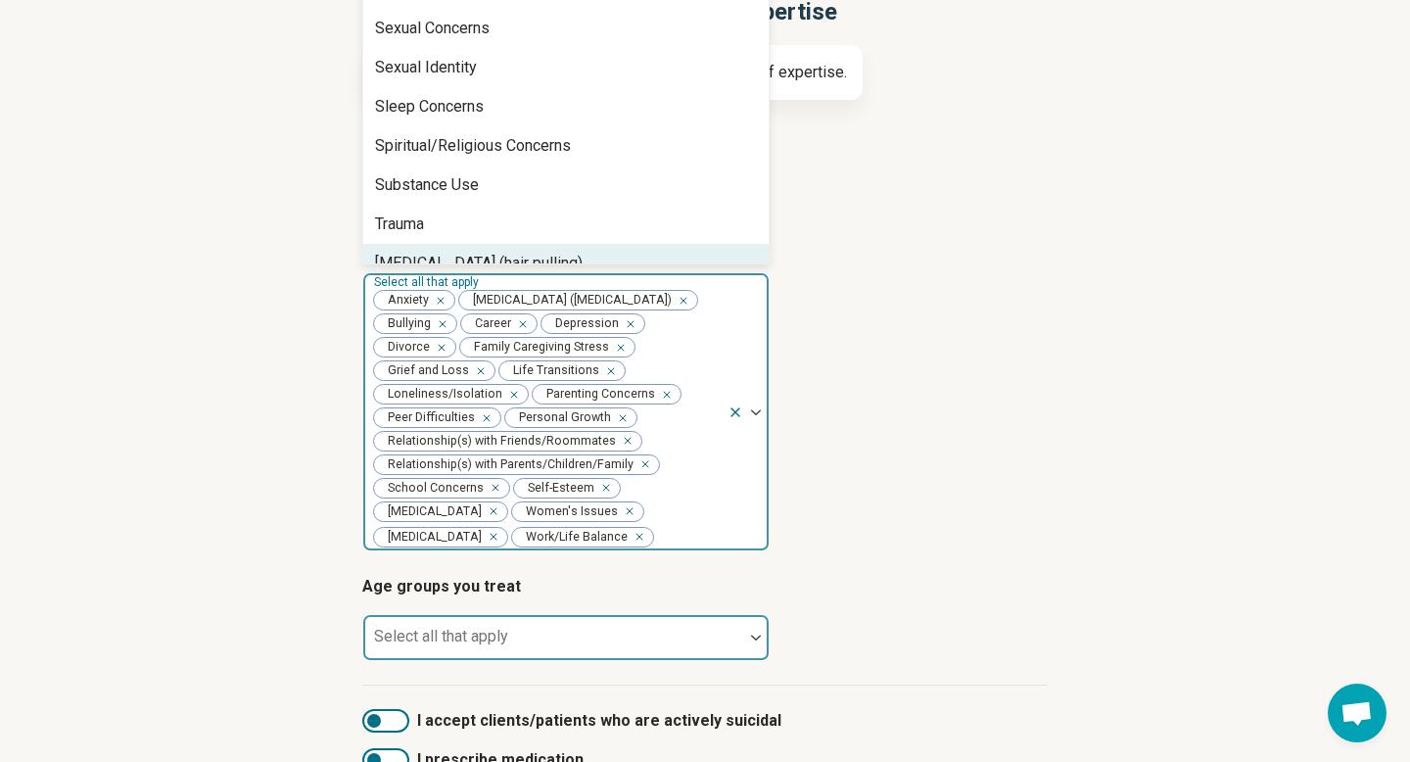
click at [542, 659] on div at bounding box center [553, 644] width 364 height 27
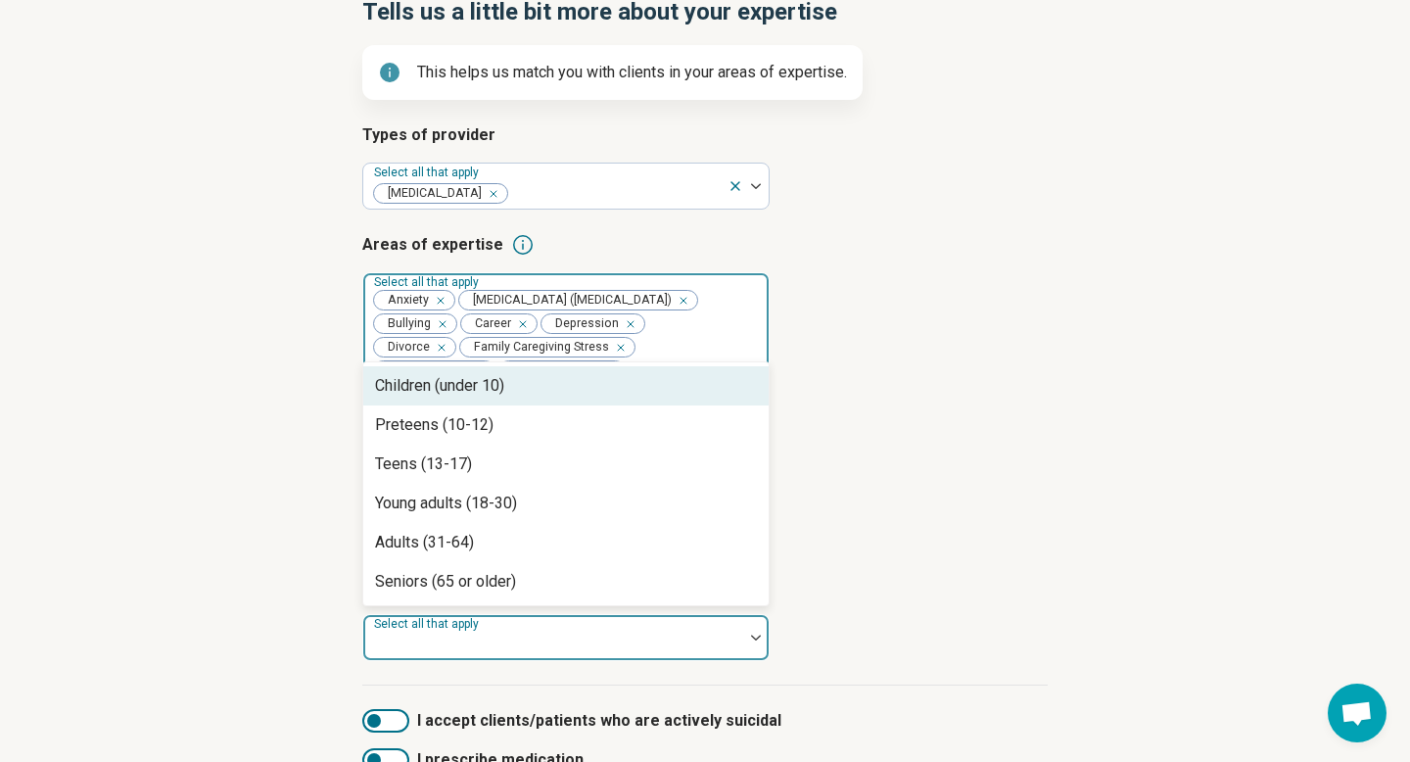
click at [570, 405] on div "Children (under 10)" at bounding box center [565, 385] width 405 height 39
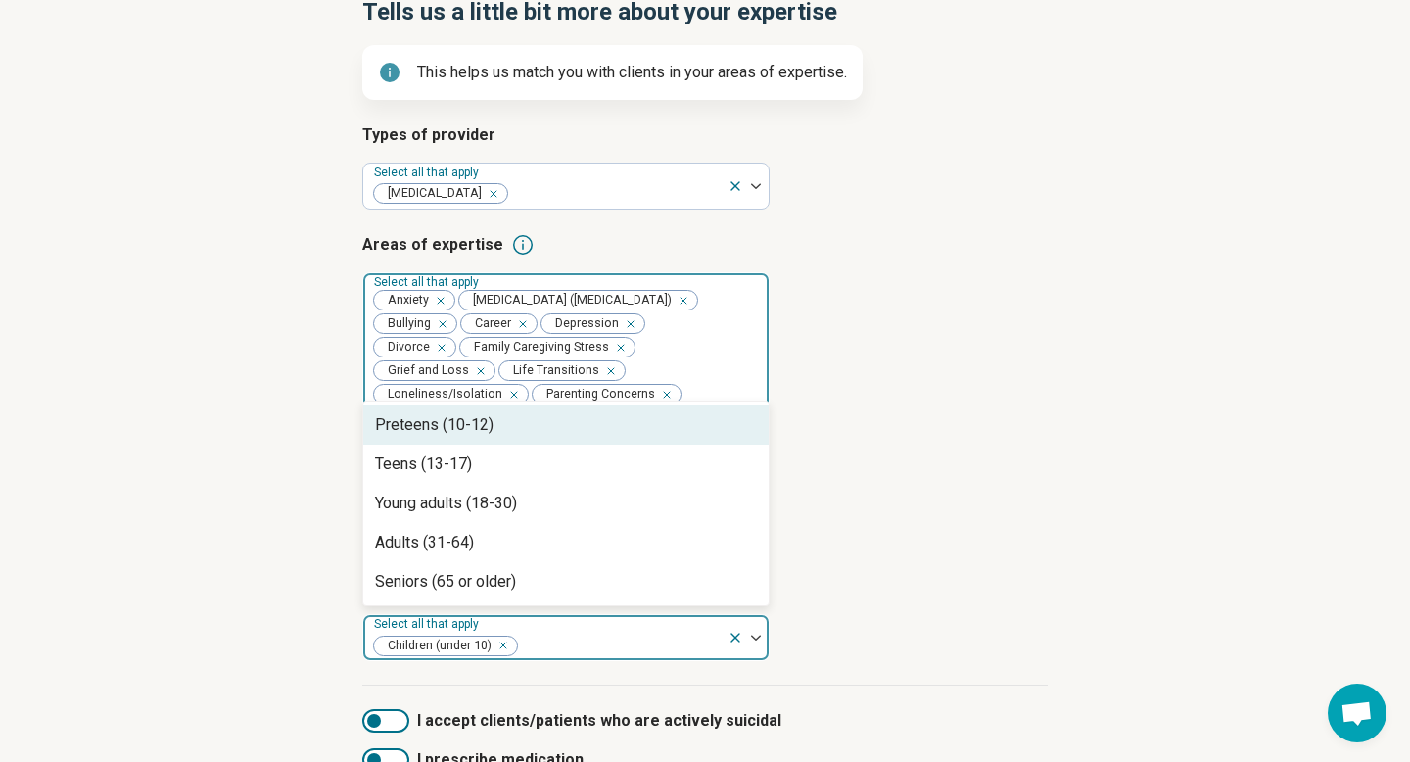
click at [511, 444] on div "Preteens (10-12)" at bounding box center [565, 424] width 405 height 39
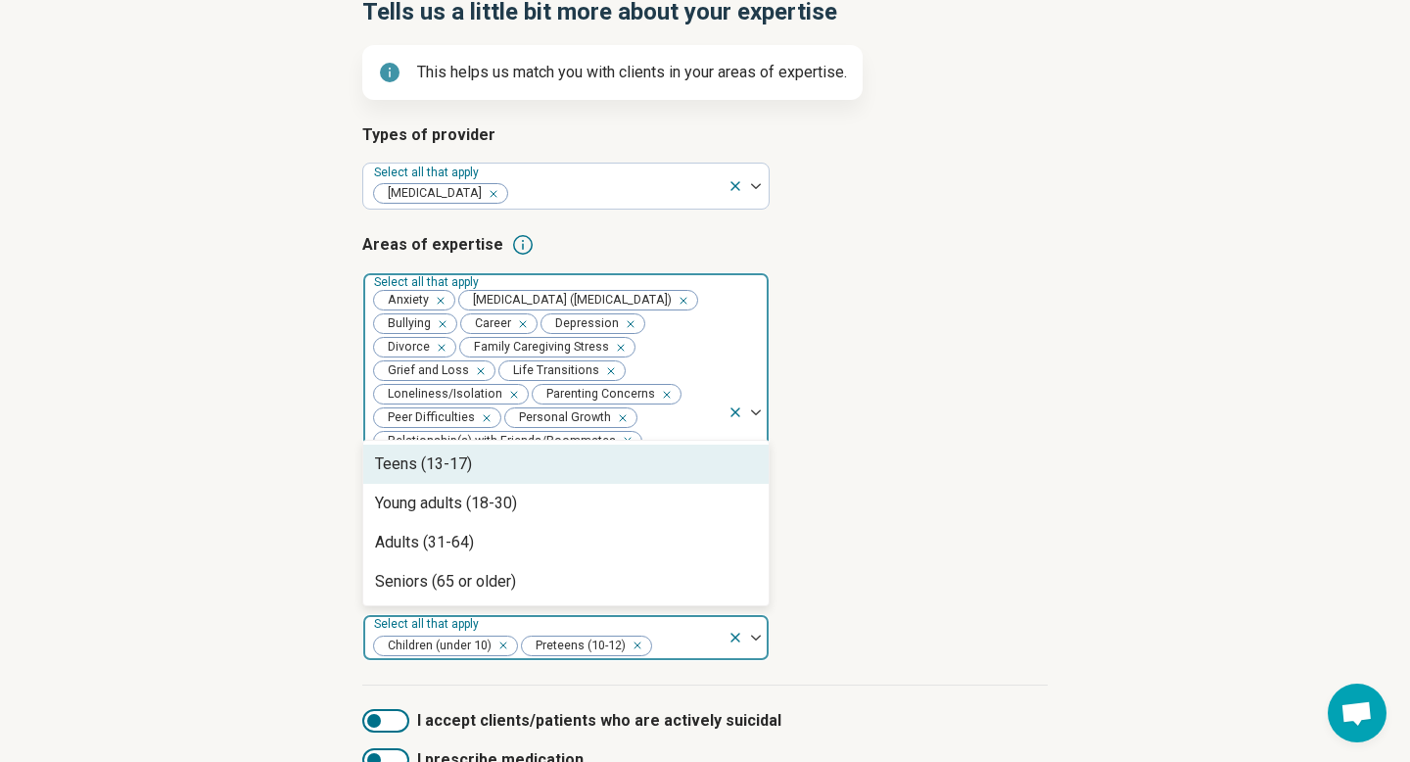
click at [465, 476] on div "Teens (13-17)" at bounding box center [423, 463] width 97 height 23
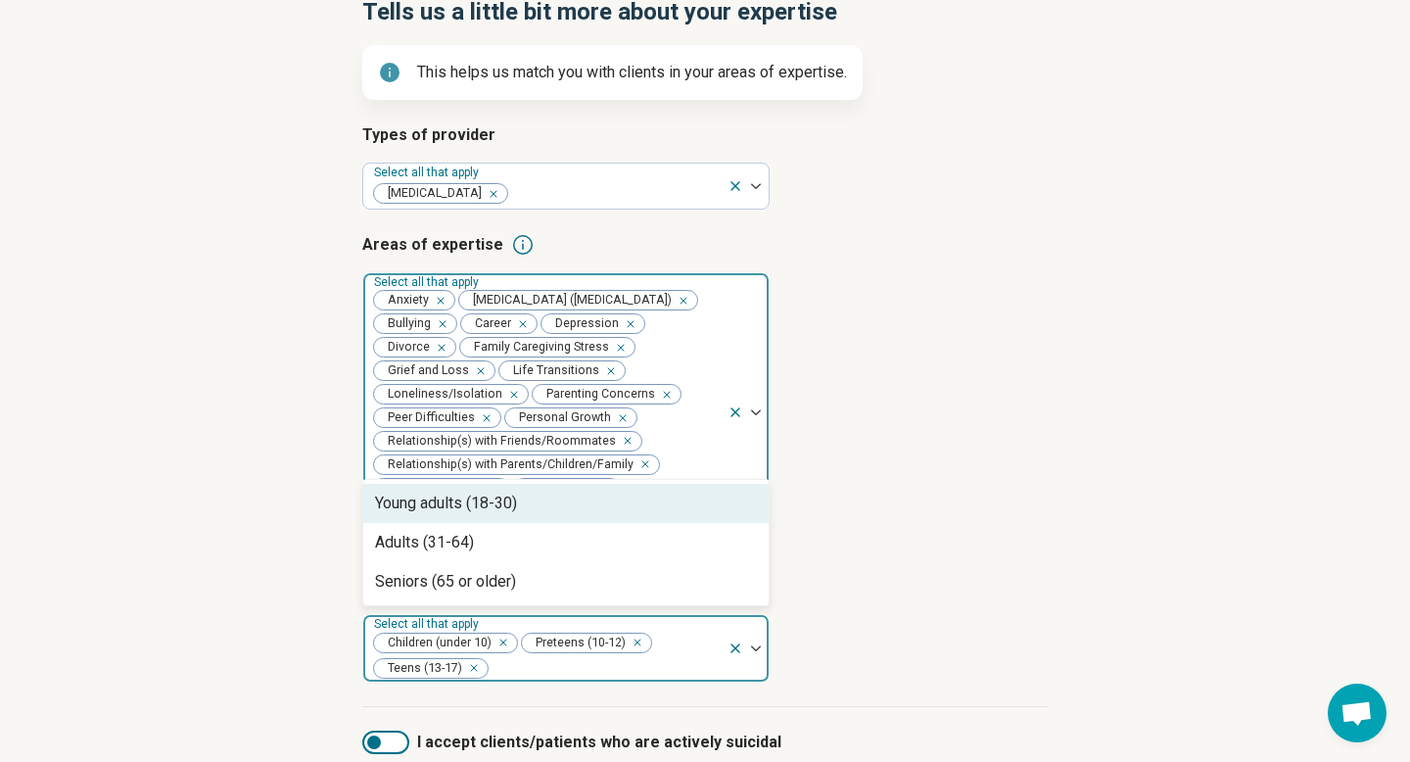
click at [445, 515] on div "Young adults (18-30)" at bounding box center [446, 502] width 142 height 23
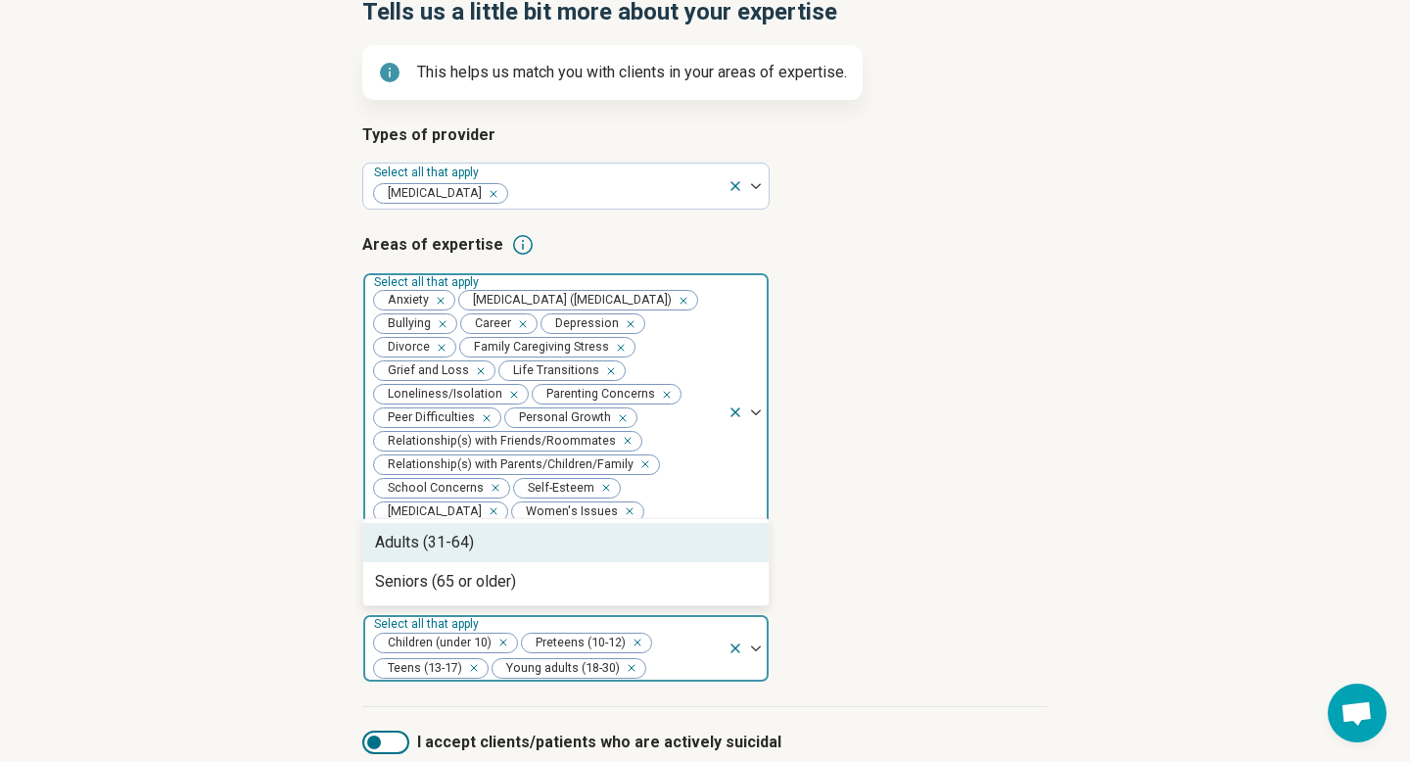
click at [416, 554] on div "Adults (31-64)" at bounding box center [424, 542] width 99 height 23
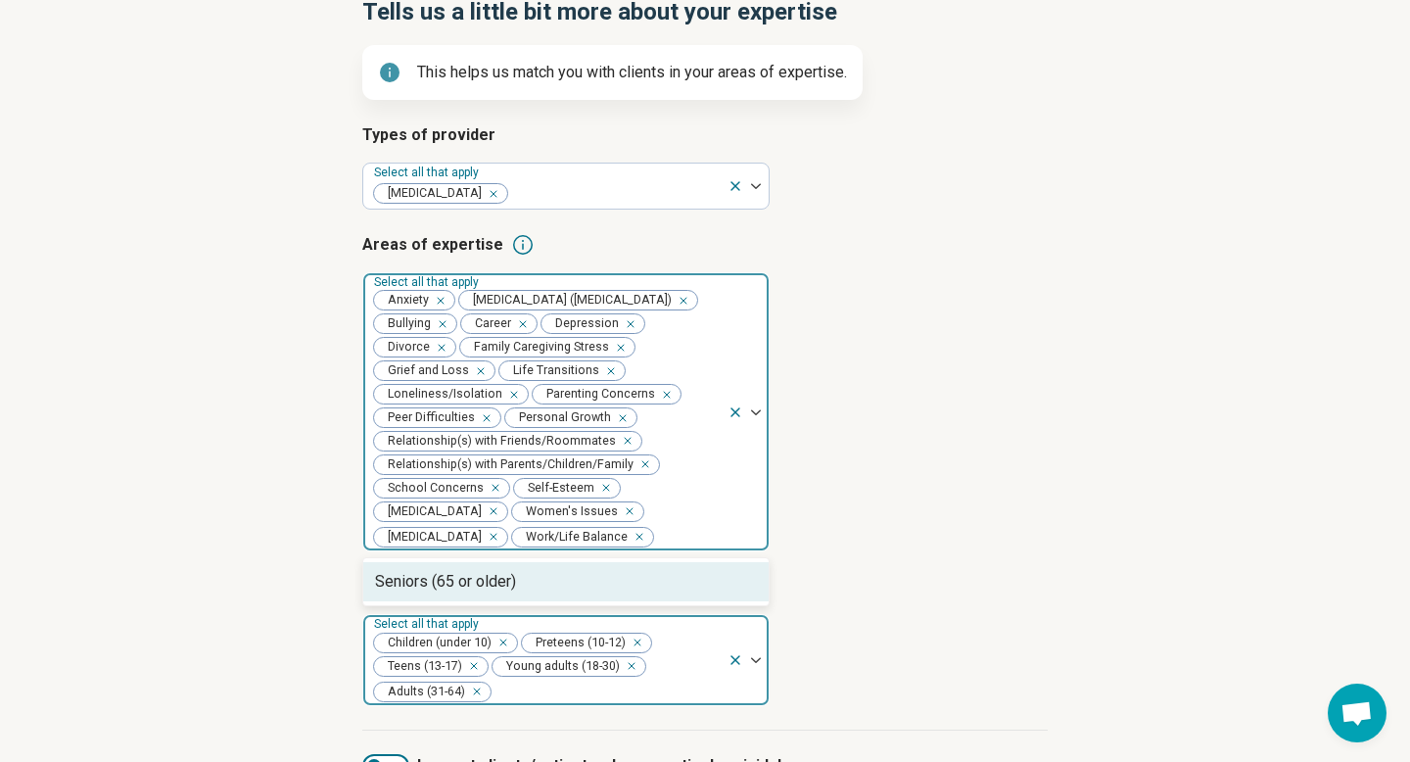
click at [504, 649] on icon "Remove [object Object]" at bounding box center [498, 642] width 14 height 14
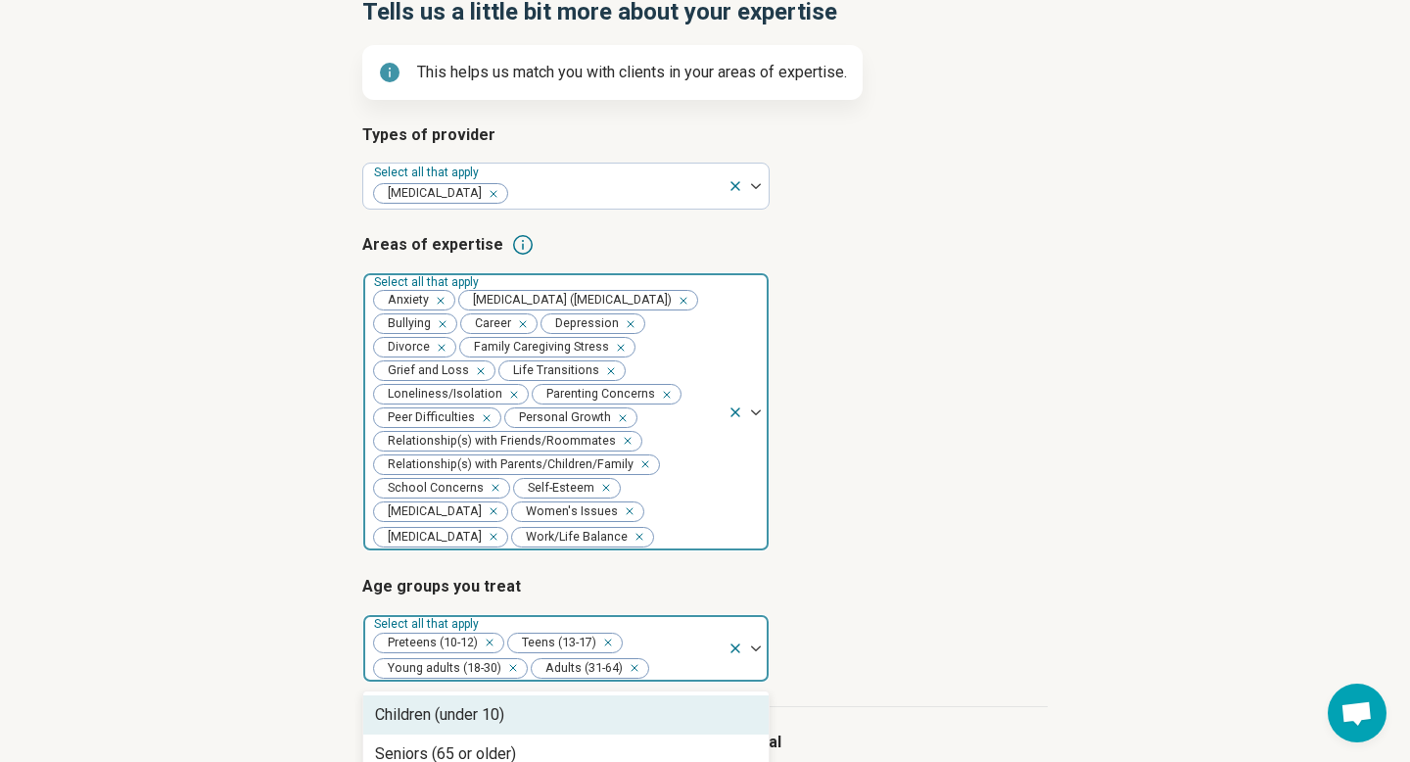
scroll to position [426, 0]
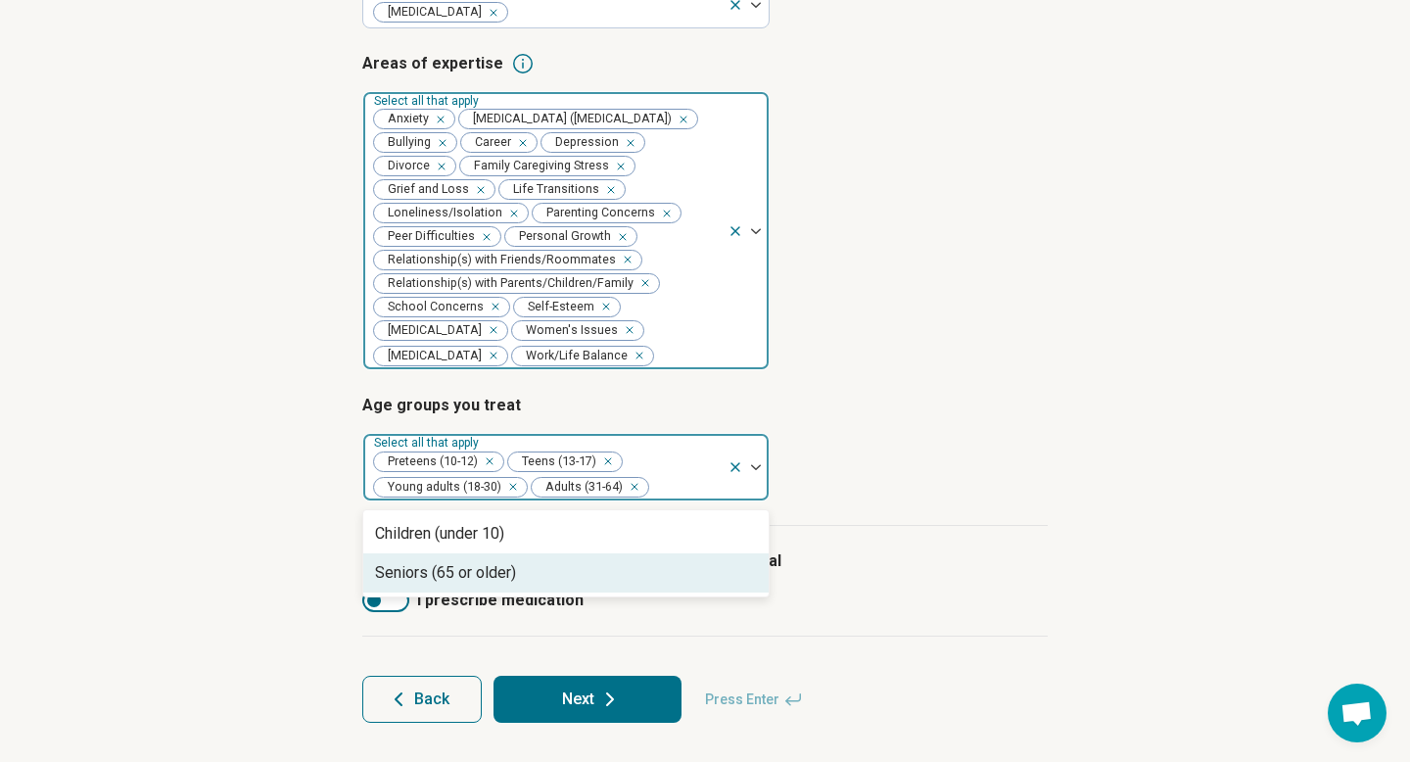
click at [656, 574] on div "Seniors (65 or older)" at bounding box center [565, 572] width 405 height 39
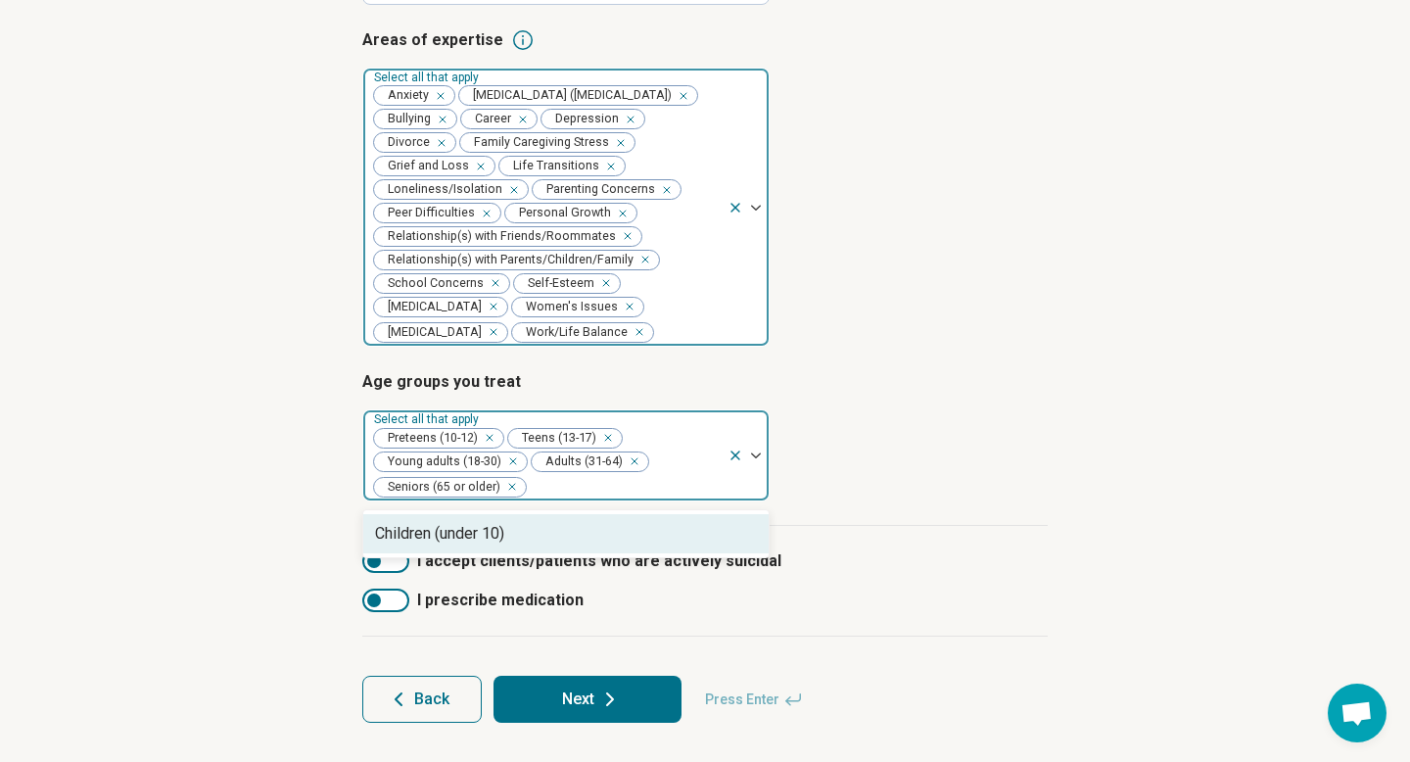
click at [947, 501] on article "Age groups you treat option Seniors (65 or older), selected. Children (under 10…" at bounding box center [704, 435] width 685 height 131
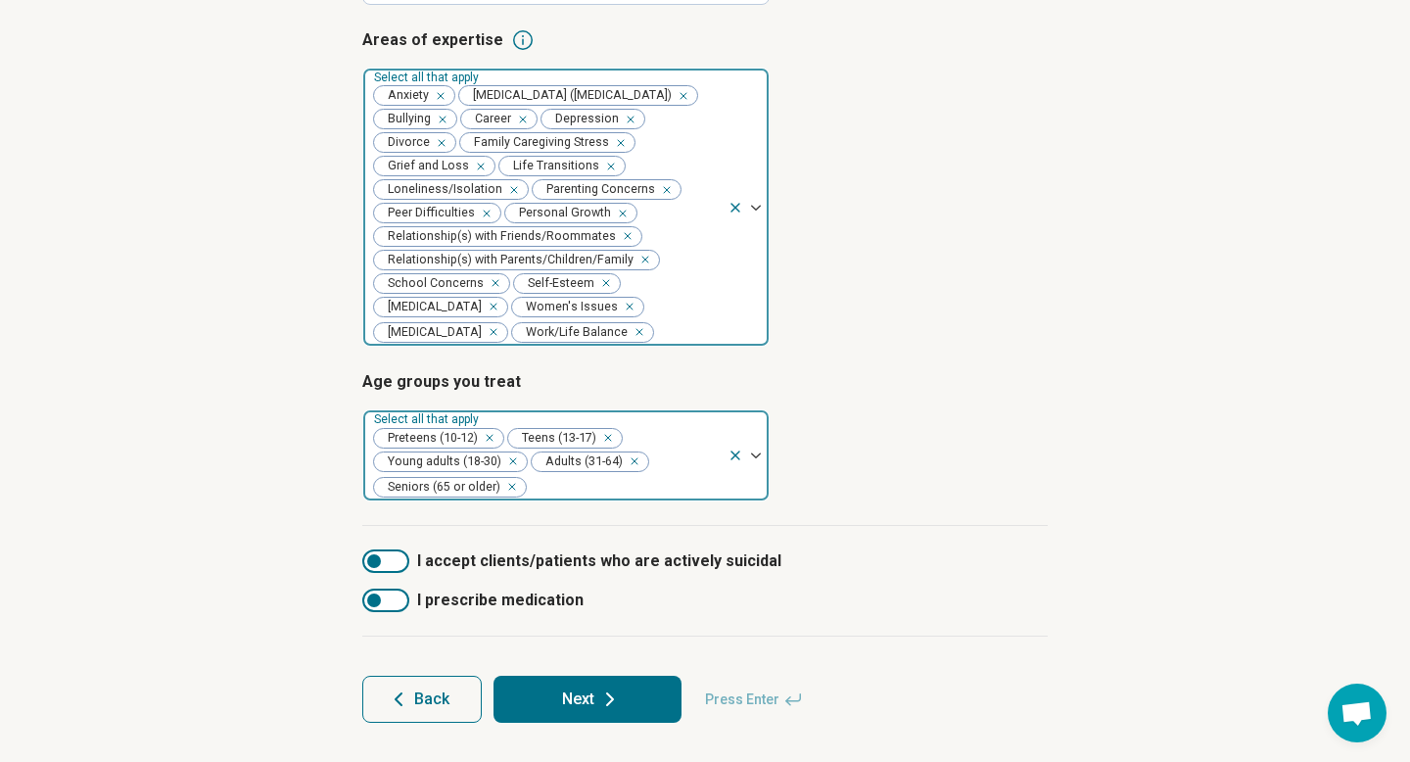
click at [393, 612] on div at bounding box center [385, 599] width 47 height 23
click at [393, 607] on div at bounding box center [398, 600] width 14 height 14
click at [576, 719] on button "Next" at bounding box center [587, 698] width 188 height 47
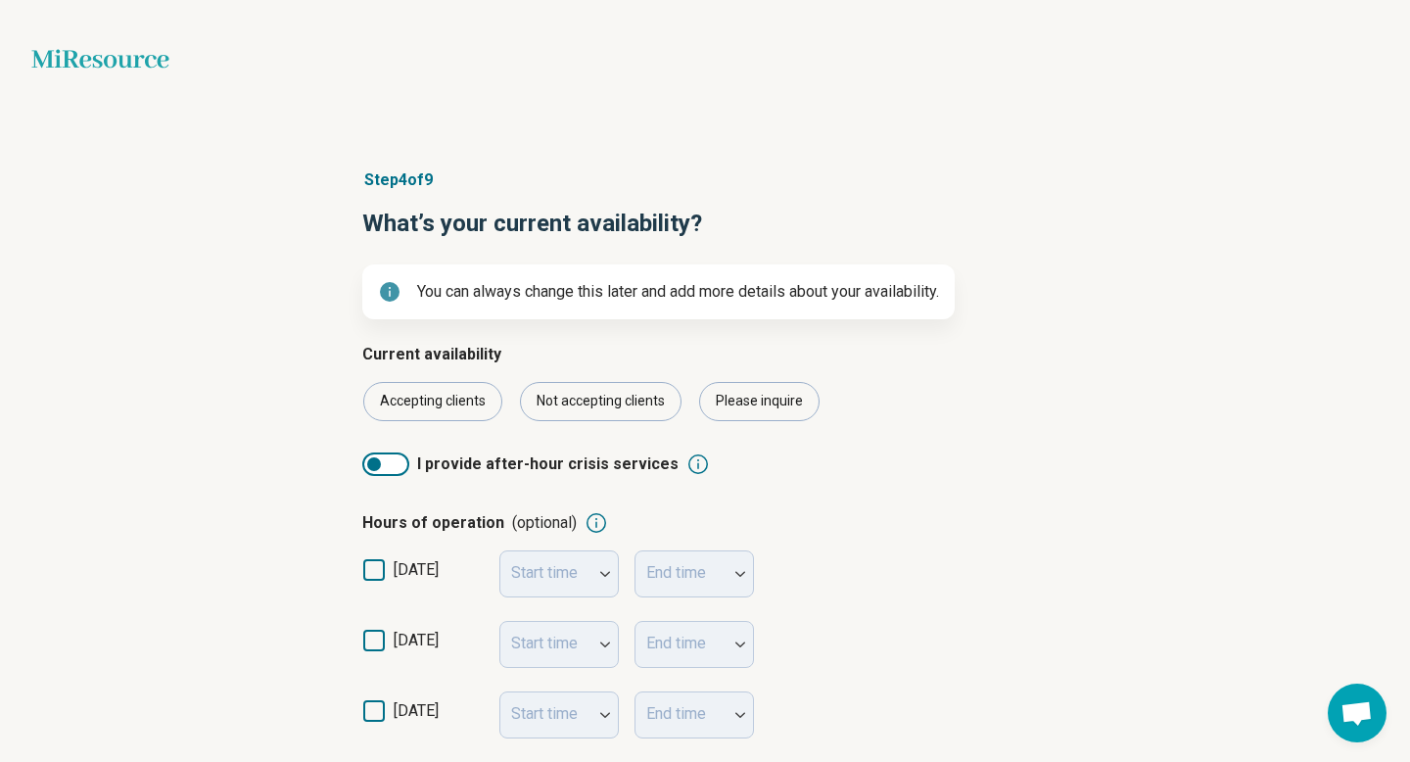
scroll to position [133, 0]
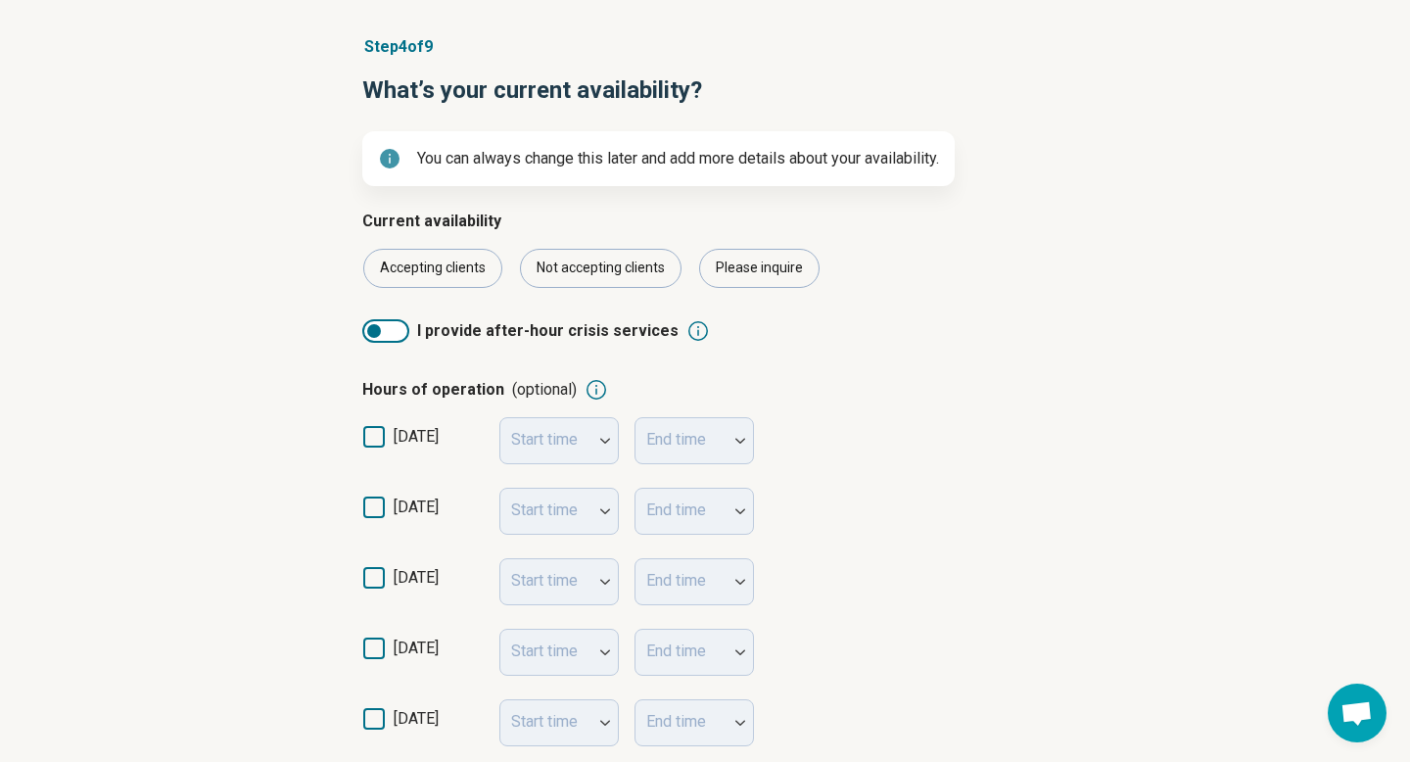
click at [377, 503] on icon at bounding box center [374, 507] width 22 height 22
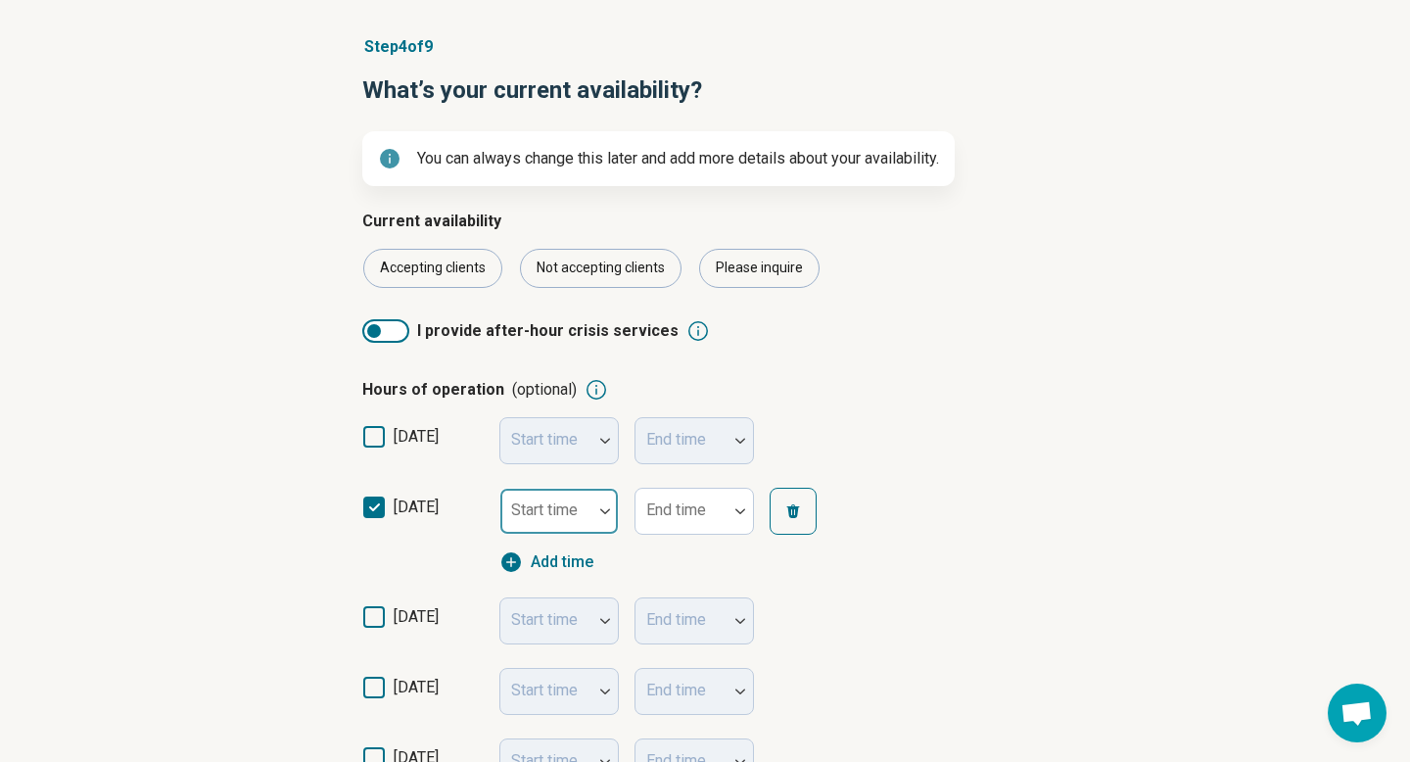
click at [584, 505] on div at bounding box center [546, 510] width 92 height 43
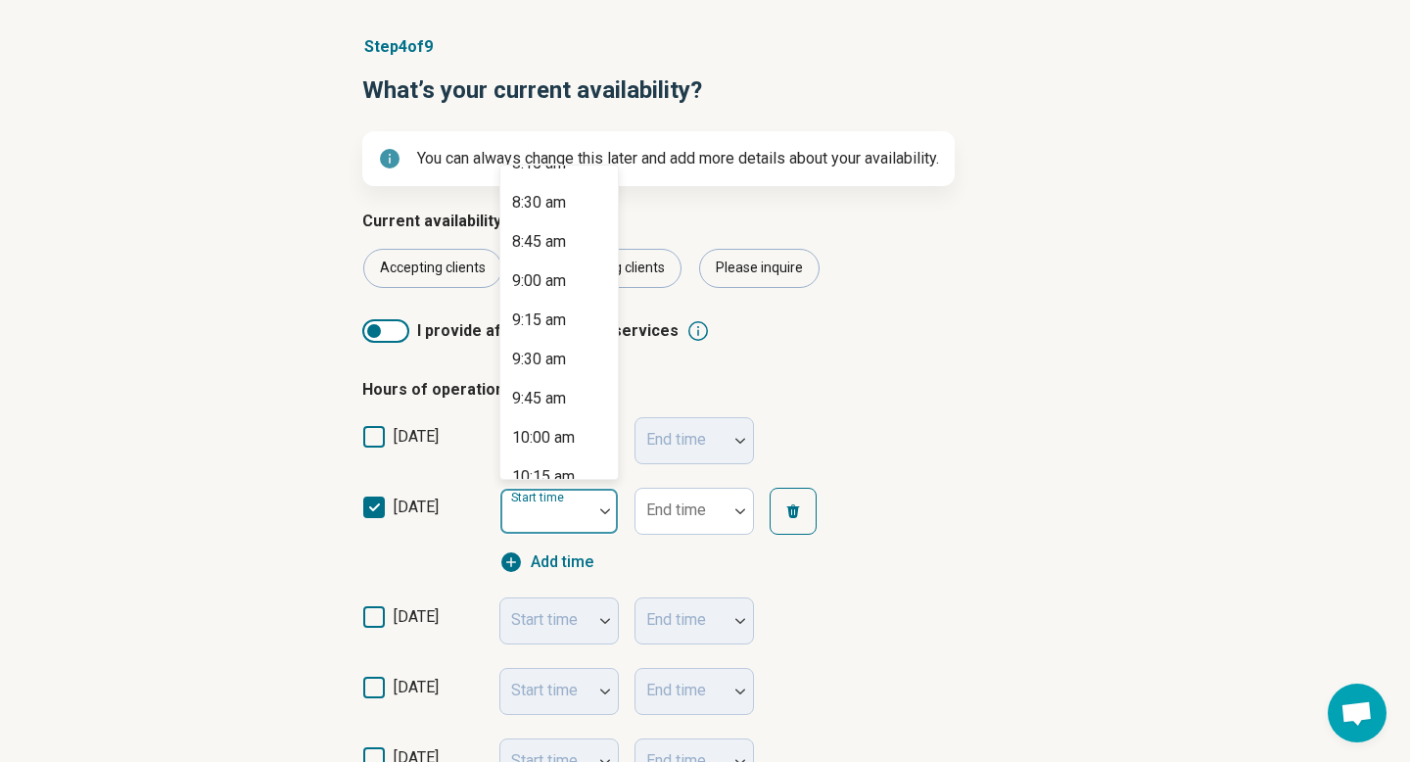
scroll to position [1319, 0]
click at [572, 274] on div "9:00 am" at bounding box center [558, 278] width 117 height 39
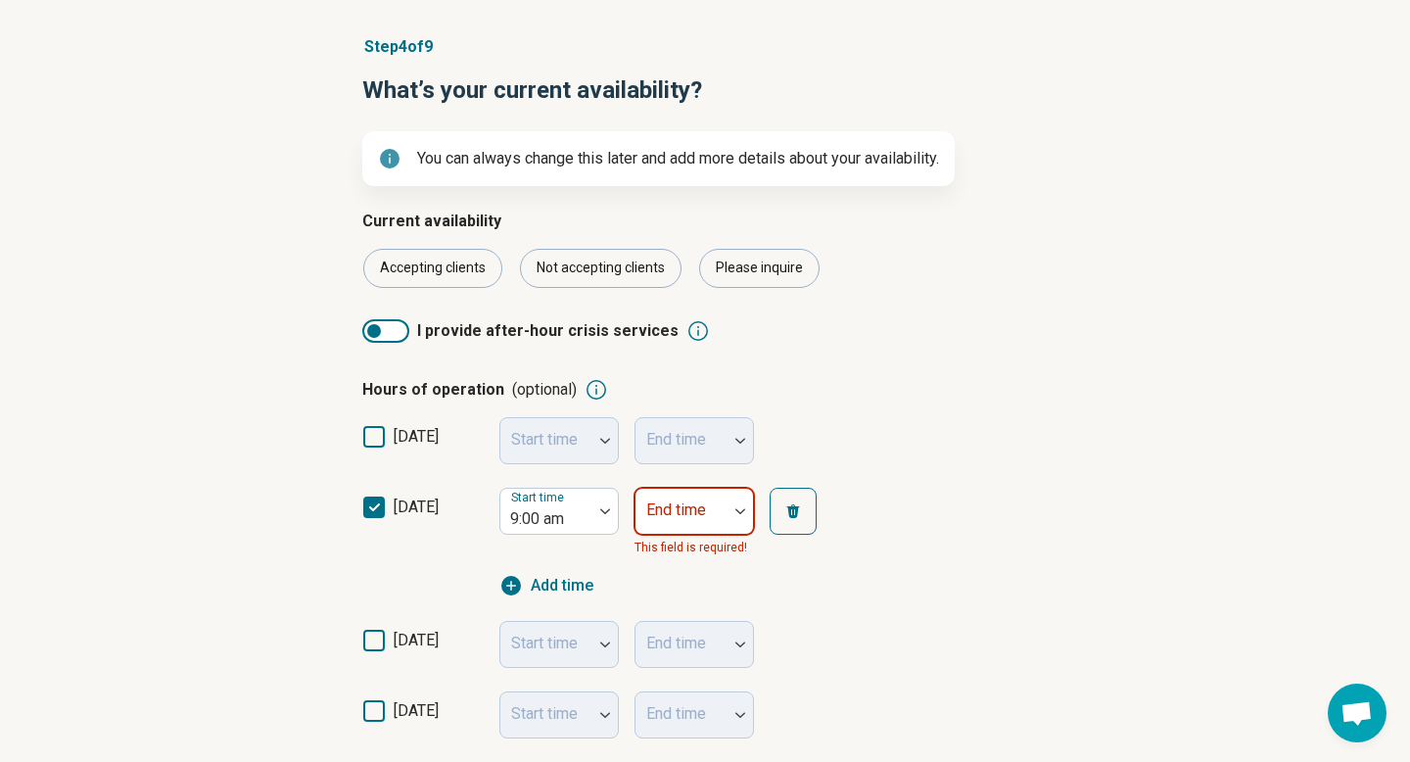
click at [691, 518] on div at bounding box center [681, 518] width 76 height 27
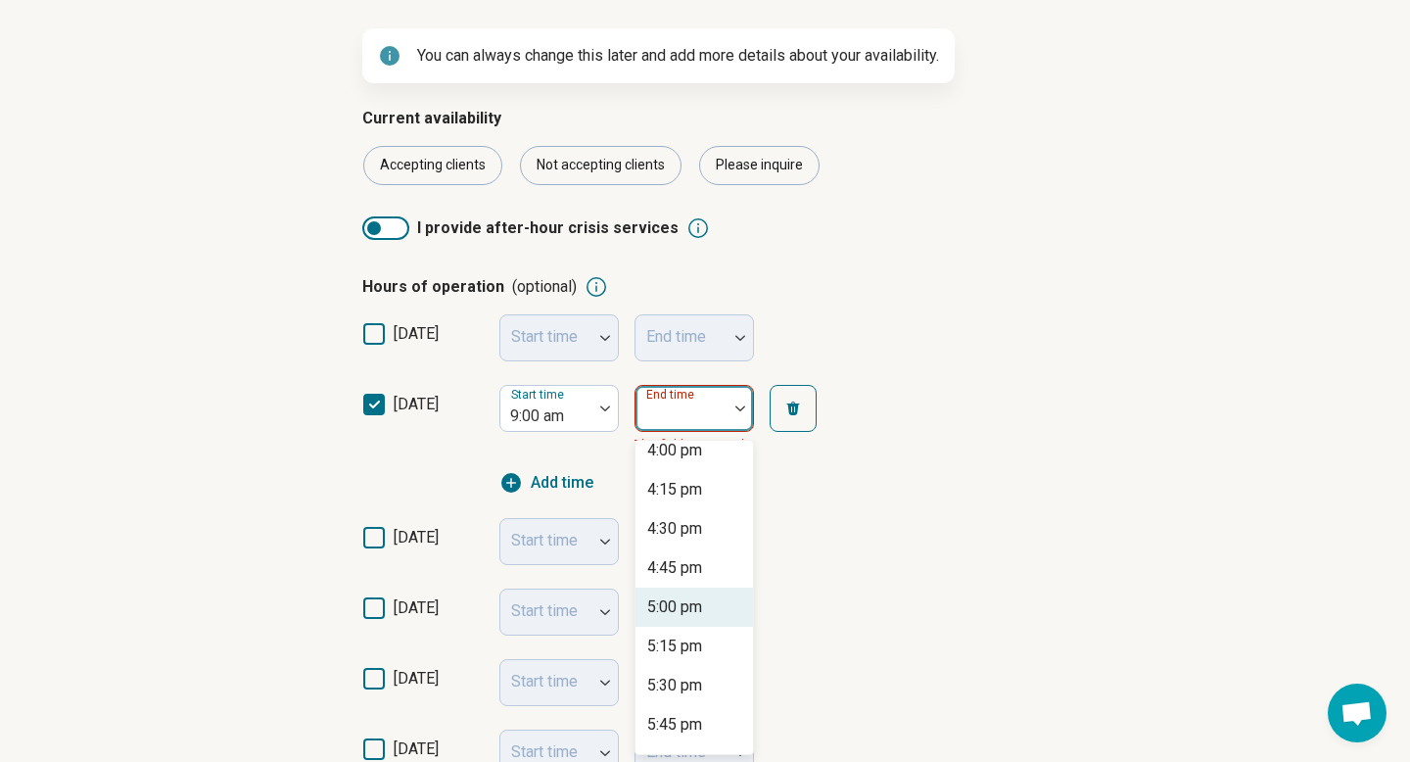
scroll to position [1374, 0]
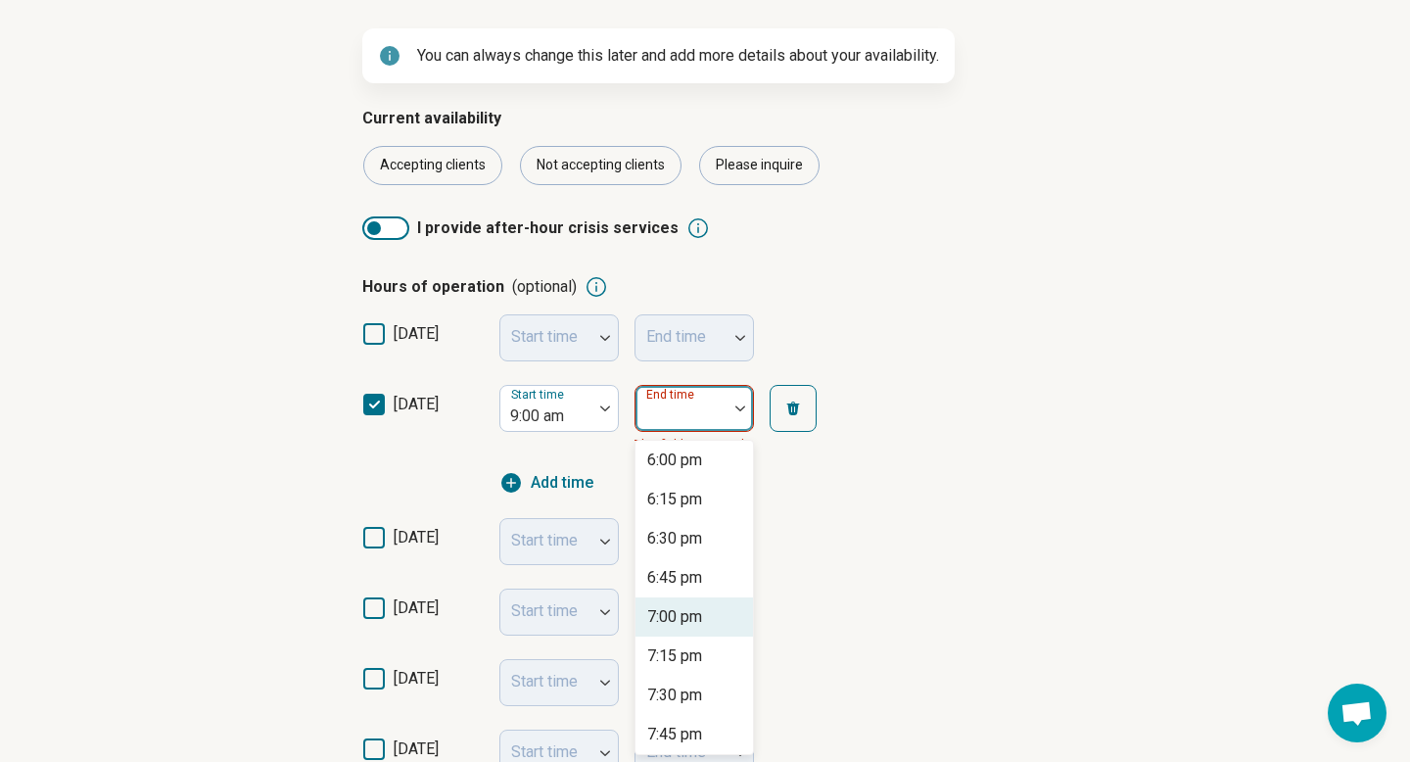
click at [693, 615] on div "7:00 pm" at bounding box center [674, 616] width 55 height 23
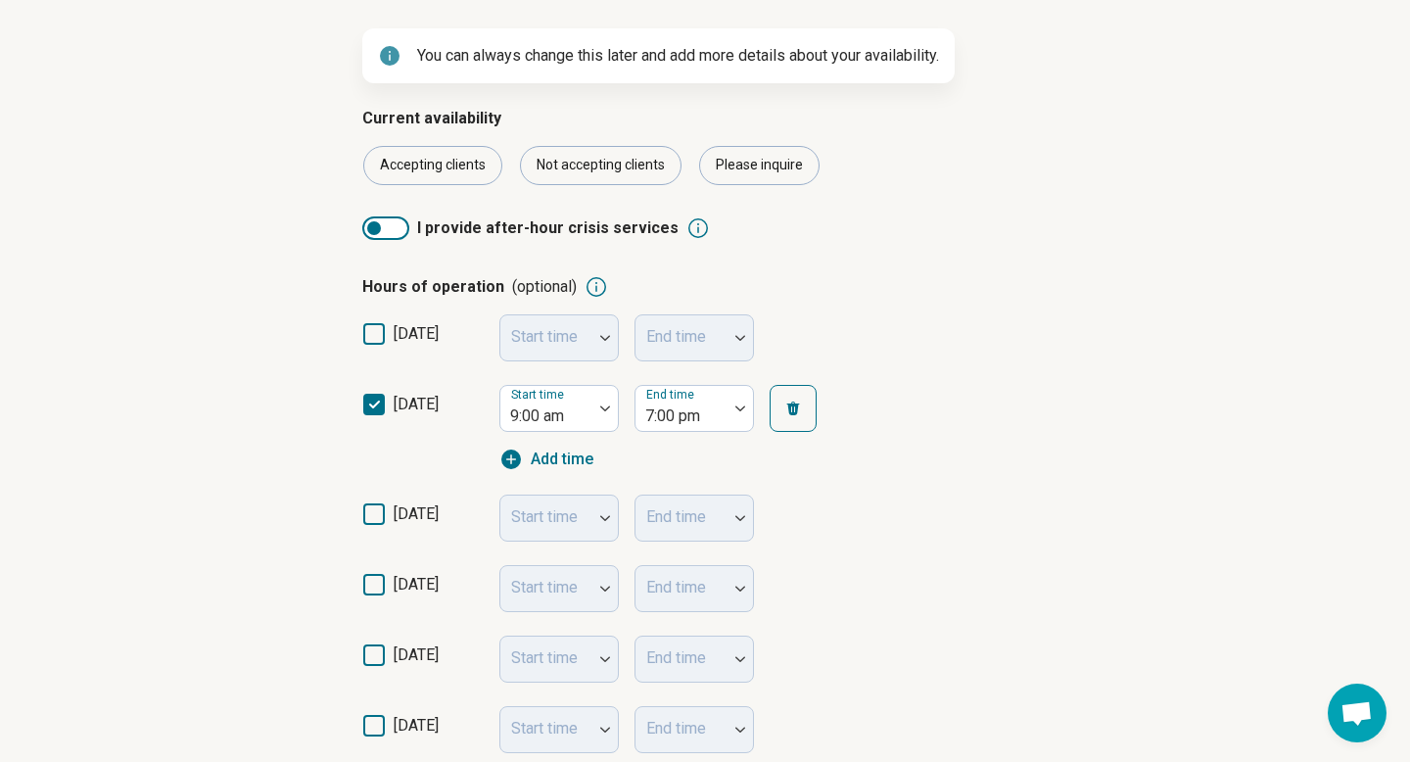
click at [376, 514] on icon at bounding box center [374, 514] width 22 height 22
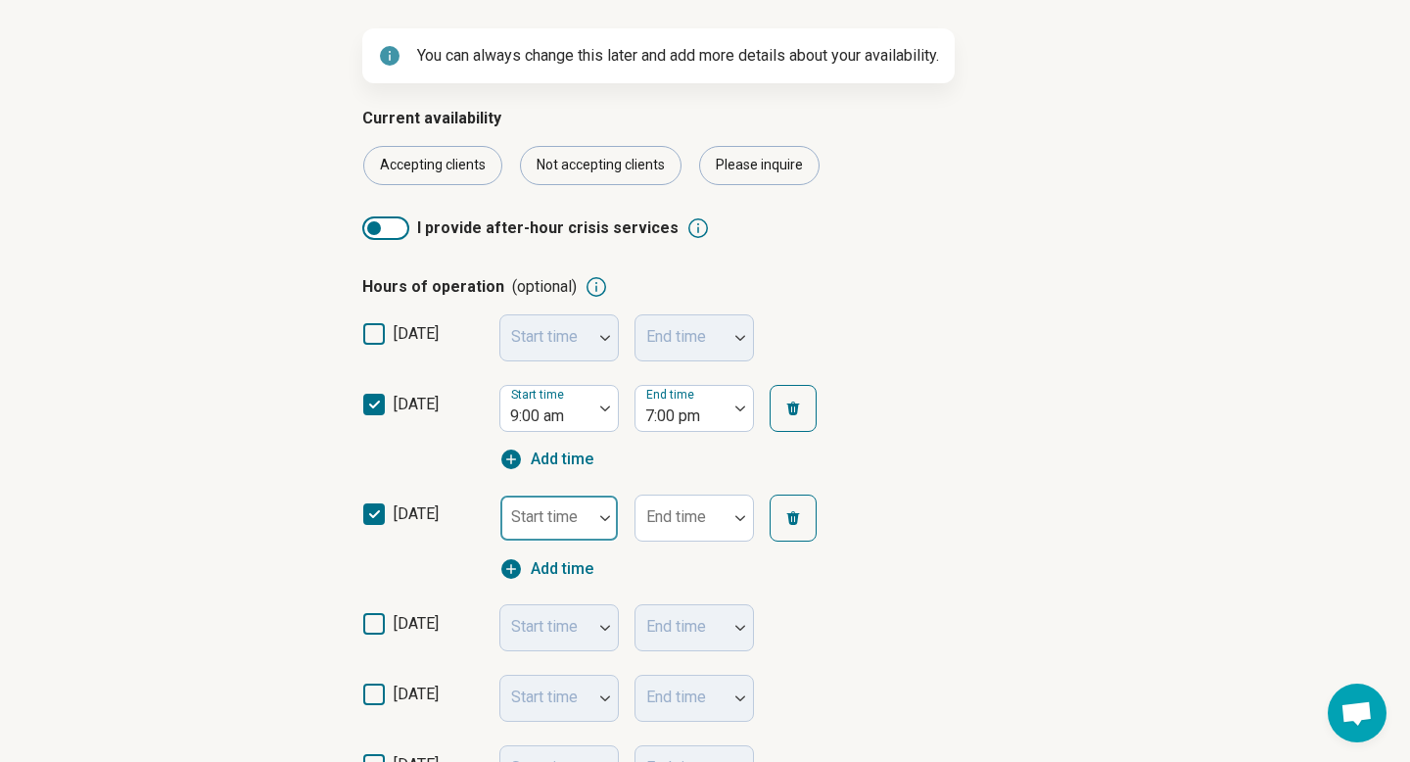
click at [555, 529] on div at bounding box center [546, 525] width 76 height 27
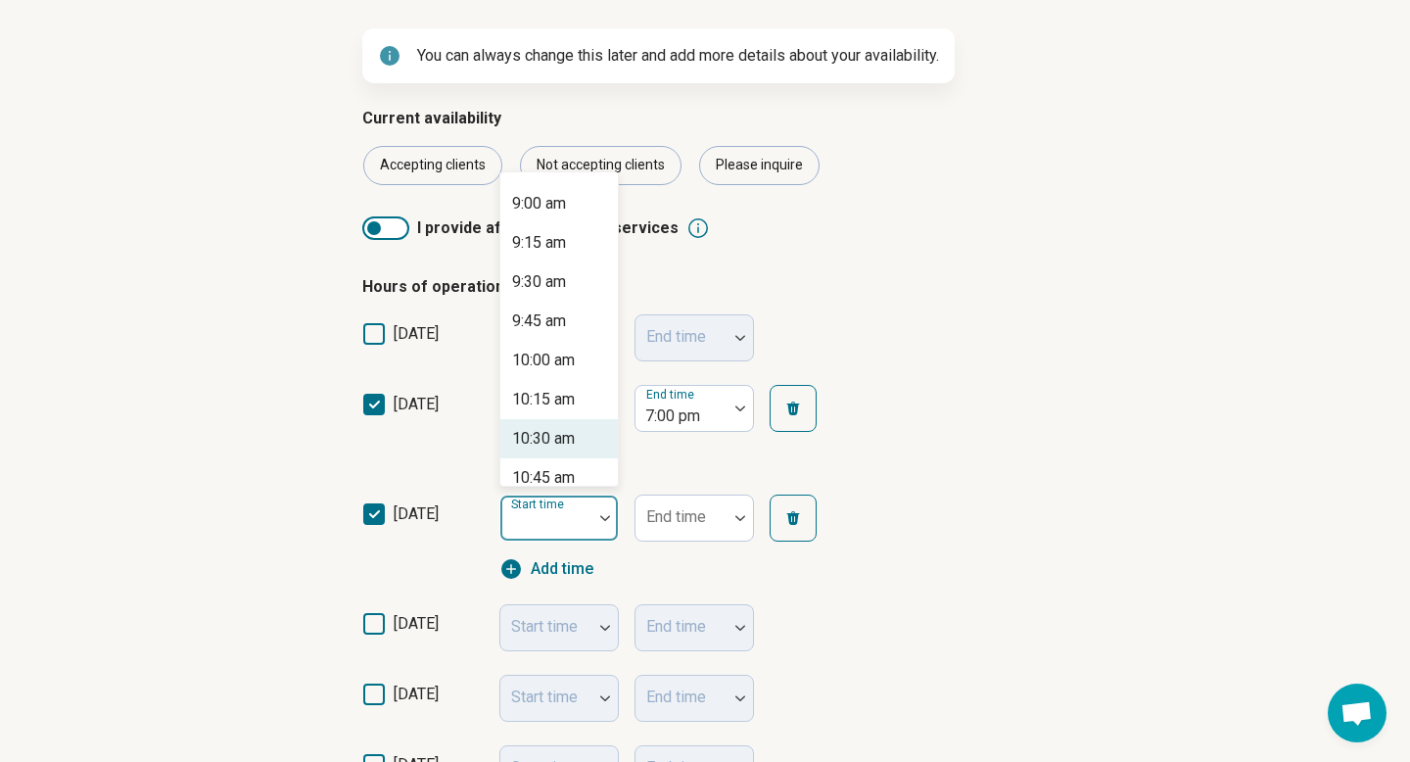
scroll to position [1376, 0]
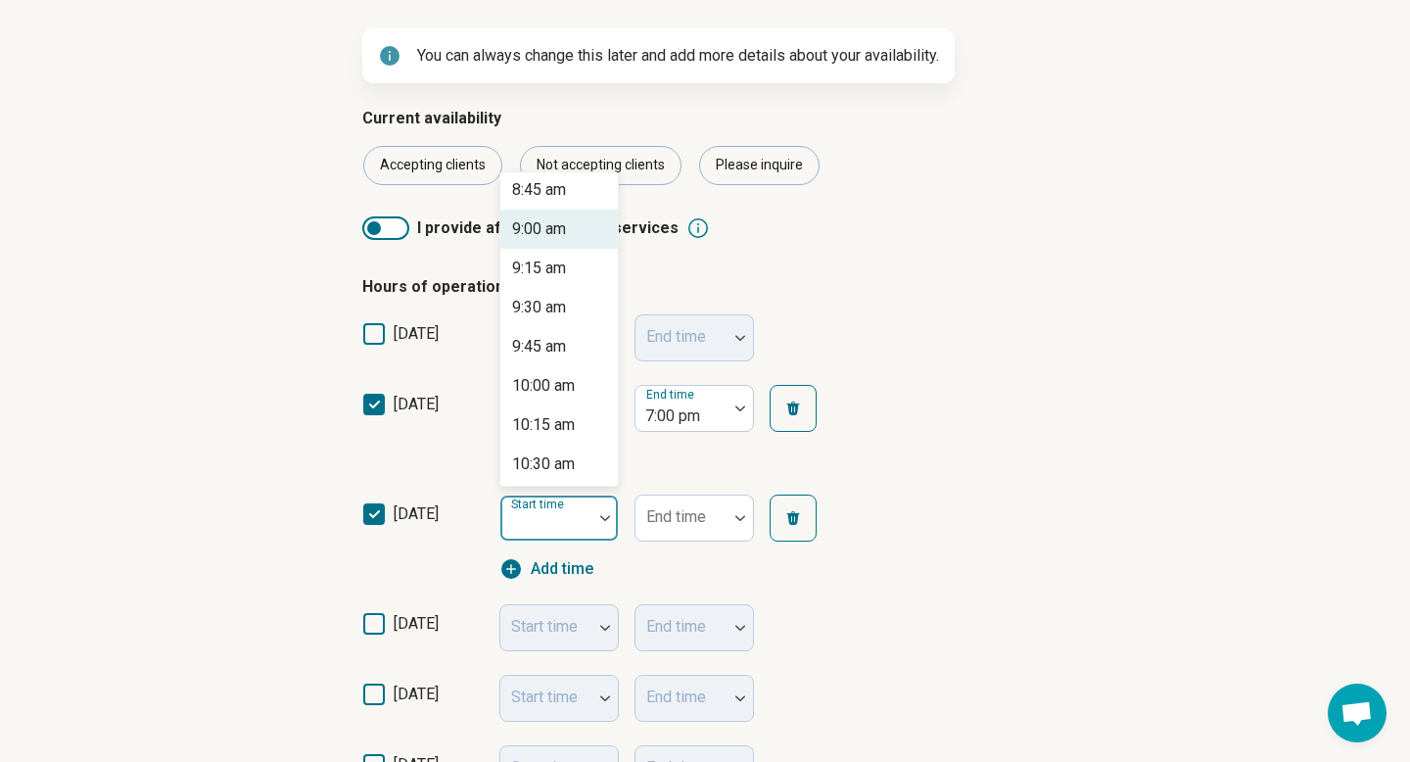
click at [560, 233] on div "9:00 am" at bounding box center [539, 228] width 54 height 23
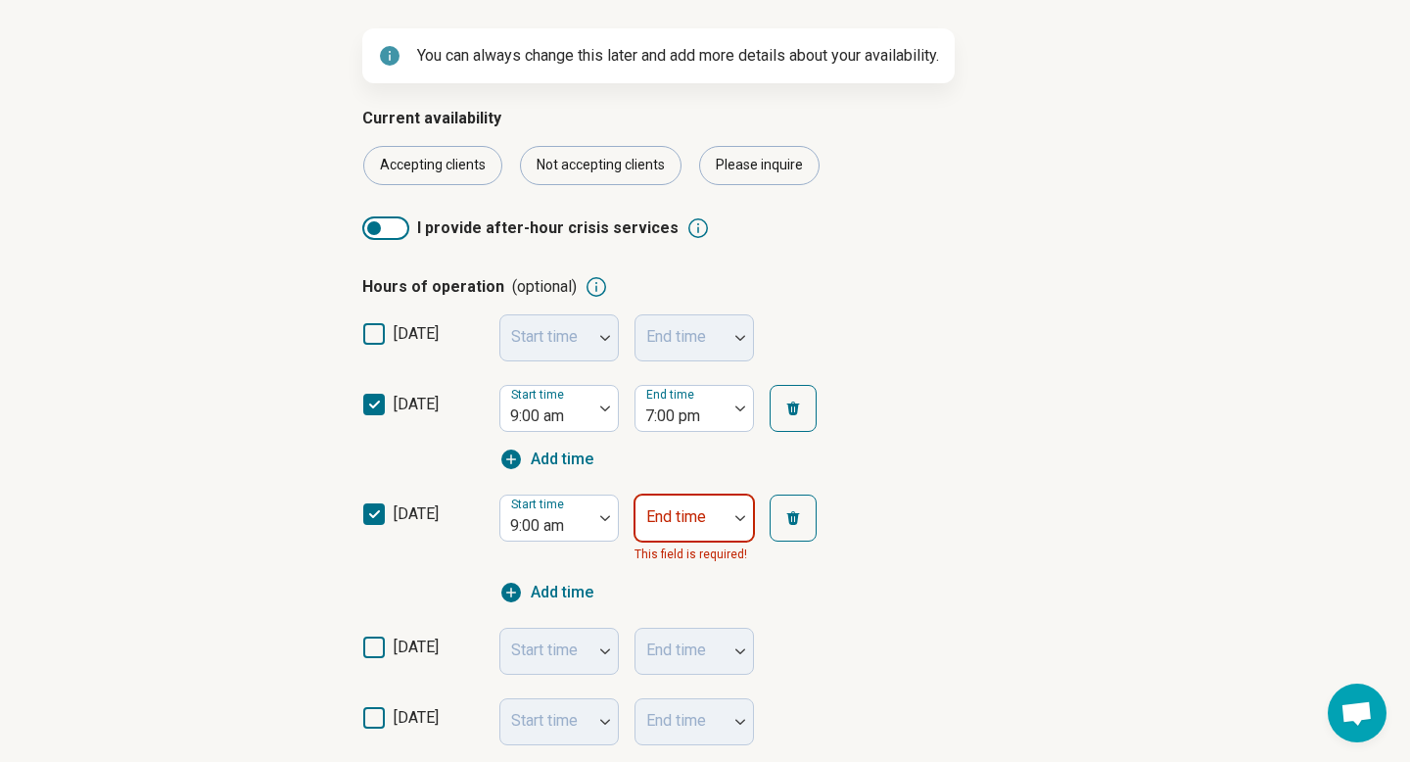
click at [706, 521] on div "End time" at bounding box center [693, 517] width 119 height 47
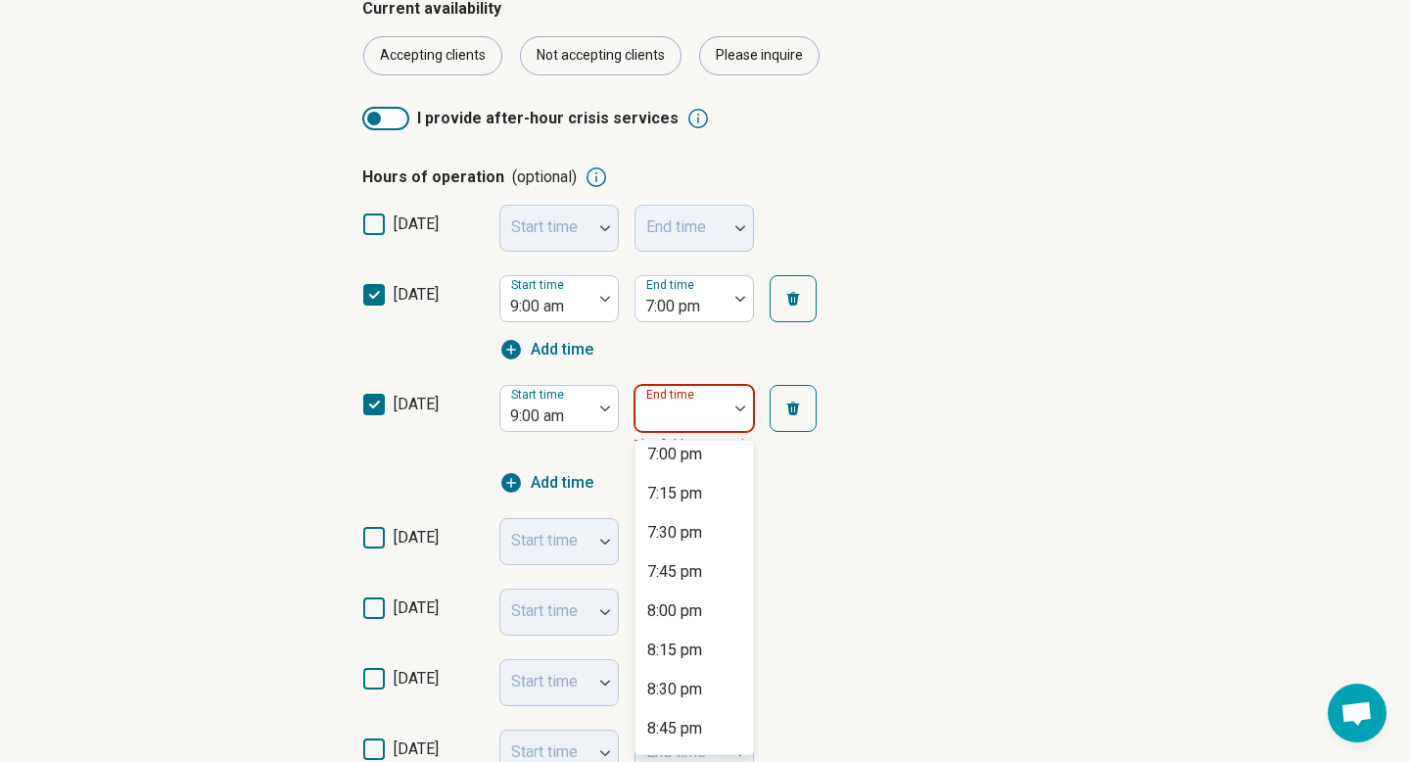
scroll to position [1543, 0]
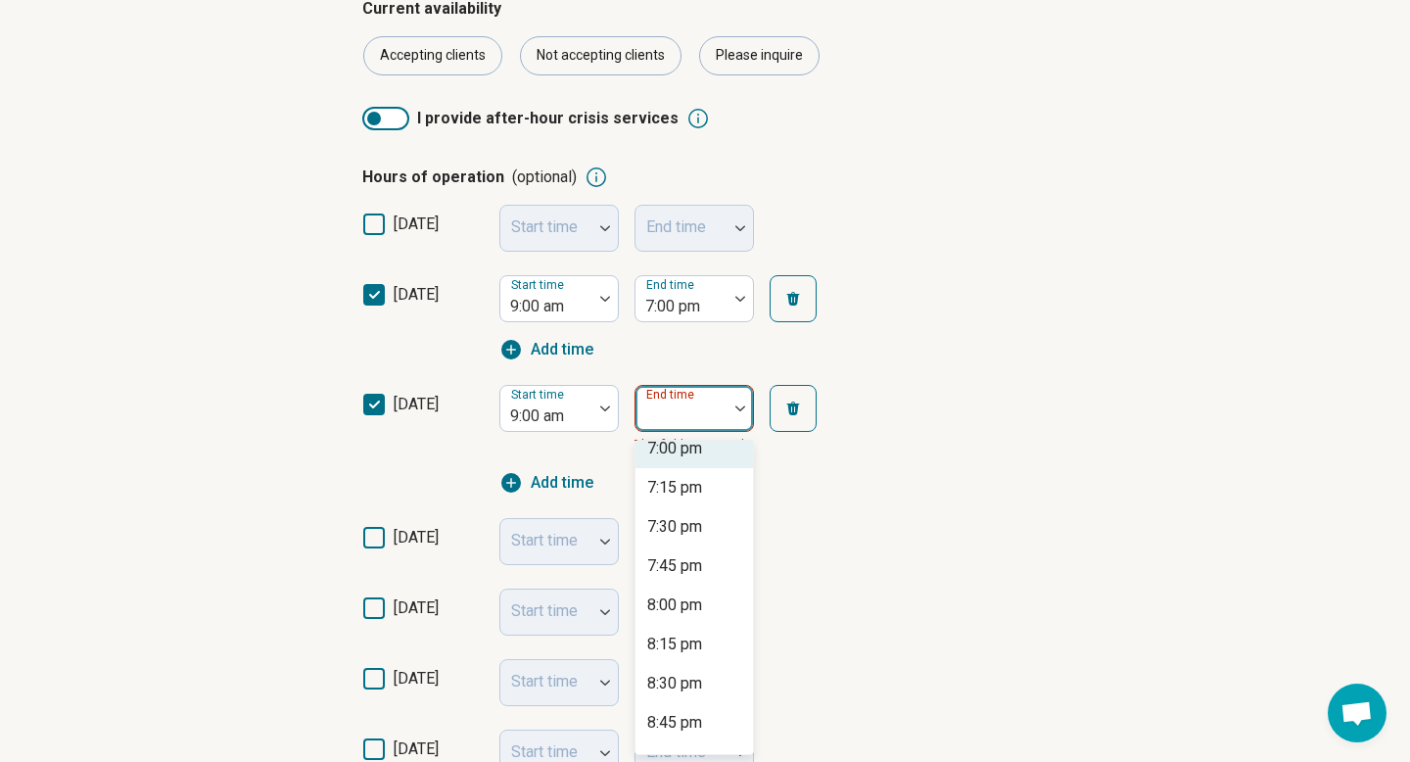
click at [702, 449] on div "7:00 pm" at bounding box center [674, 448] width 55 height 23
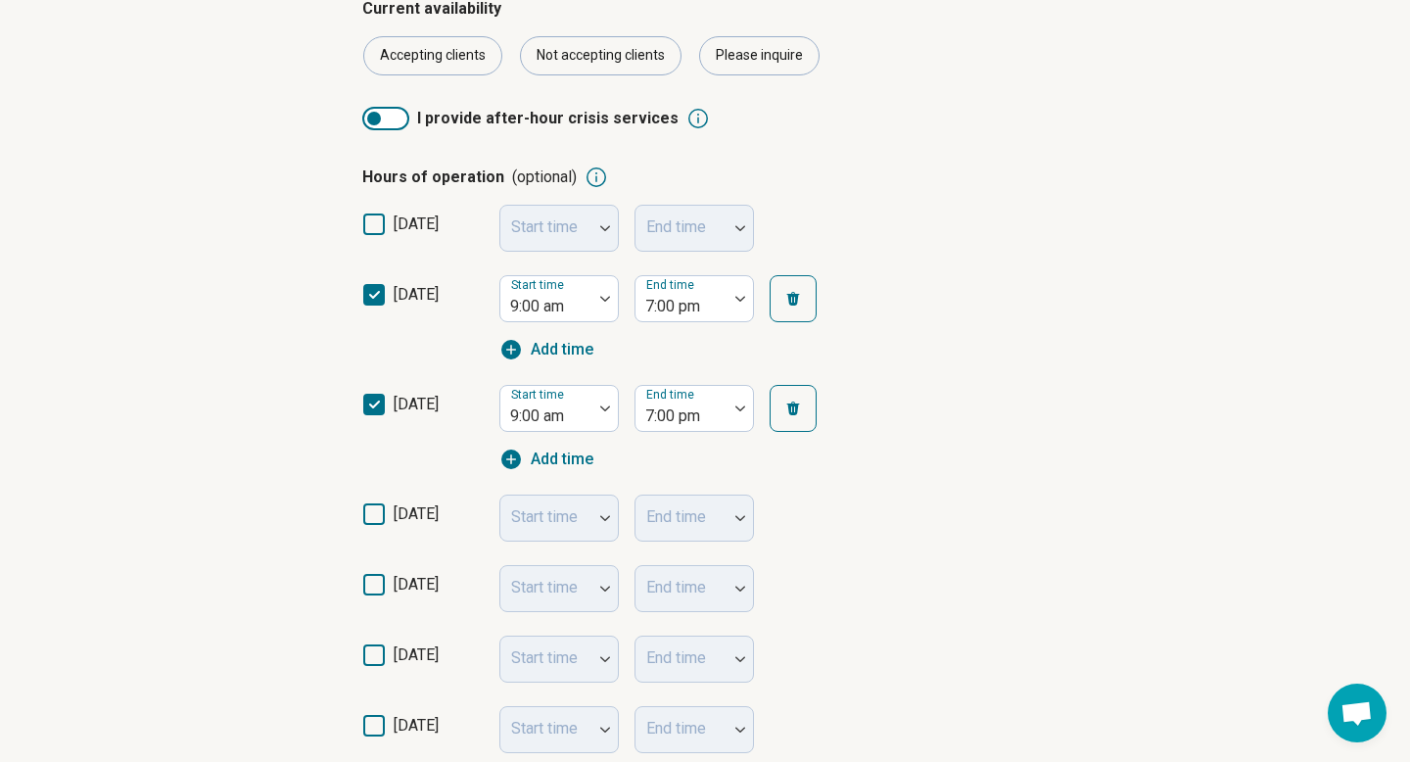
click at [374, 513] on icon at bounding box center [374, 514] width 22 height 22
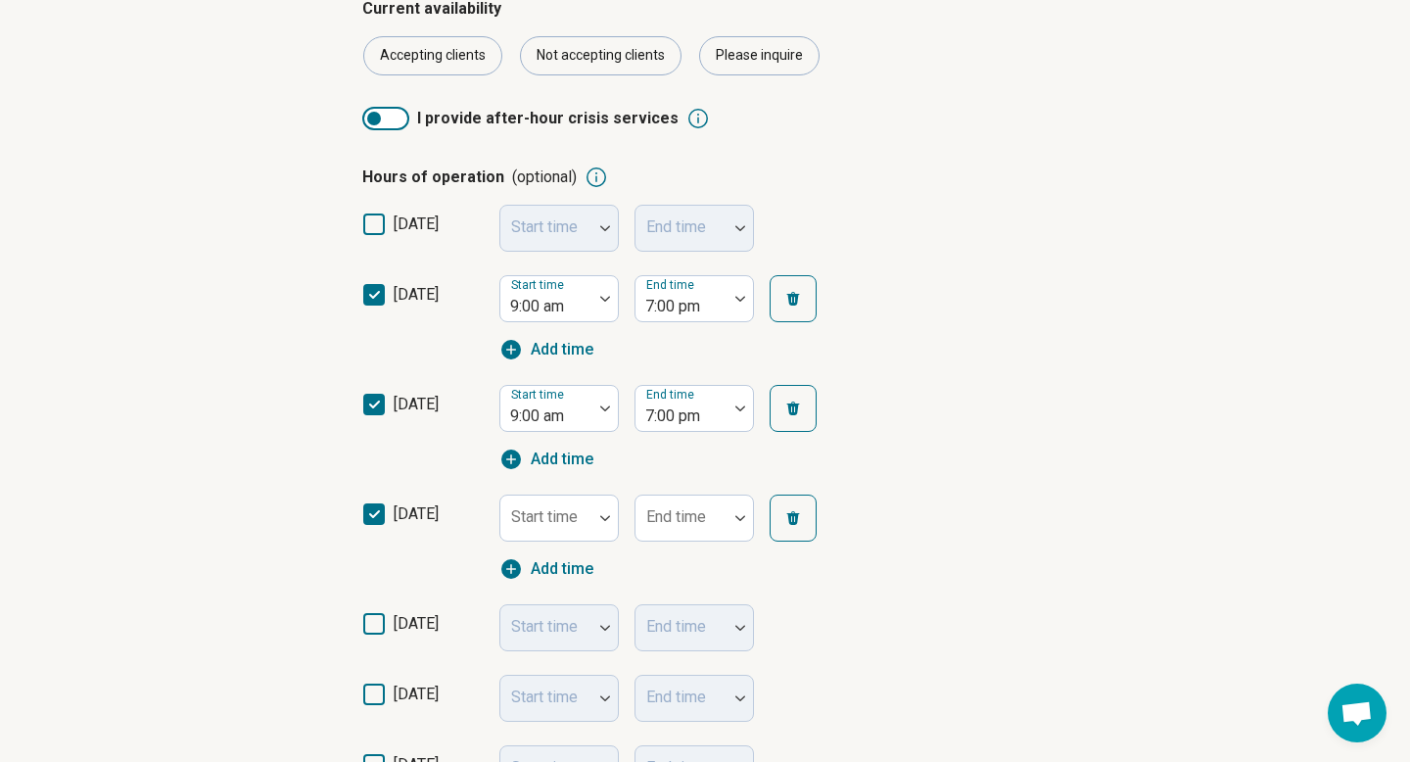
scroll to position [10, 0]
click at [579, 519] on div at bounding box center [546, 525] width 76 height 27
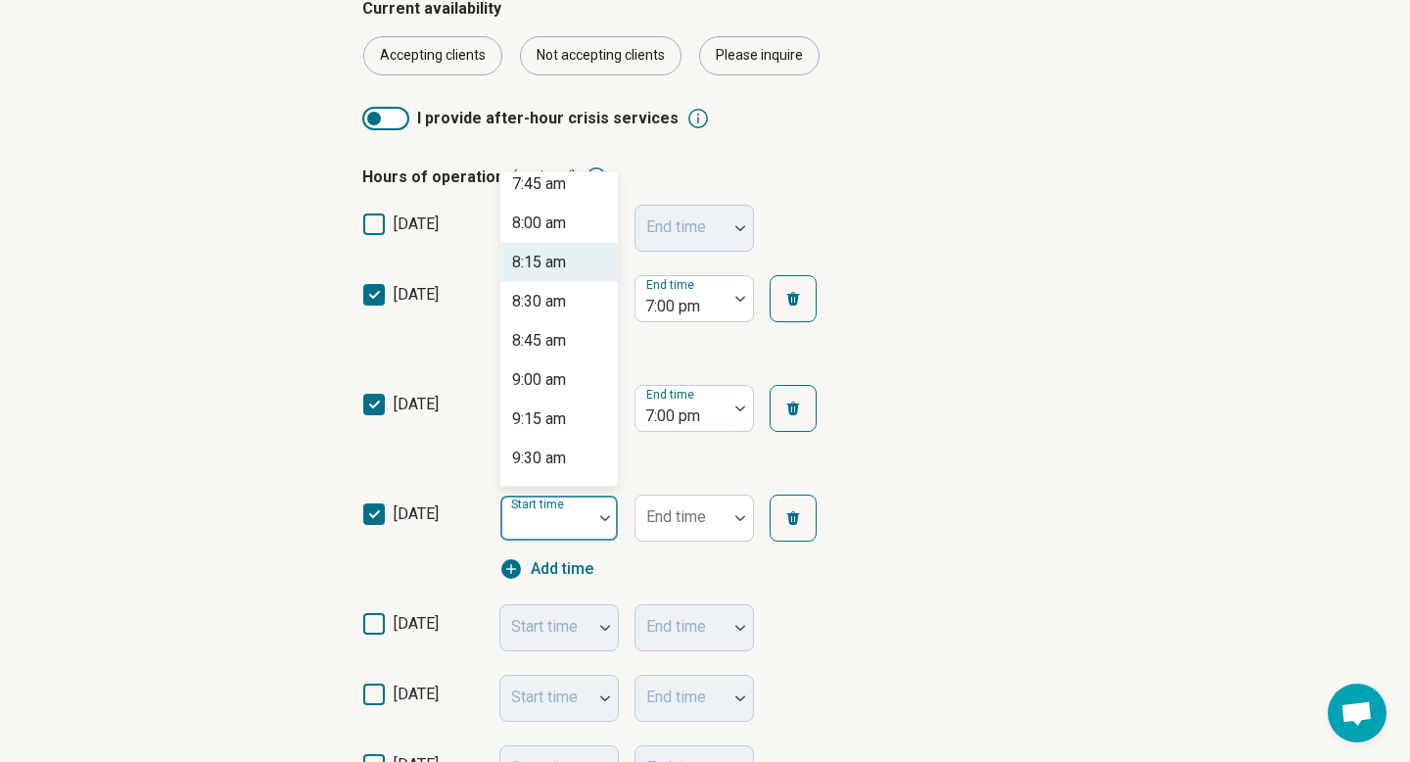
scroll to position [1226, 0]
click at [570, 384] on div "9:00 am" at bounding box center [558, 378] width 117 height 39
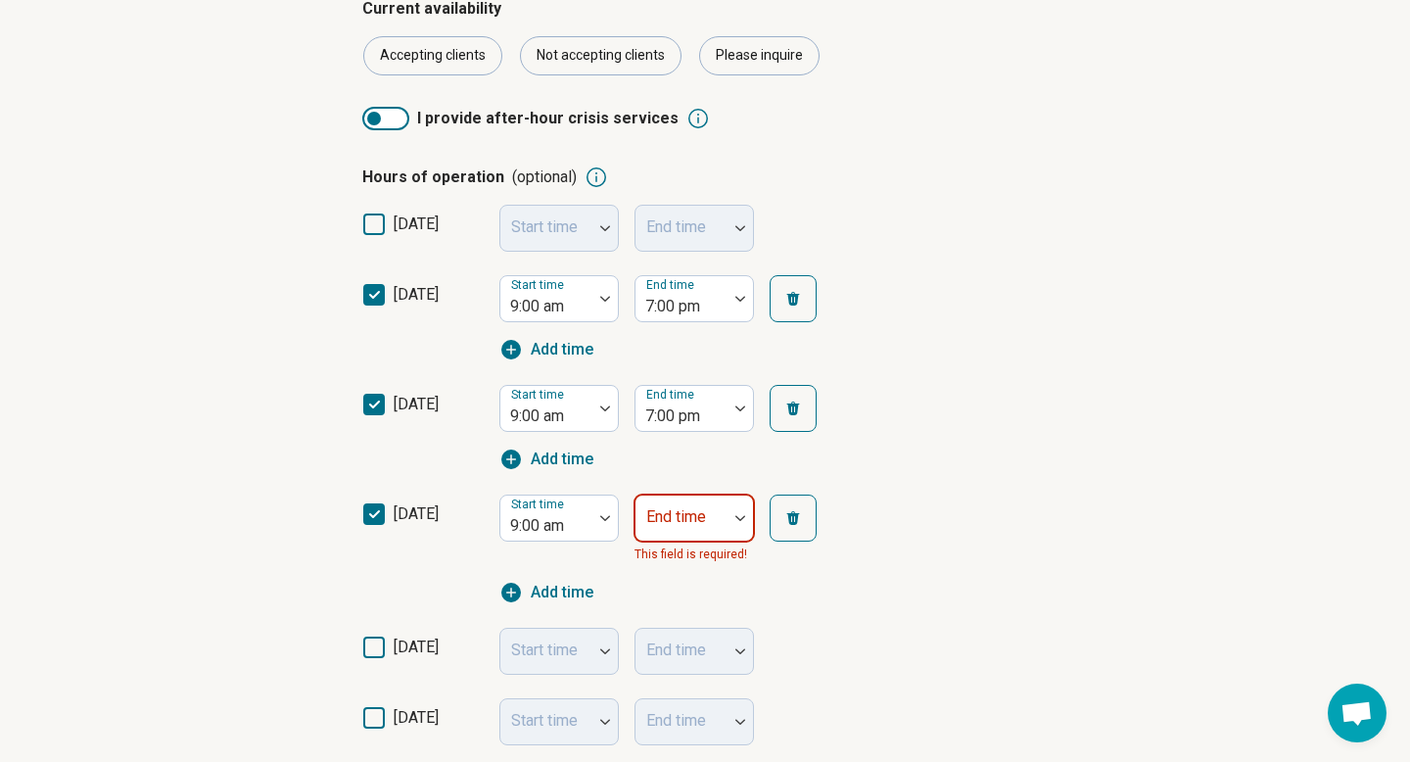
click at [681, 527] on div at bounding box center [681, 525] width 76 height 27
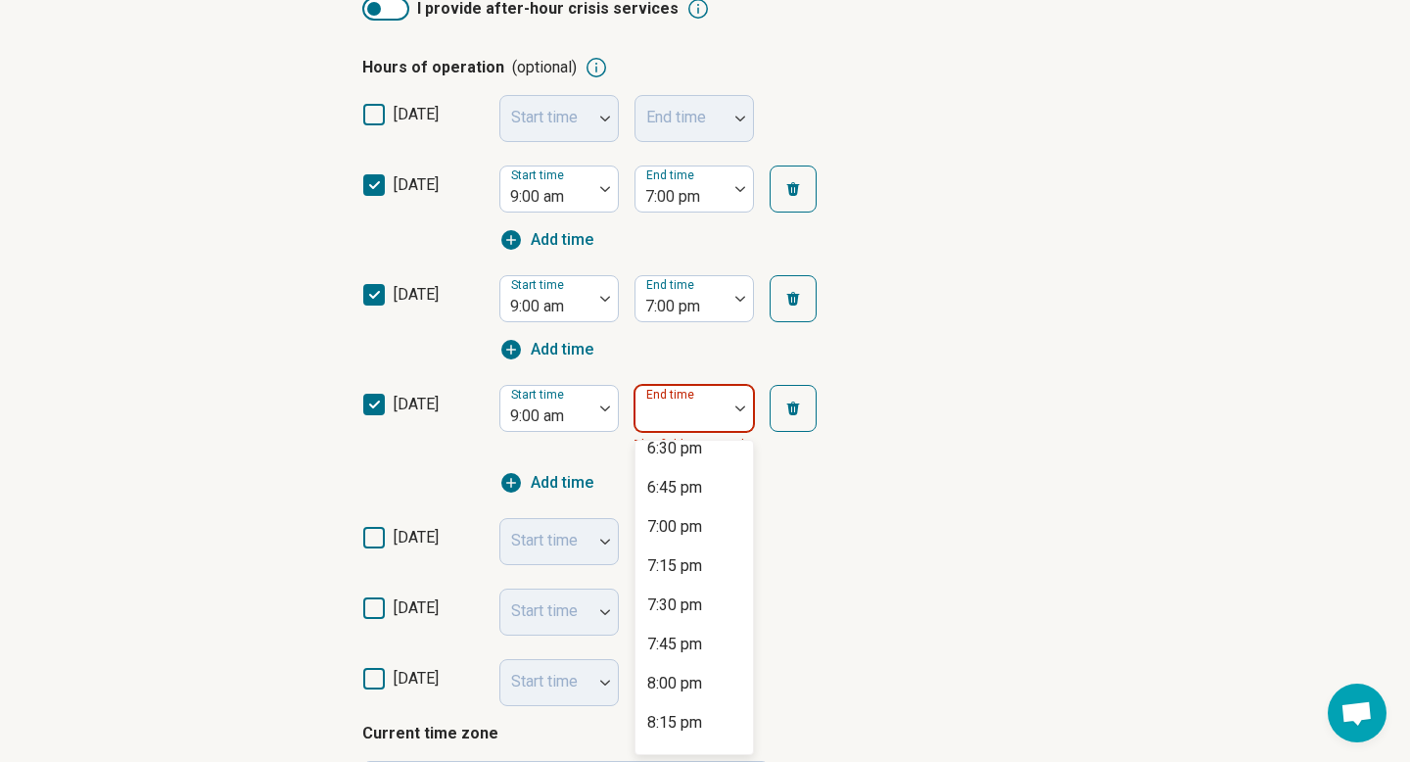
scroll to position [1492, 0]
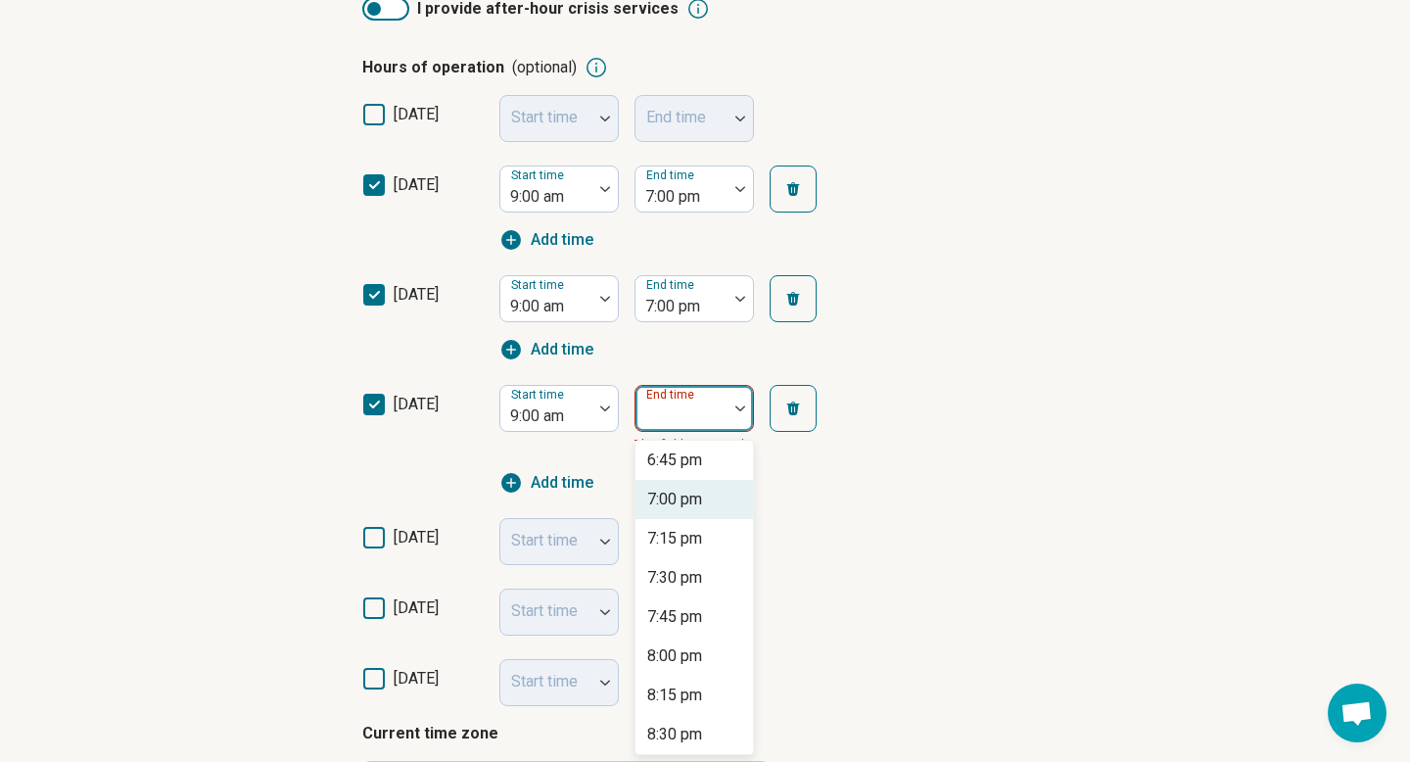
click at [683, 493] on div "7:00 pm" at bounding box center [674, 498] width 55 height 23
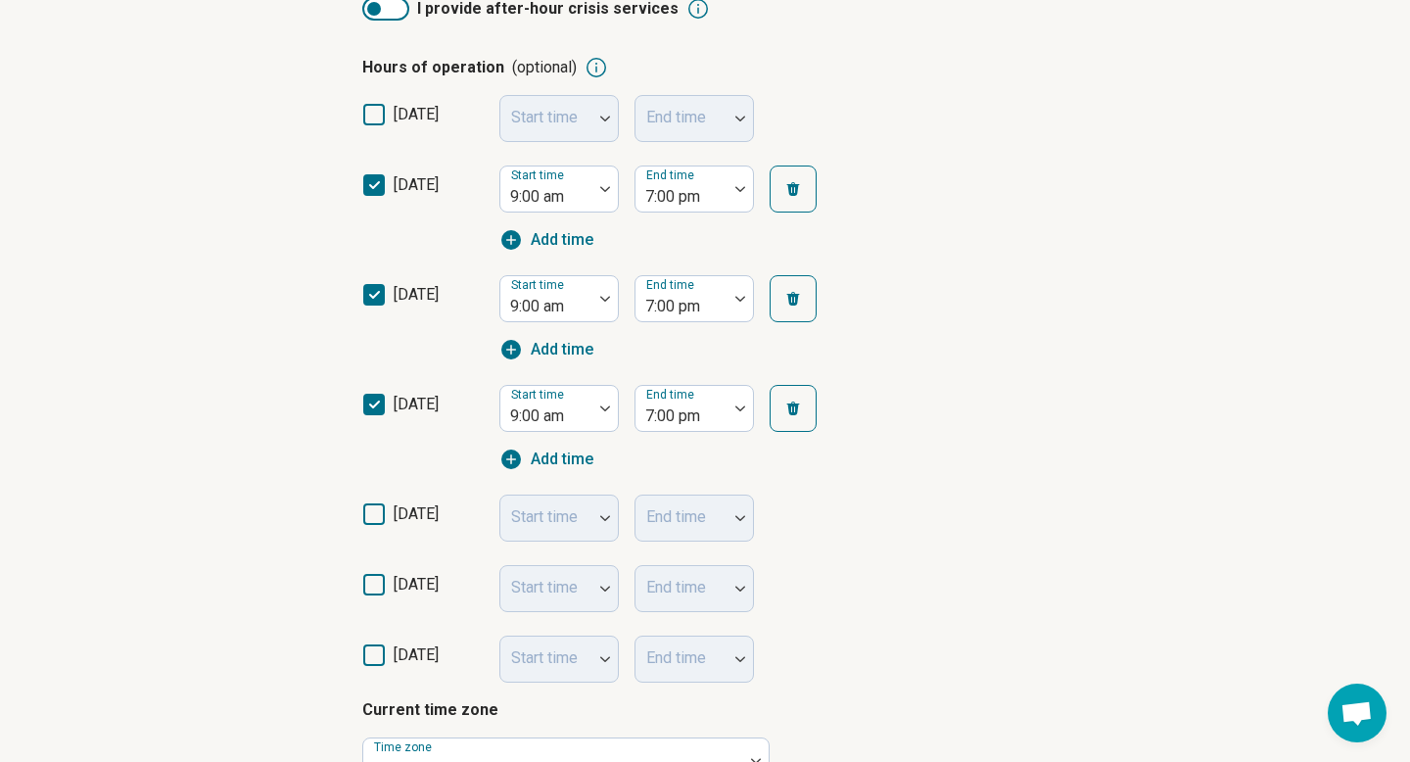
click at [373, 509] on icon at bounding box center [374, 514] width 22 height 22
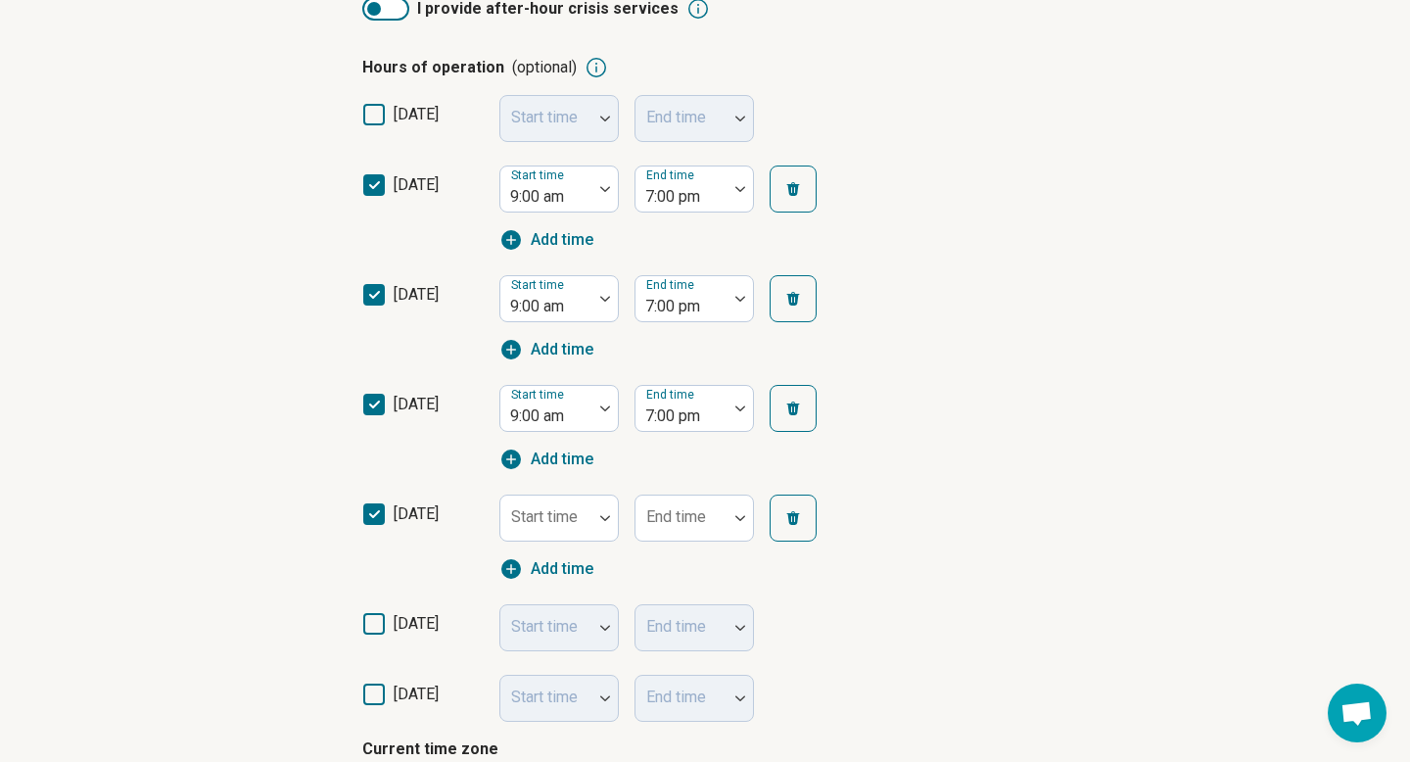
scroll to position [10, 0]
click at [557, 526] on div at bounding box center [546, 525] width 76 height 27
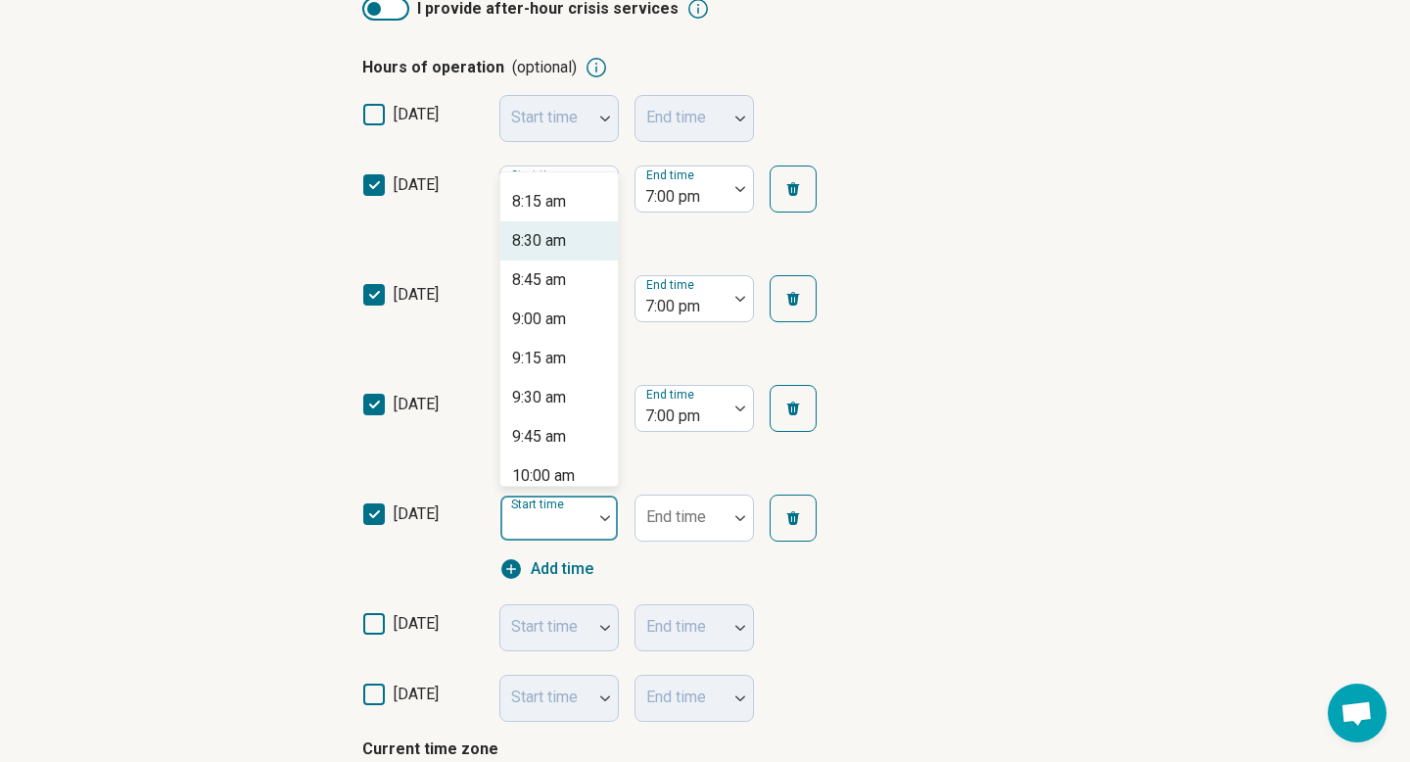
scroll to position [1290, 0]
click at [573, 316] on div "9:00 am" at bounding box center [558, 315] width 117 height 39
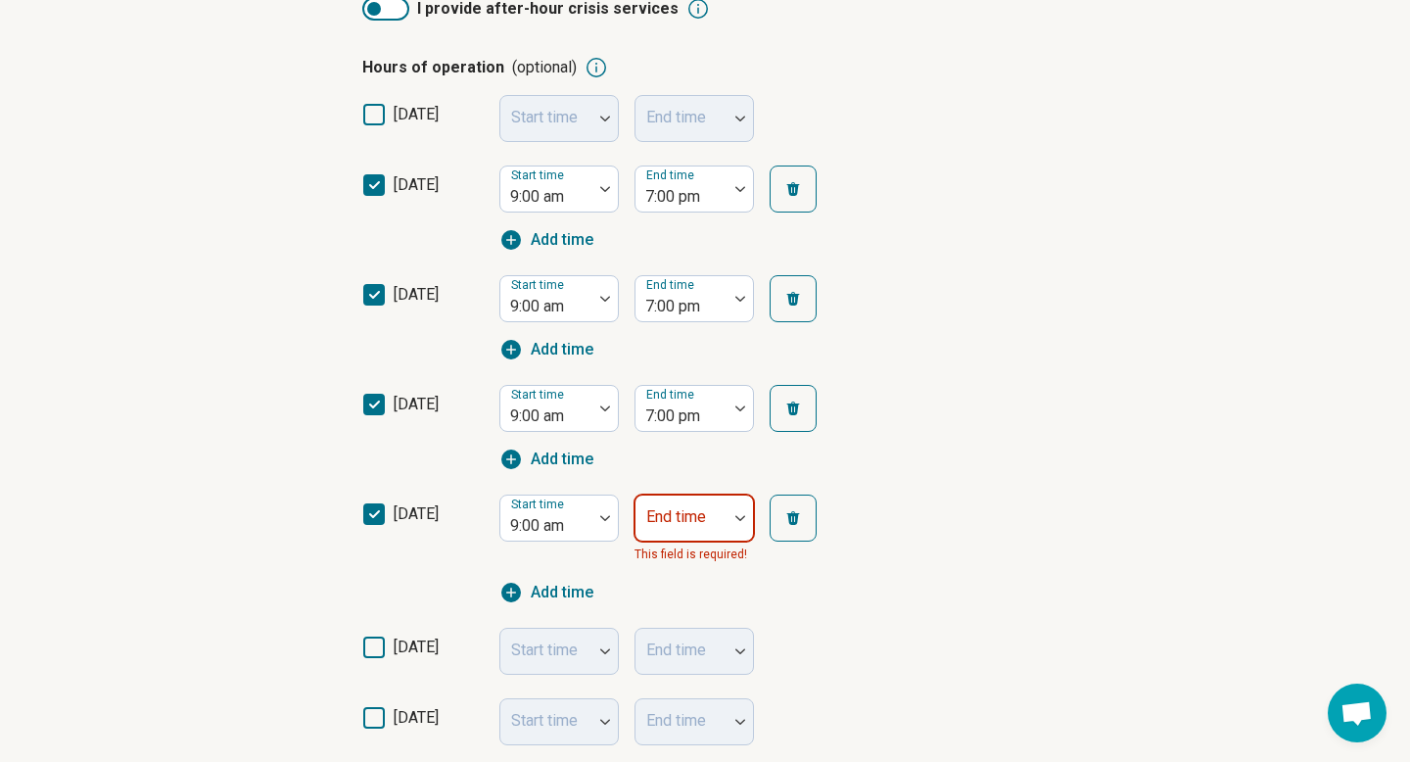
click at [689, 526] on div at bounding box center [681, 525] width 76 height 27
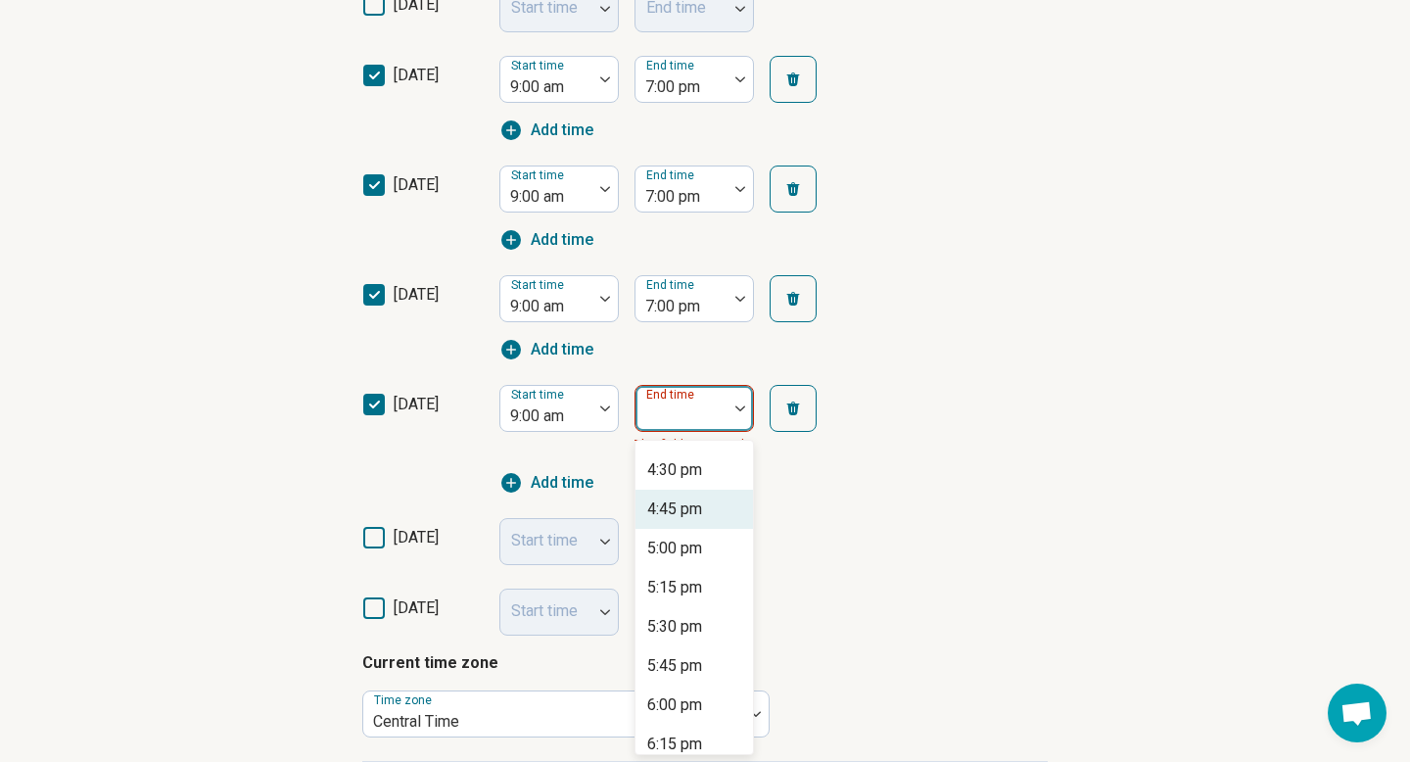
scroll to position [1417, 0]
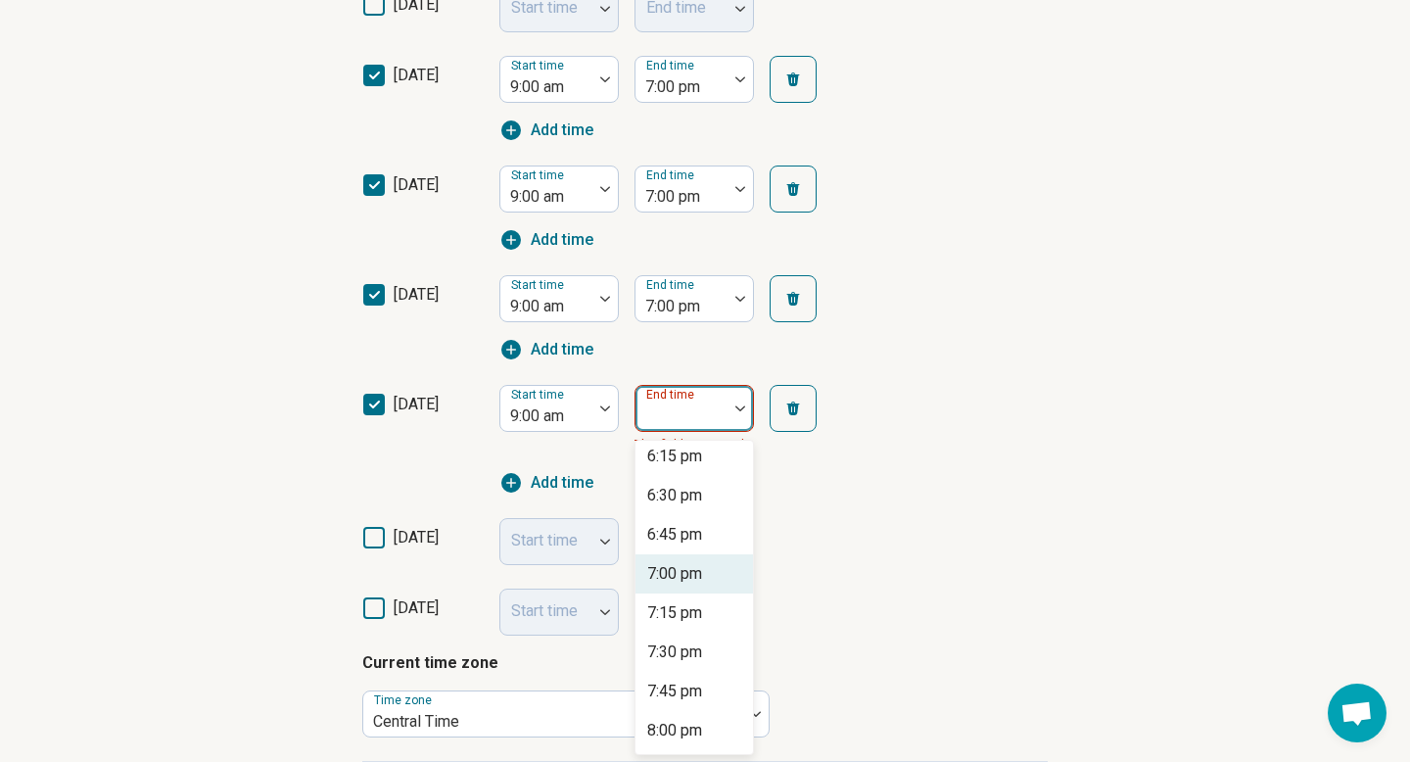
click at [694, 574] on div "7:00 pm" at bounding box center [674, 573] width 55 height 23
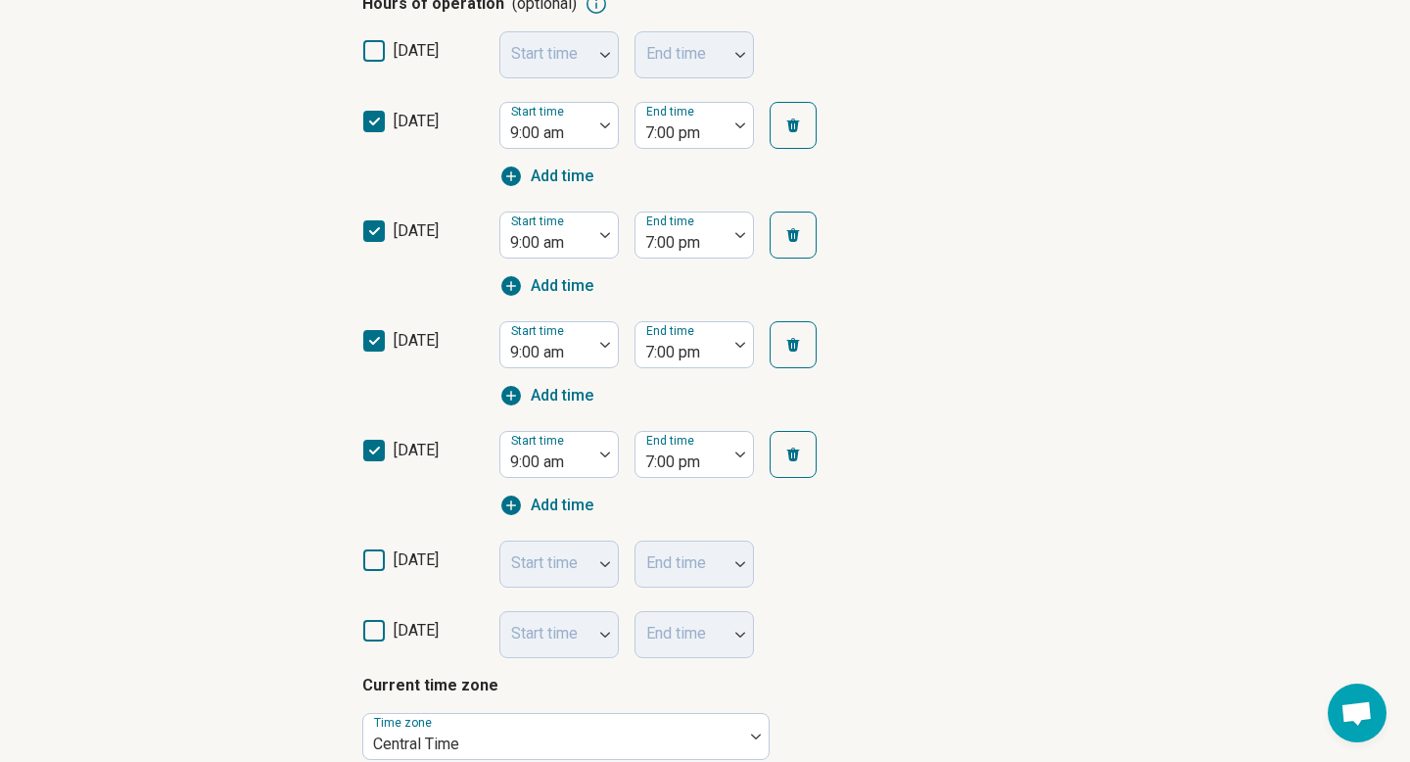
scroll to position [573, 0]
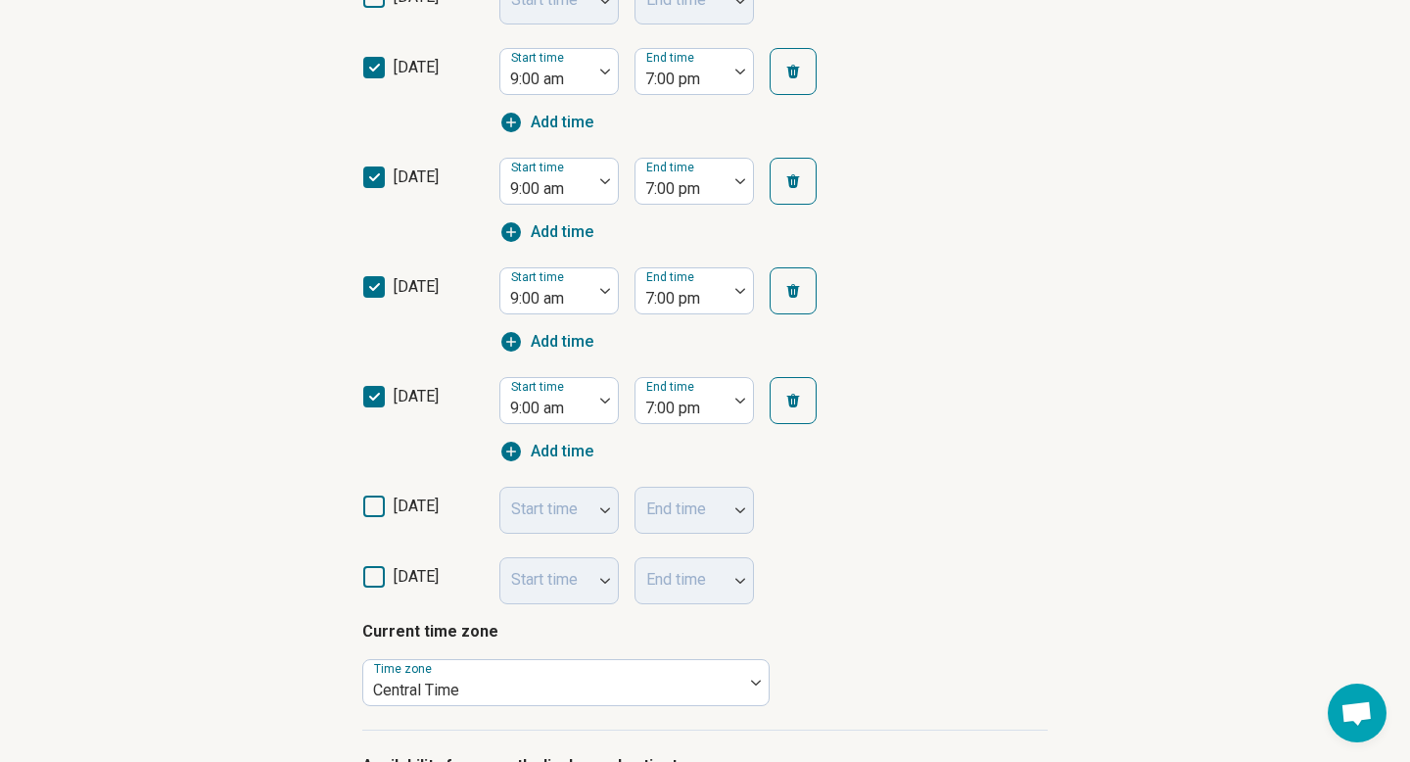
click at [366, 502] on icon at bounding box center [374, 506] width 22 height 22
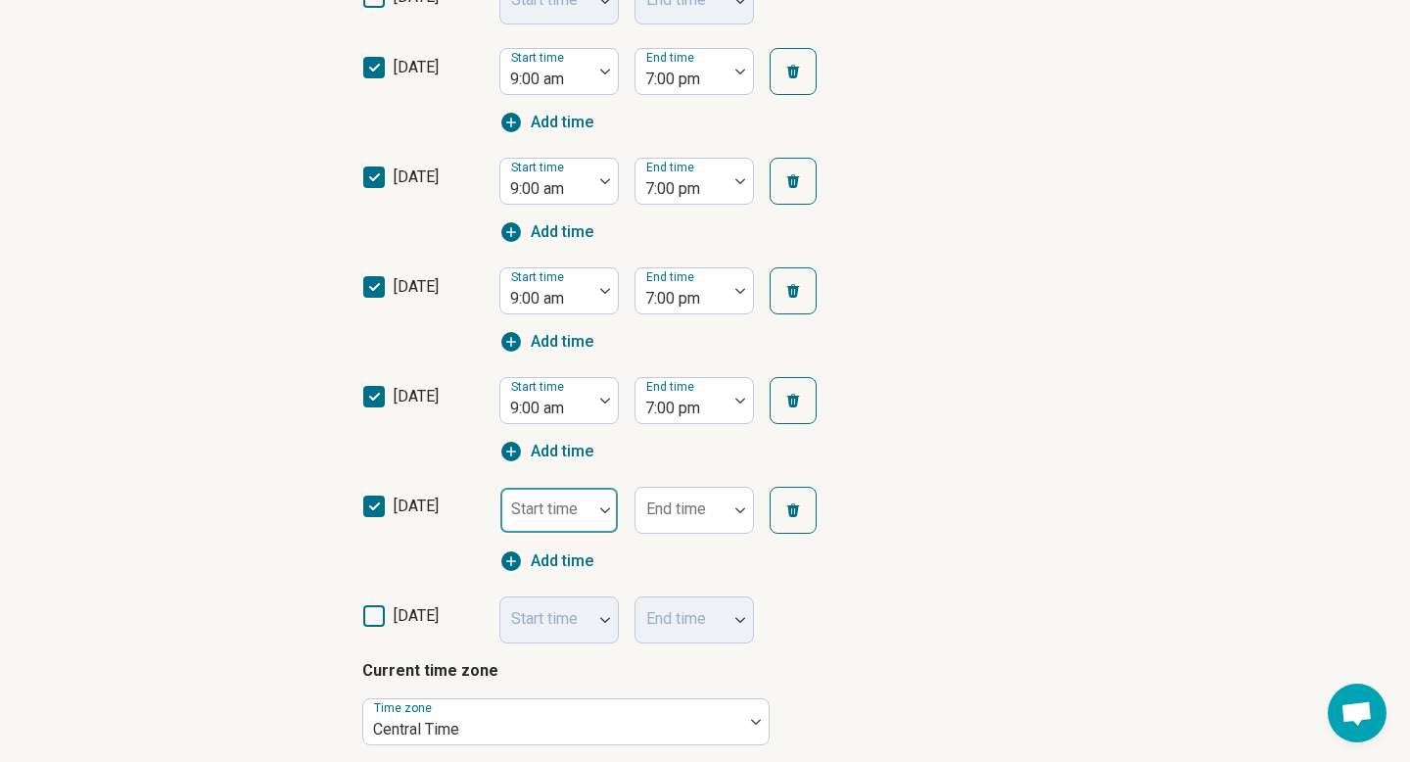
click at [528, 510] on div "Start time" at bounding box center [558, 509] width 119 height 47
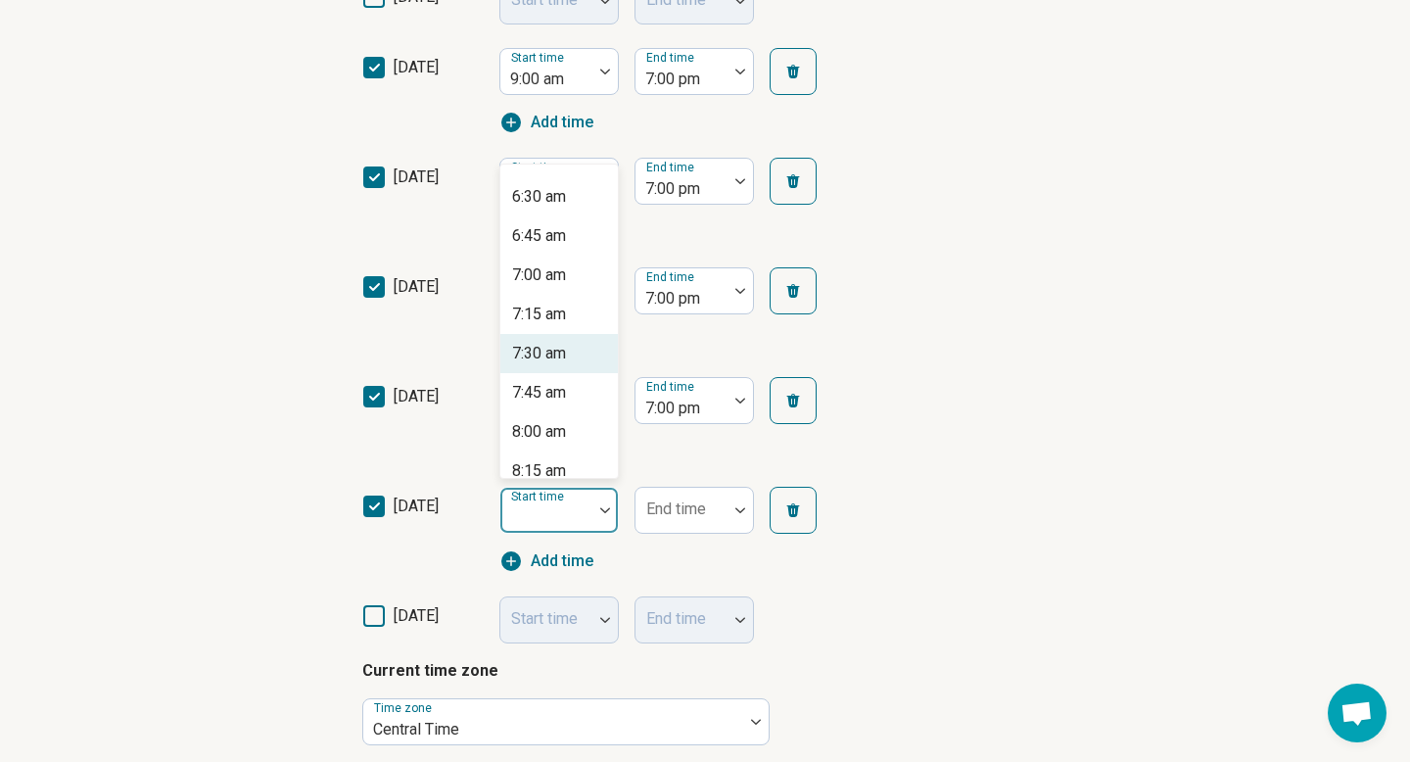
scroll to position [1318, 0]
click at [570, 278] on div "9:00 am" at bounding box center [558, 278] width 117 height 39
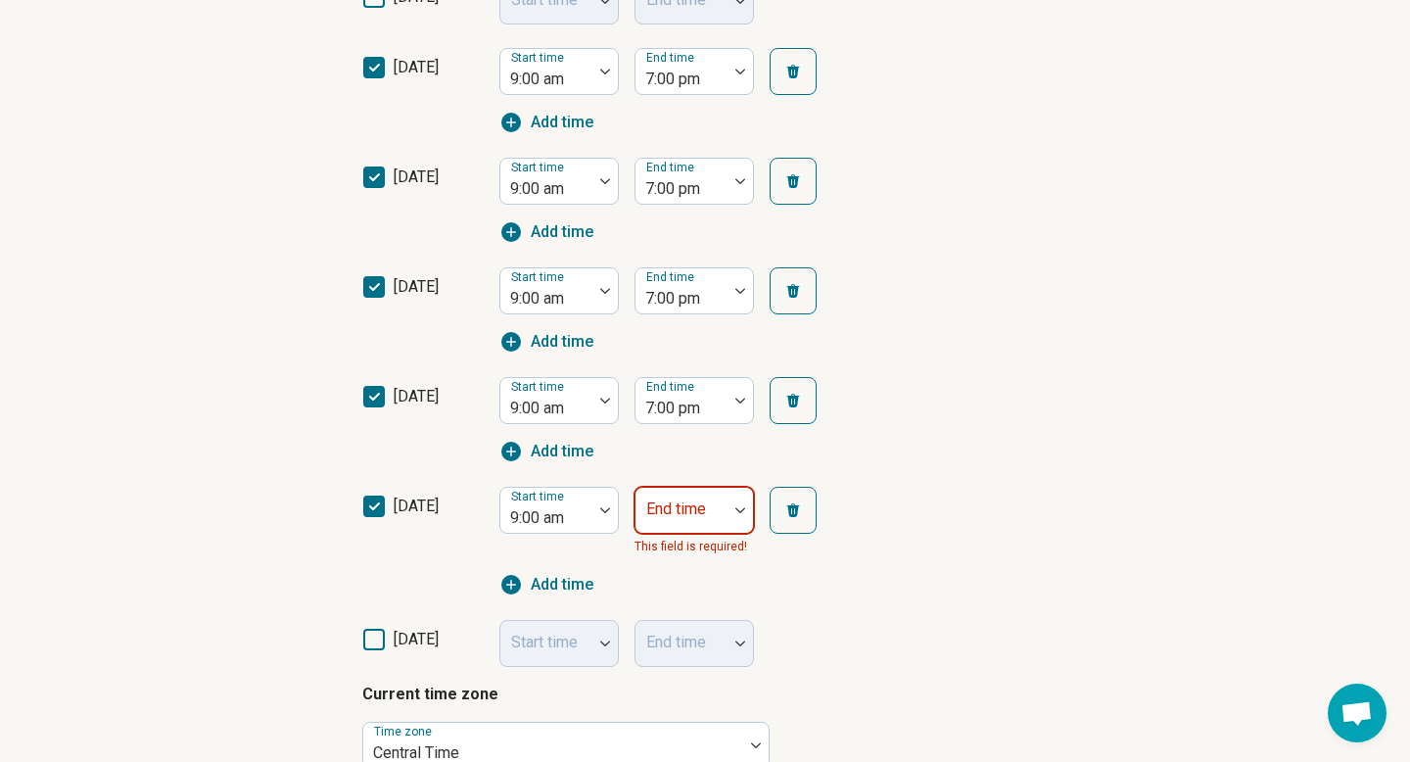
click at [711, 502] on div at bounding box center [681, 509] width 92 height 43
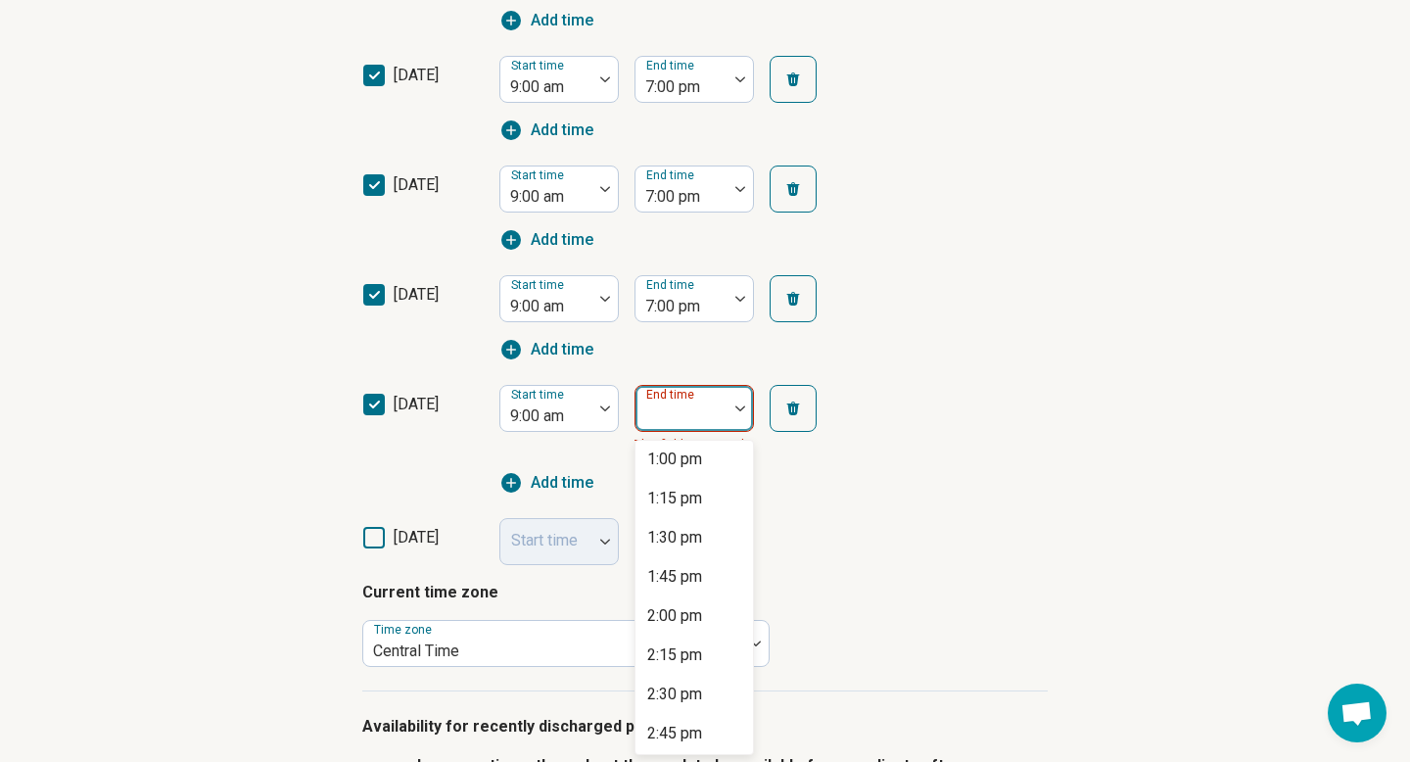
scroll to position [595, 0]
click at [682, 616] on div "2:00 pm" at bounding box center [674, 612] width 55 height 23
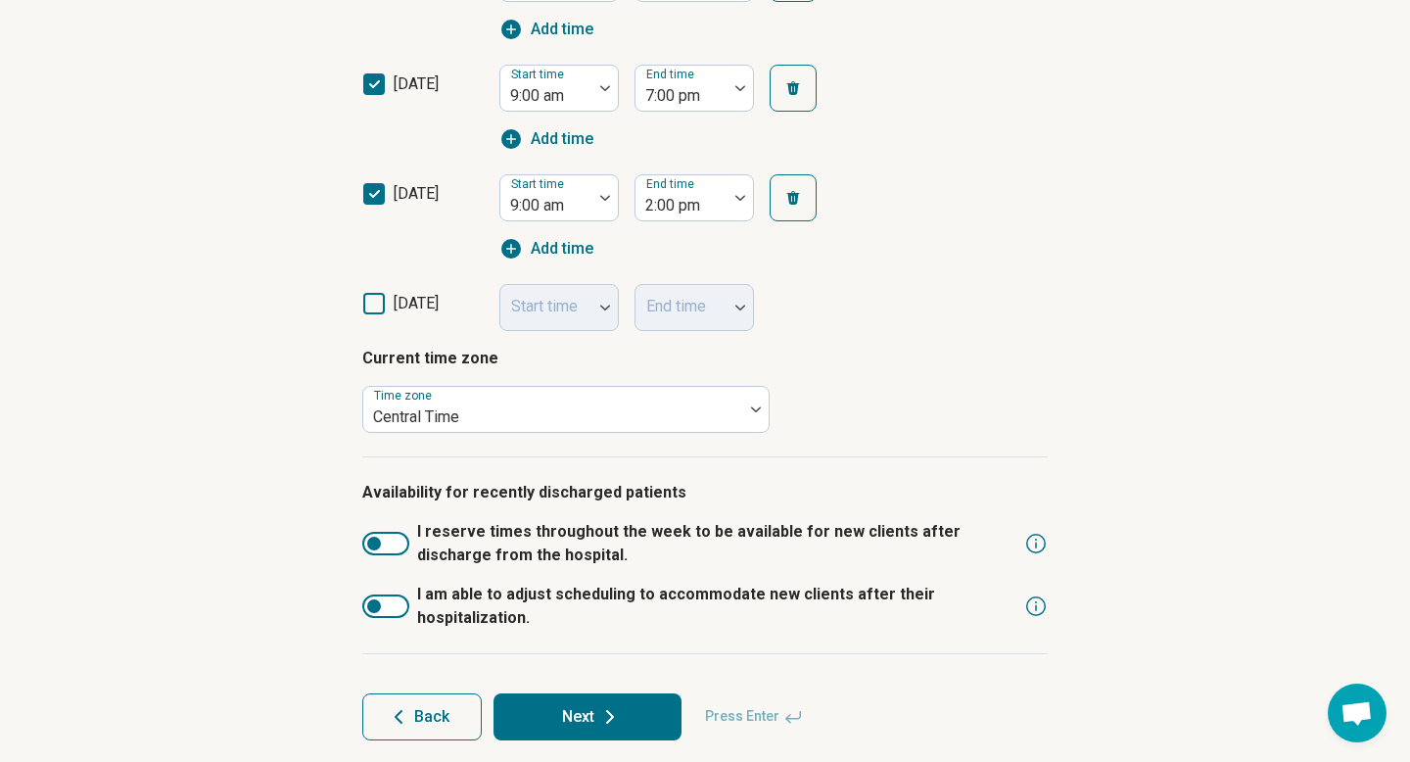
scroll to position [886, 0]
click at [399, 606] on div at bounding box center [385, 604] width 47 height 23
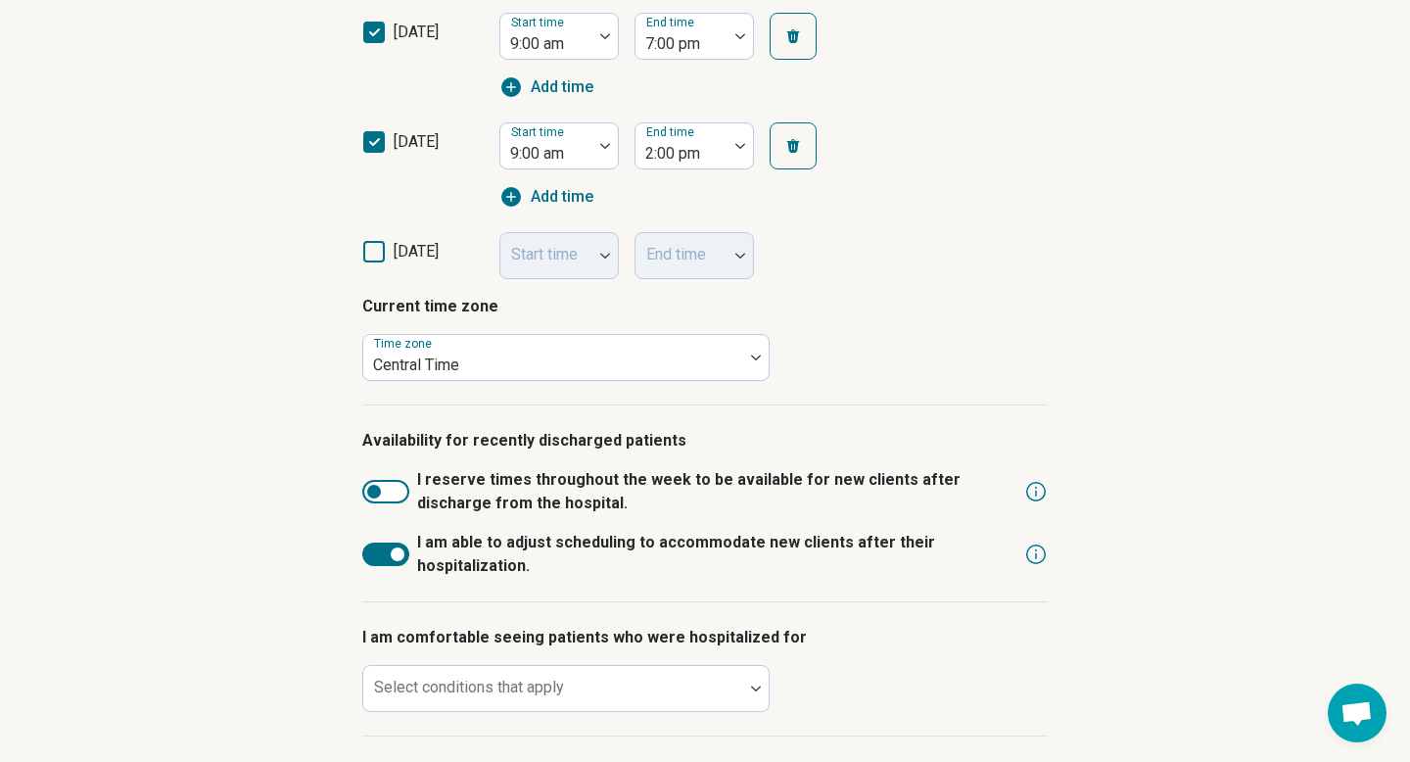
scroll to position [1036, 0]
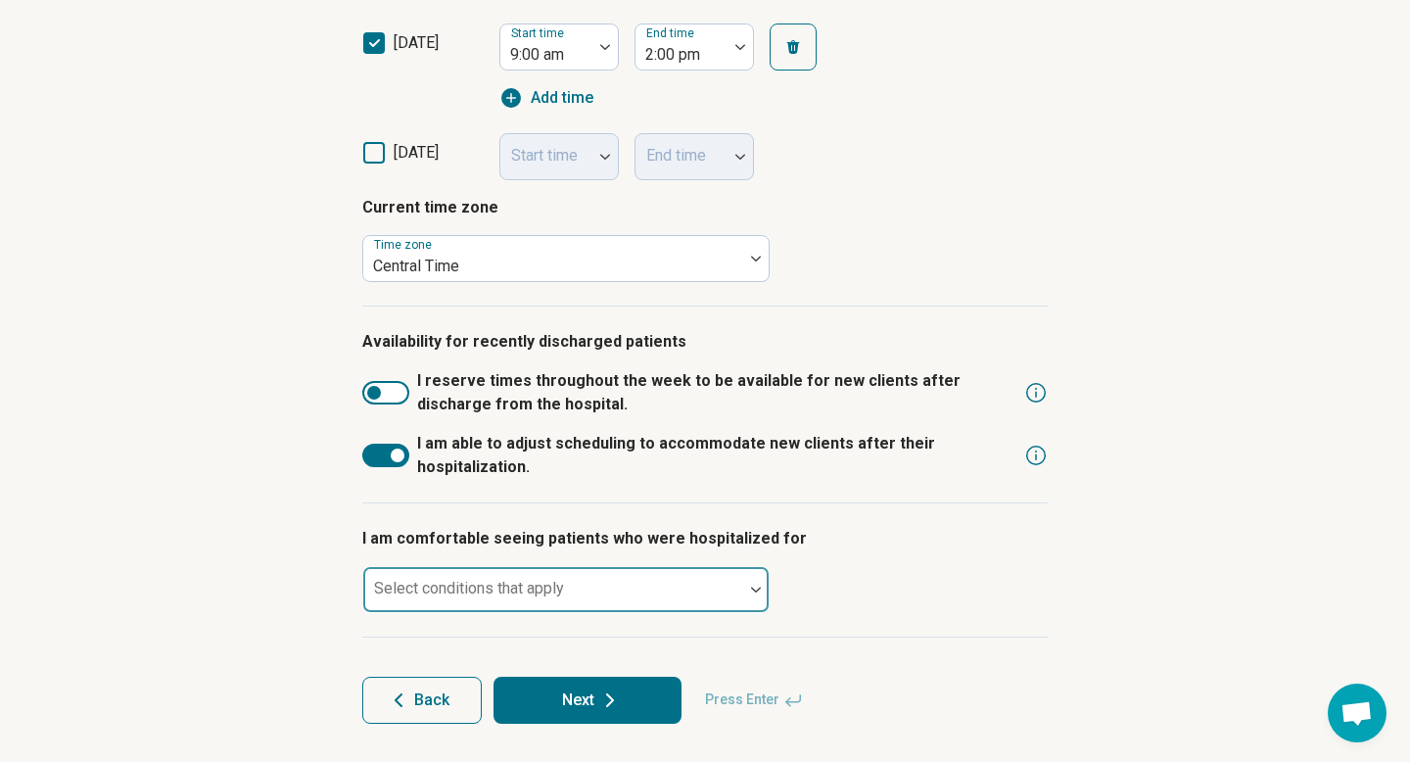
click at [432, 595] on div "Select conditions that apply" at bounding box center [565, 589] width 407 height 47
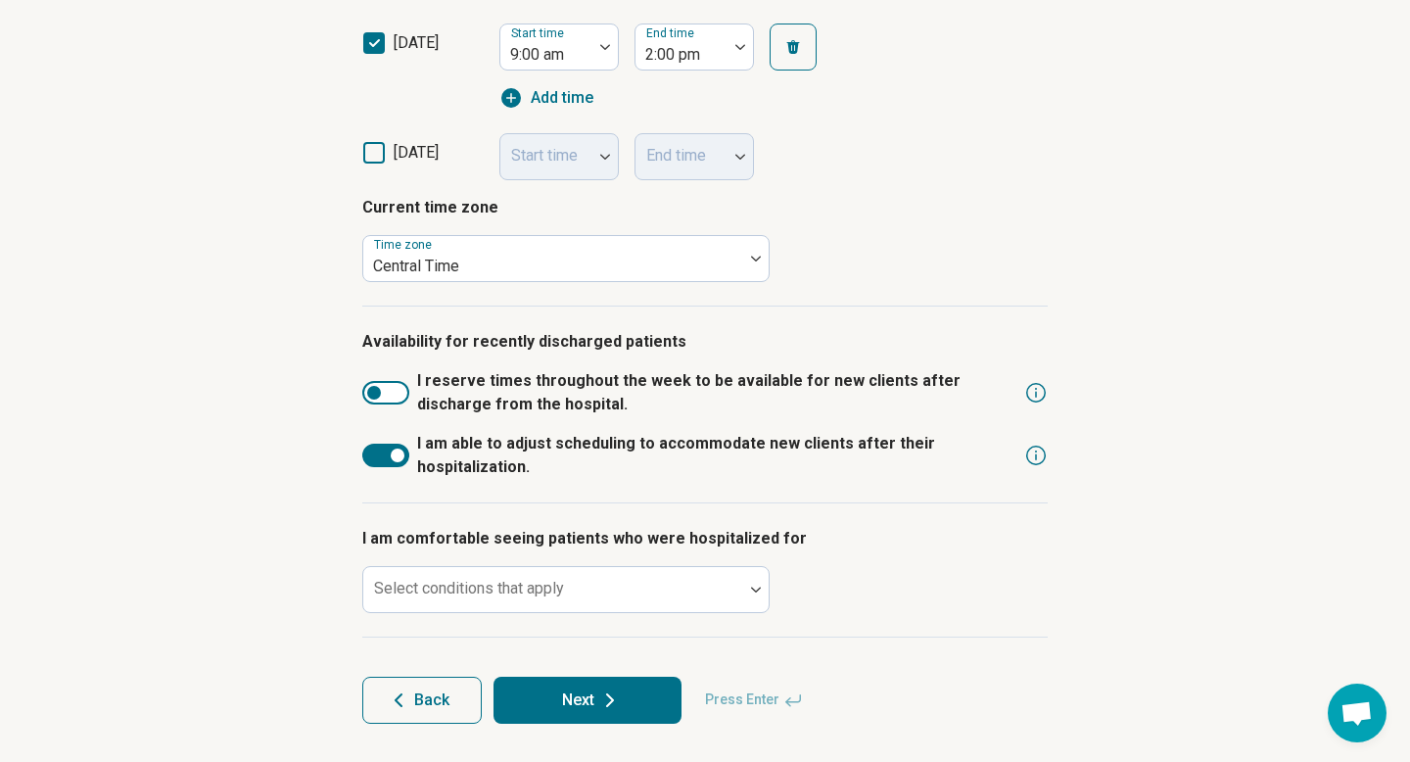
click at [379, 457] on div at bounding box center [385, 454] width 47 height 23
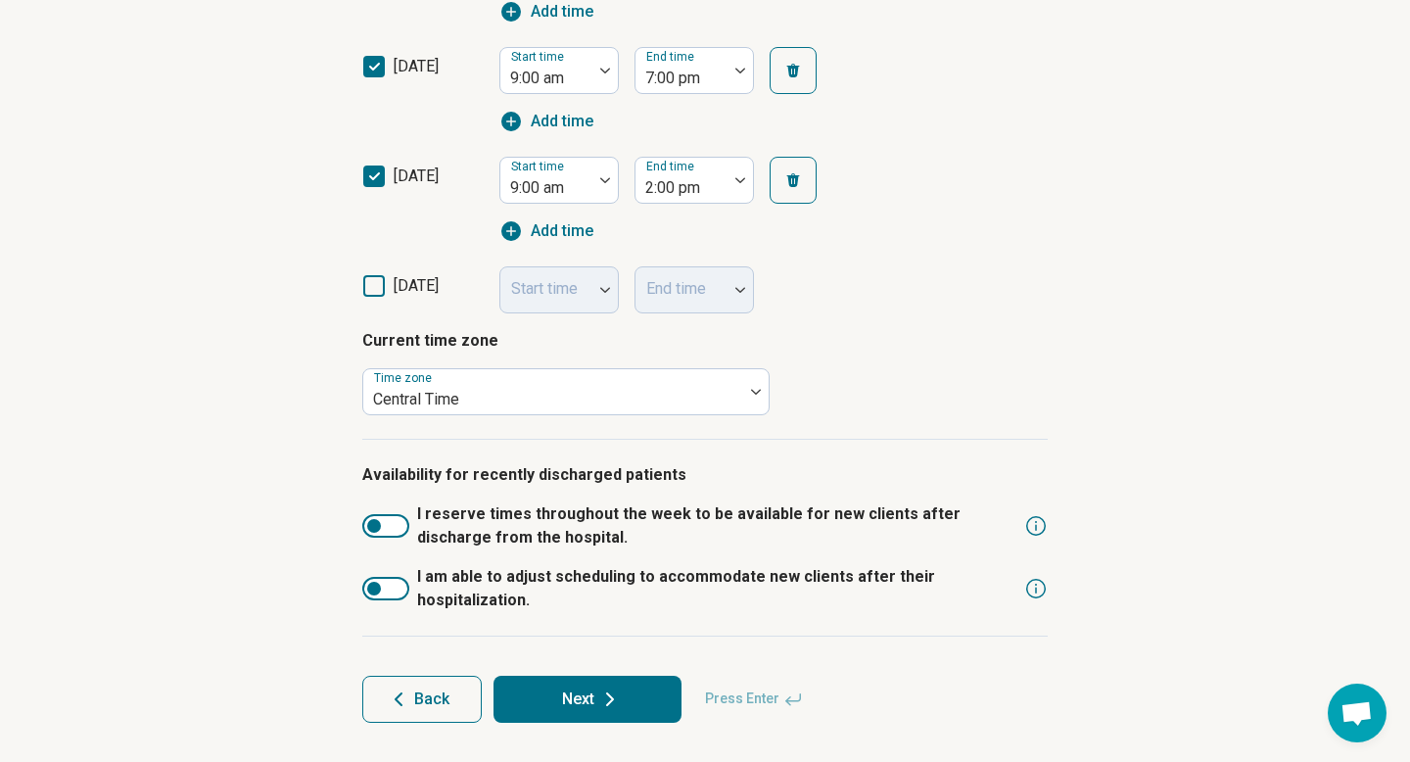
scroll to position [901, 0]
click at [610, 693] on icon at bounding box center [609, 699] width 23 height 23
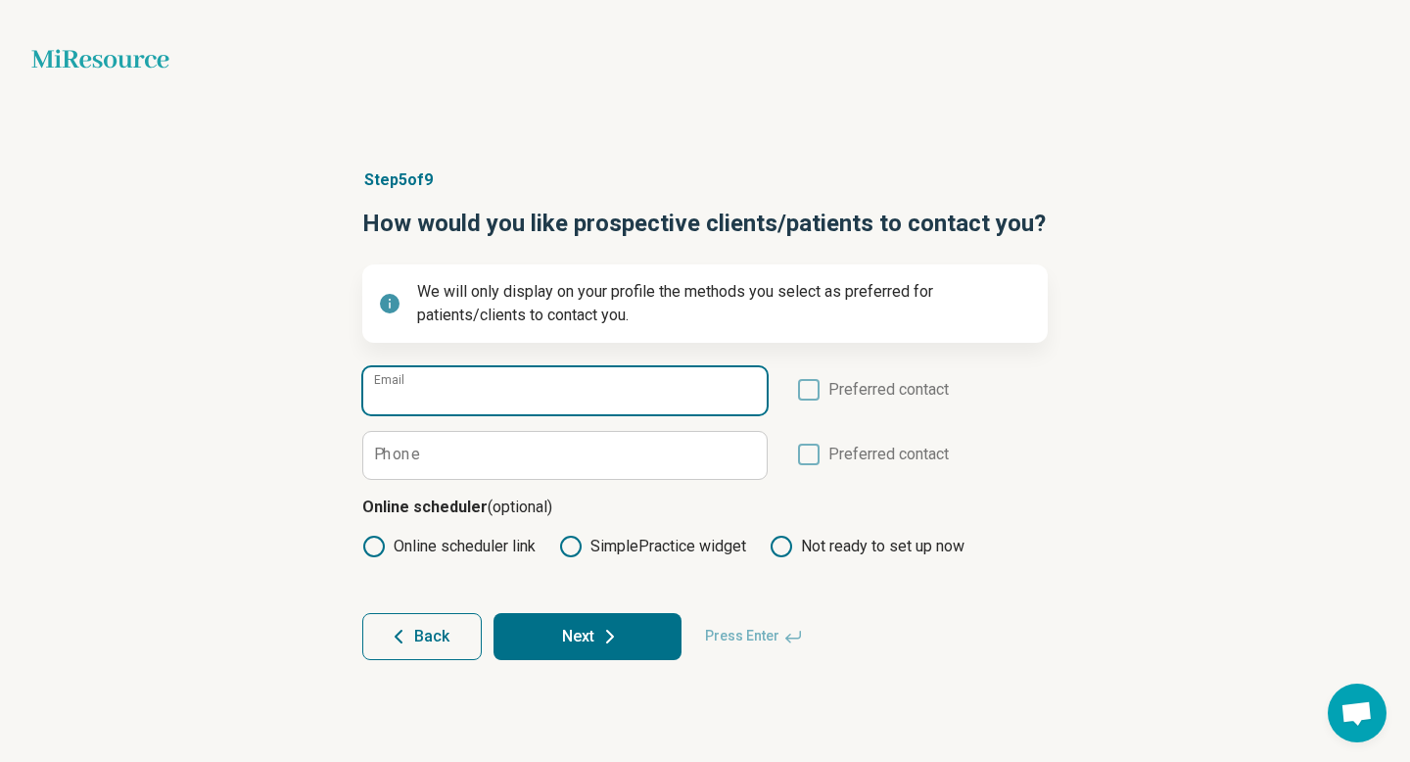
click at [572, 402] on input "Email" at bounding box center [564, 390] width 403 height 47
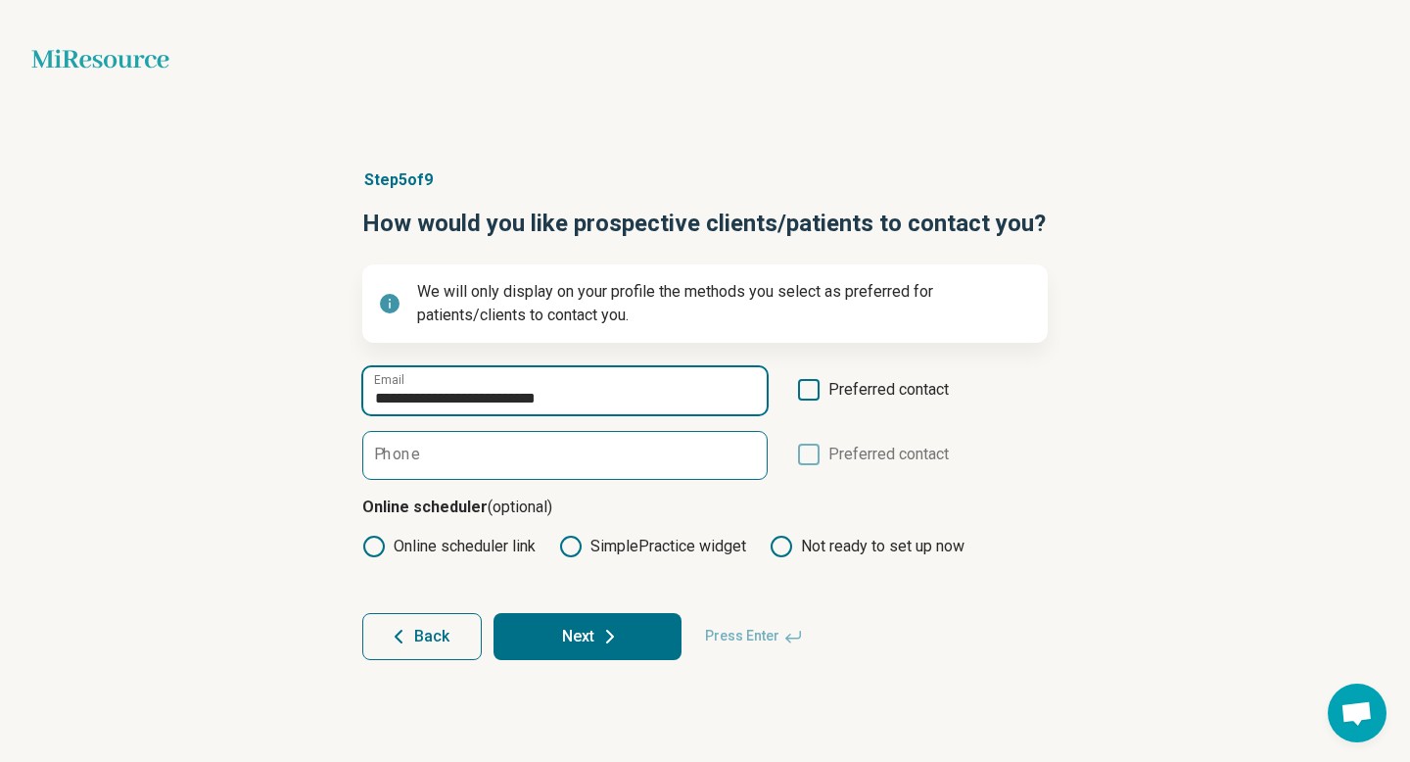
type input "**********"
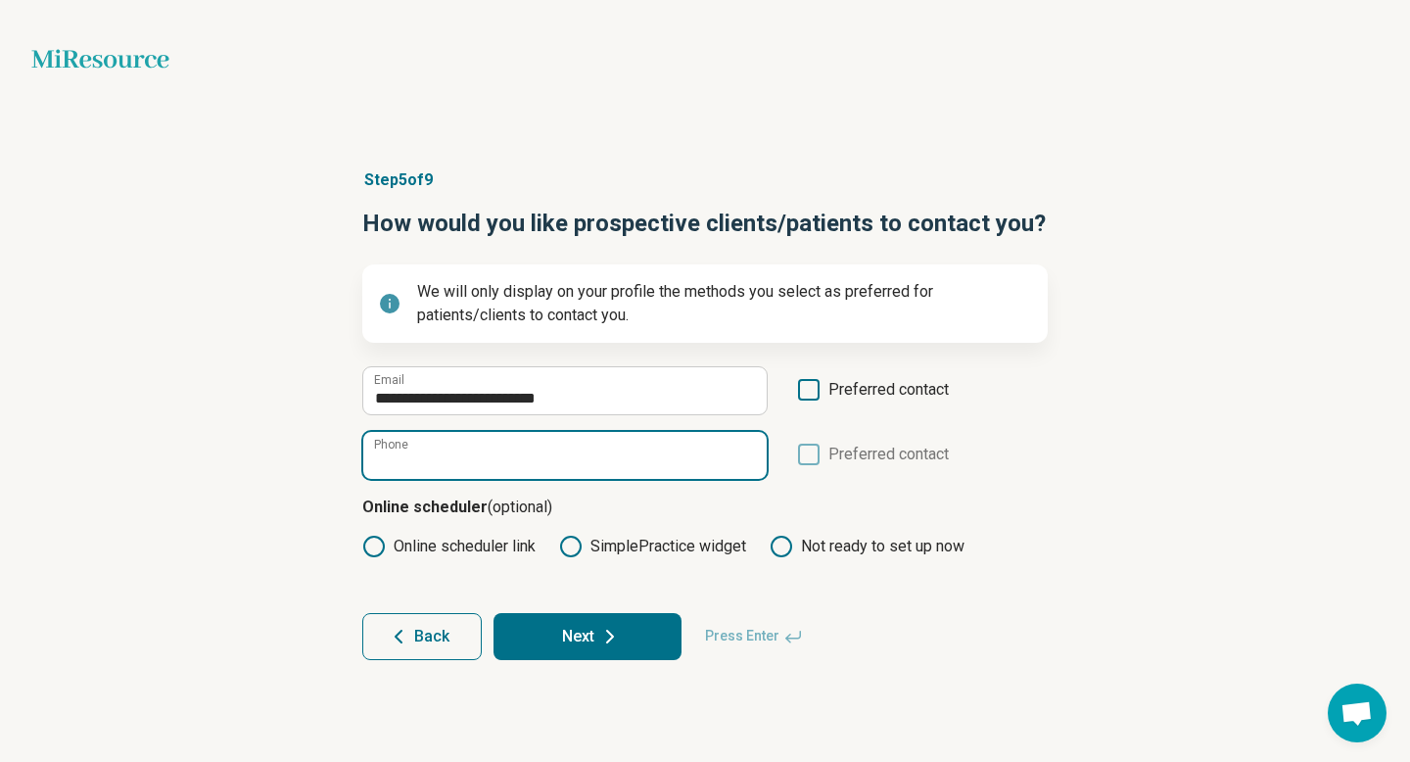
click at [648, 471] on input "Phone" at bounding box center [564, 455] width 403 height 47
type input "**********"
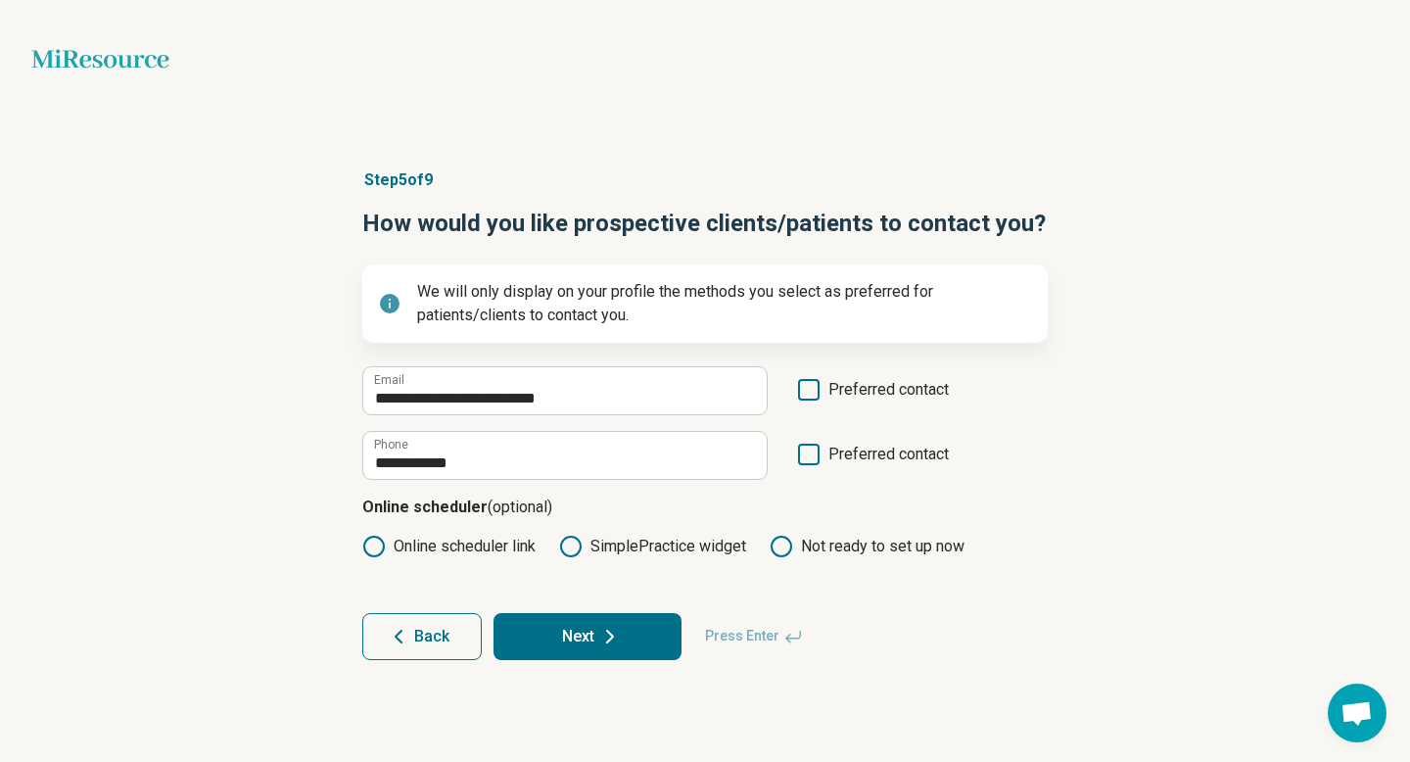
click at [810, 389] on icon at bounding box center [809, 390] width 22 height 22
click at [810, 450] on icon at bounding box center [809, 454] width 22 height 22
click at [580, 638] on button "Next" at bounding box center [587, 636] width 188 height 47
